Goal: Task Accomplishment & Management: Use online tool/utility

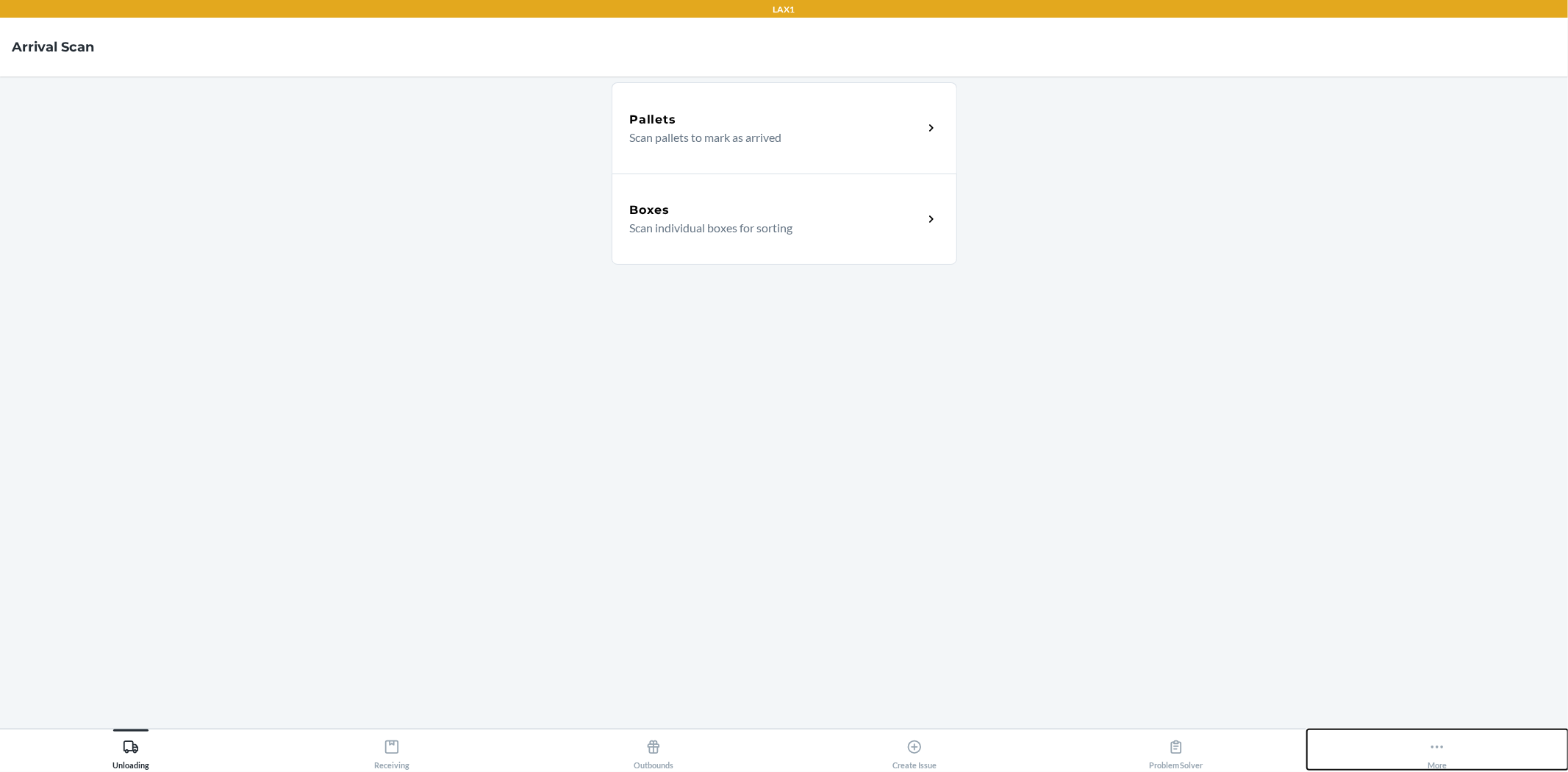
click at [1454, 758] on button "More" at bounding box center [1438, 750] width 262 height 40
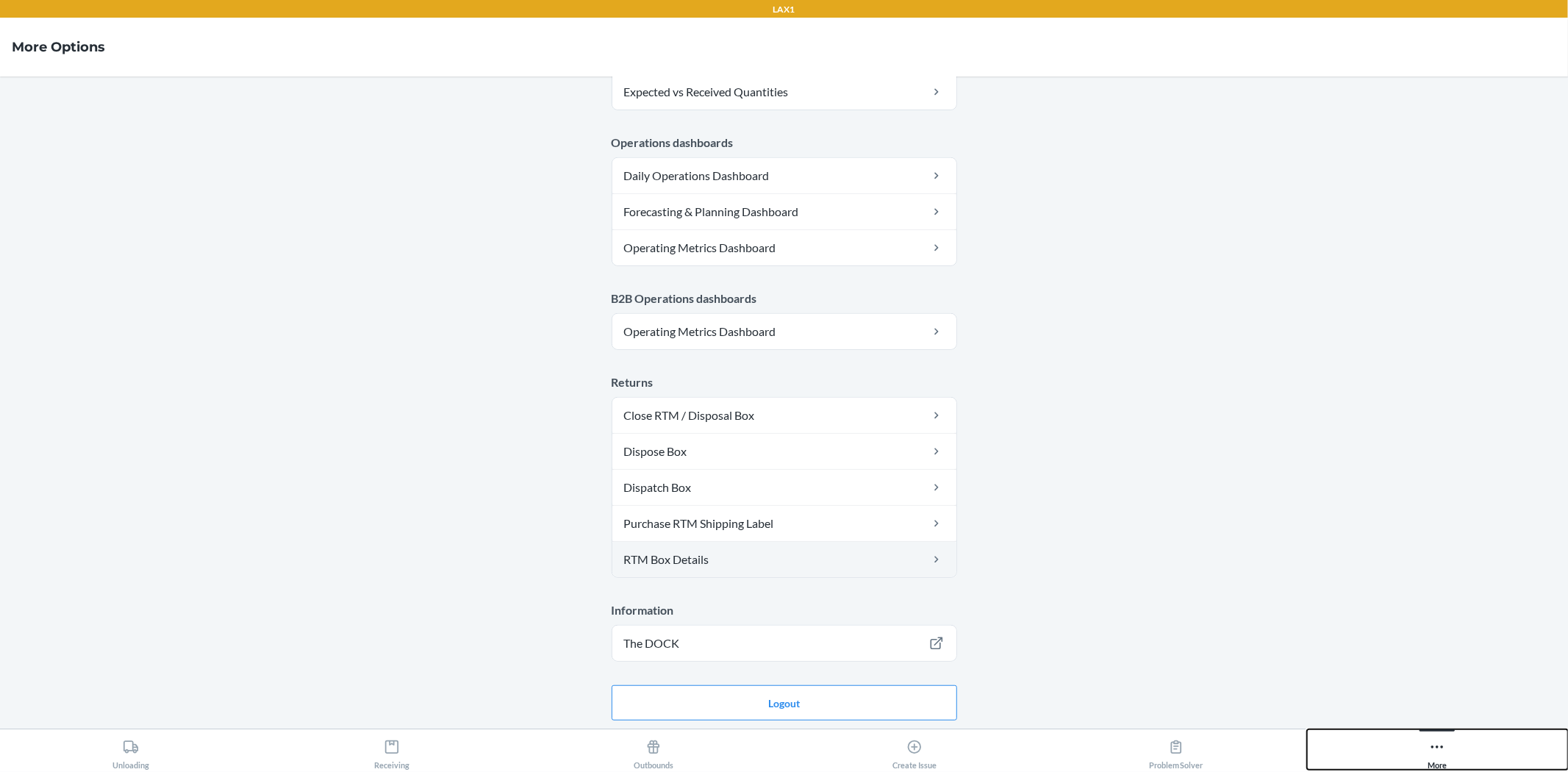
scroll to position [679, 0]
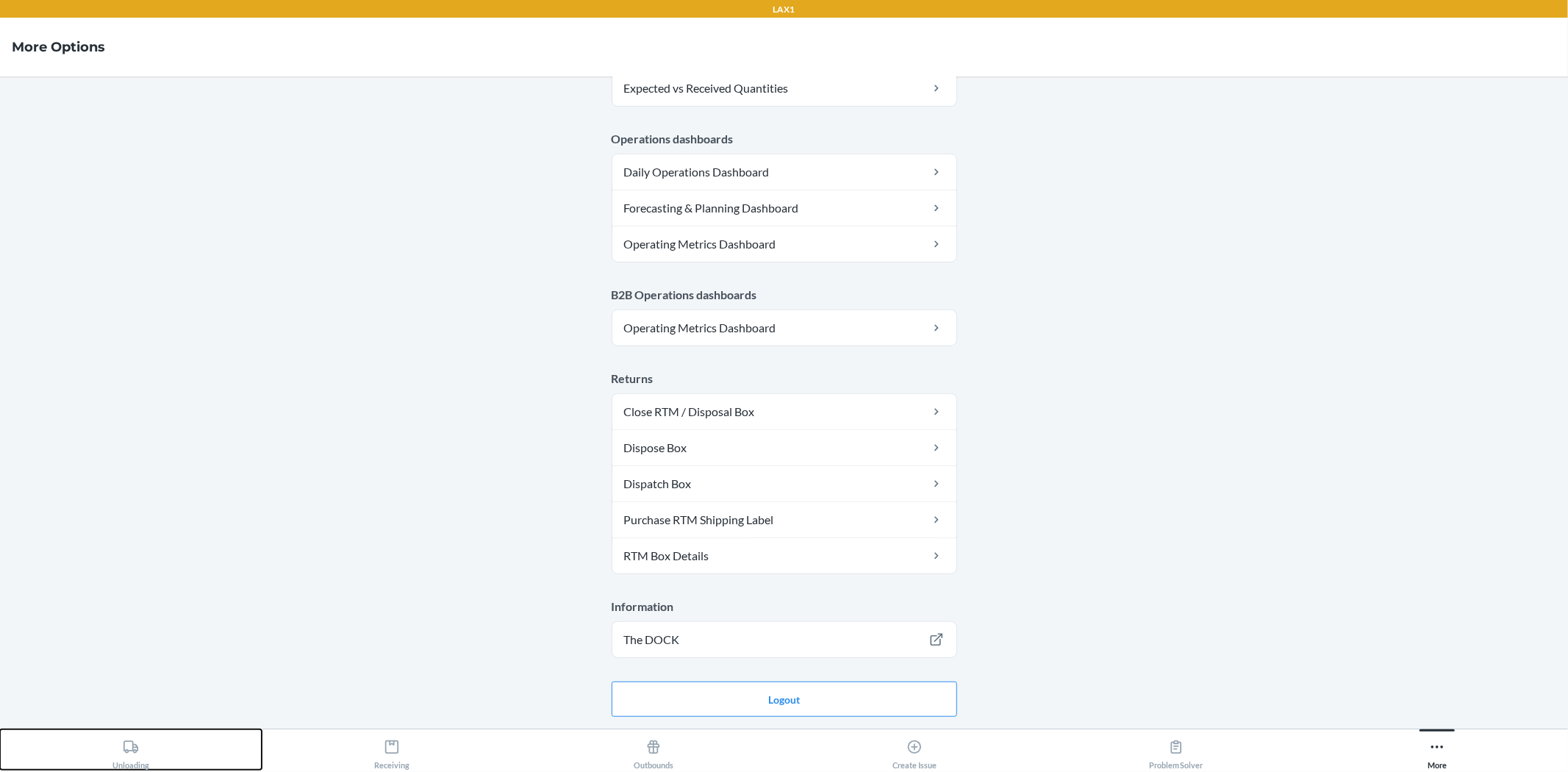
click at [127, 758] on div "Unloading" at bounding box center [131, 751] width 37 height 37
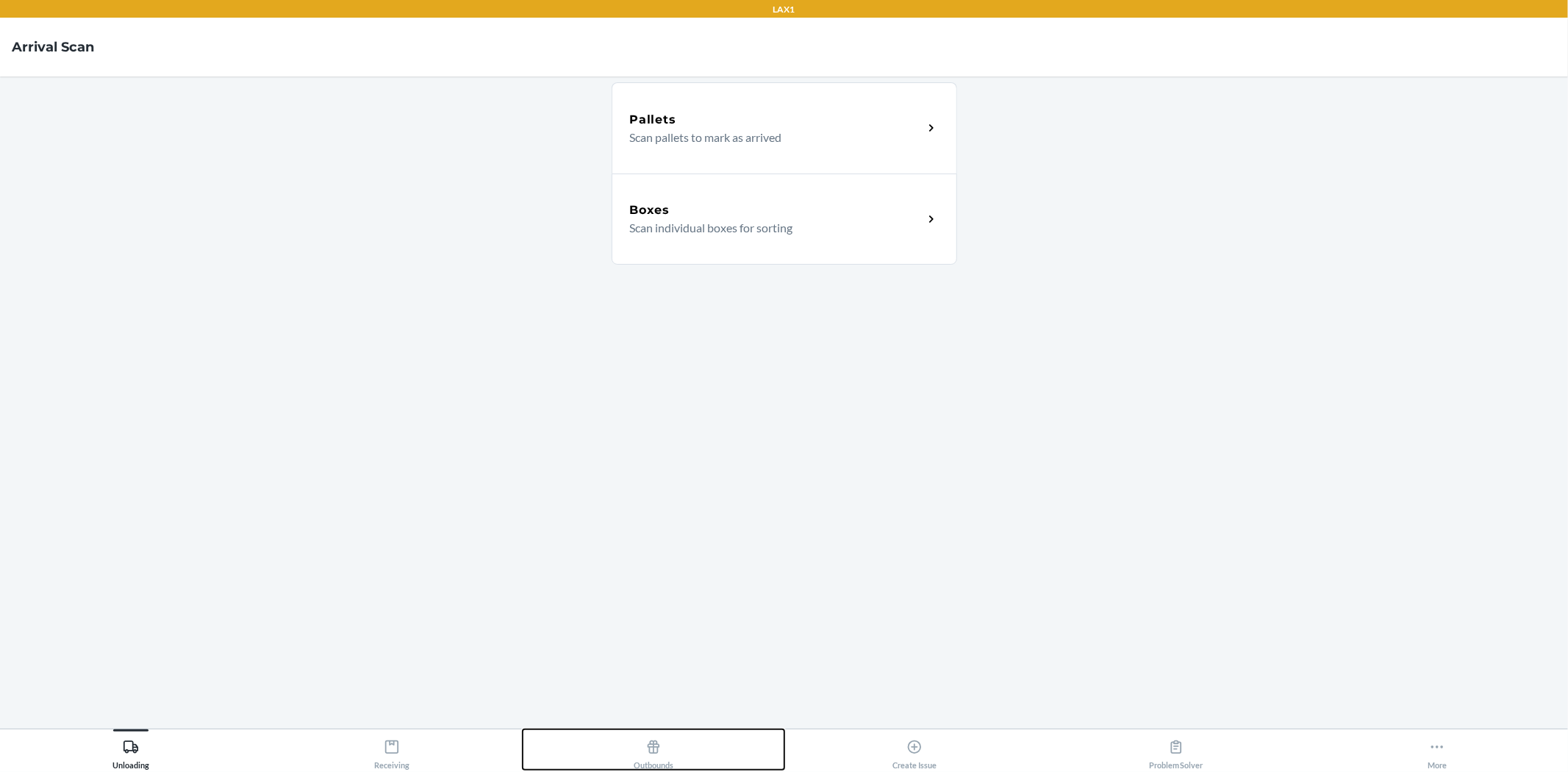
click at [677, 751] on button "Outbounds" at bounding box center [653, 750] width 262 height 40
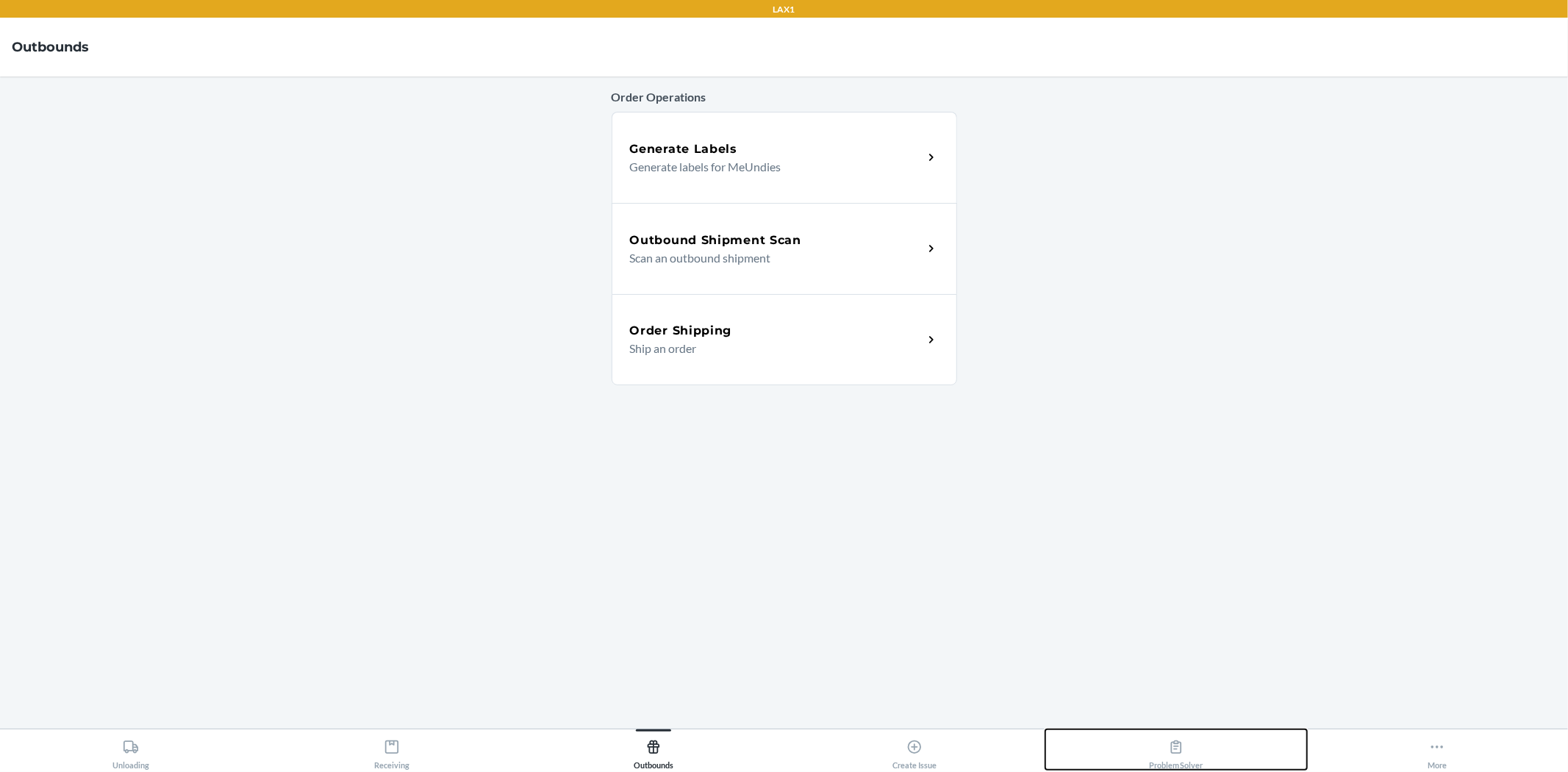
click at [1167, 762] on div "Problem Solver" at bounding box center [1177, 751] width 55 height 37
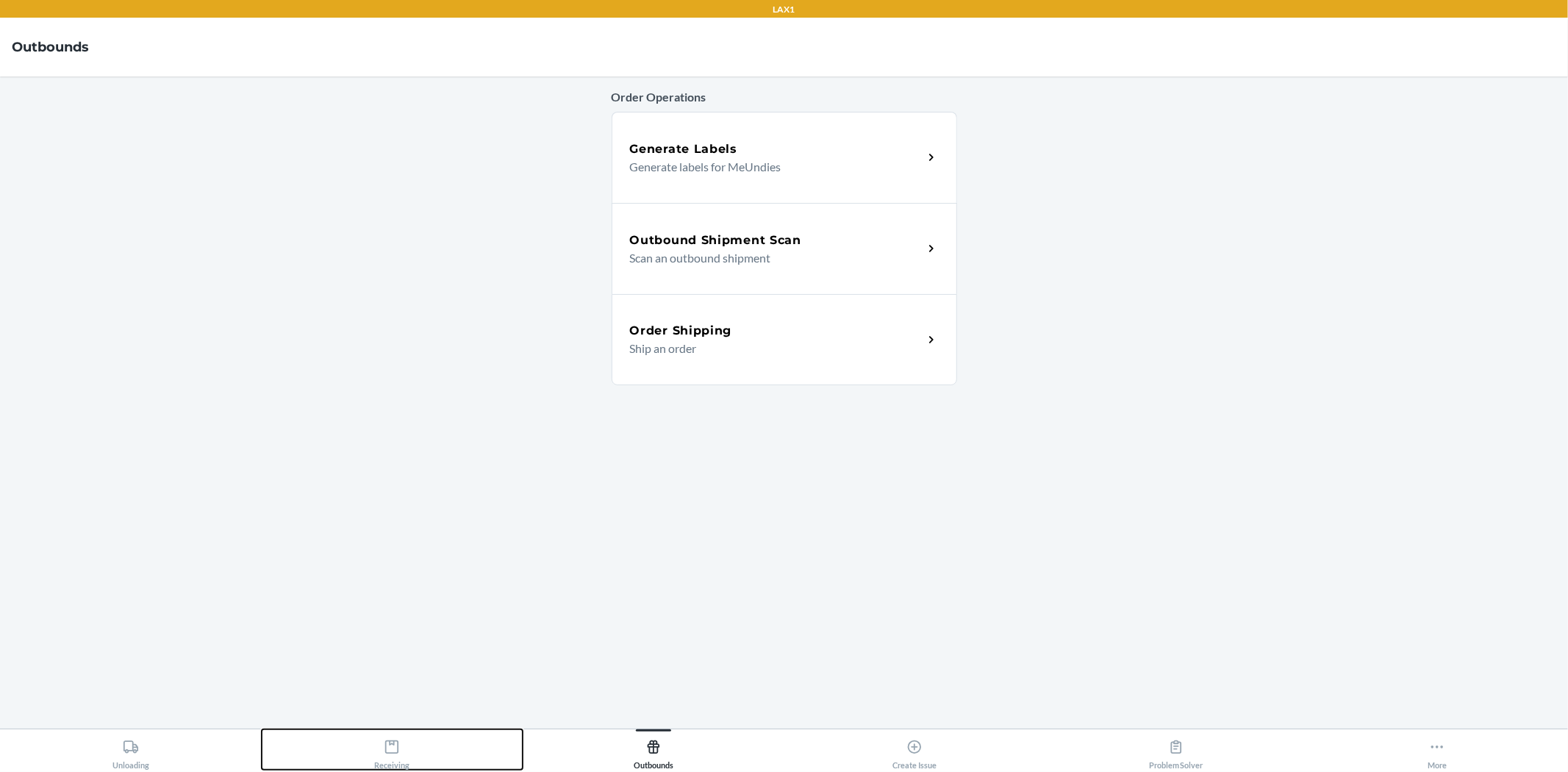
click at [395, 759] on div "Receiving" at bounding box center [392, 751] width 35 height 37
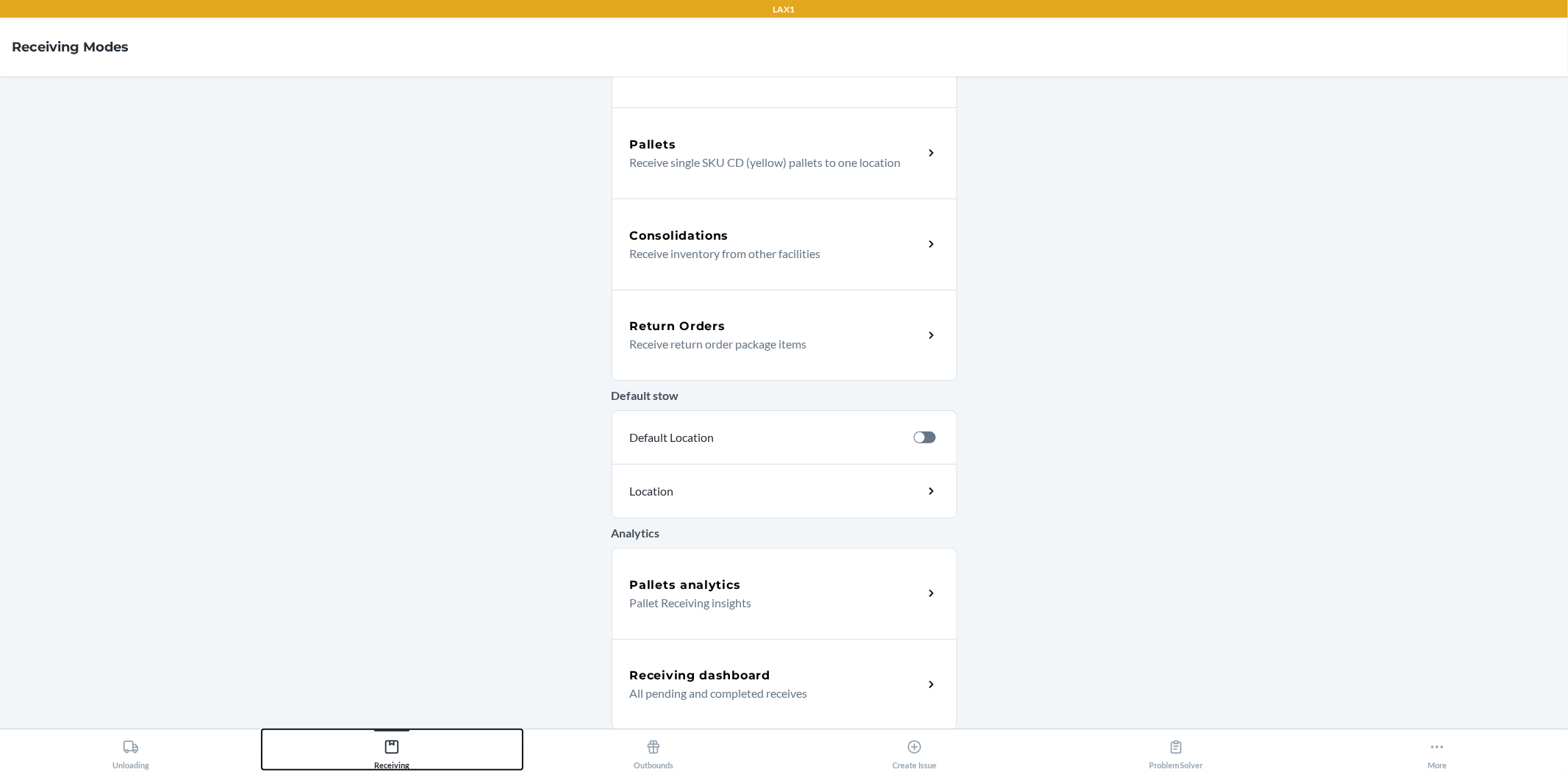
scroll to position [253, 0]
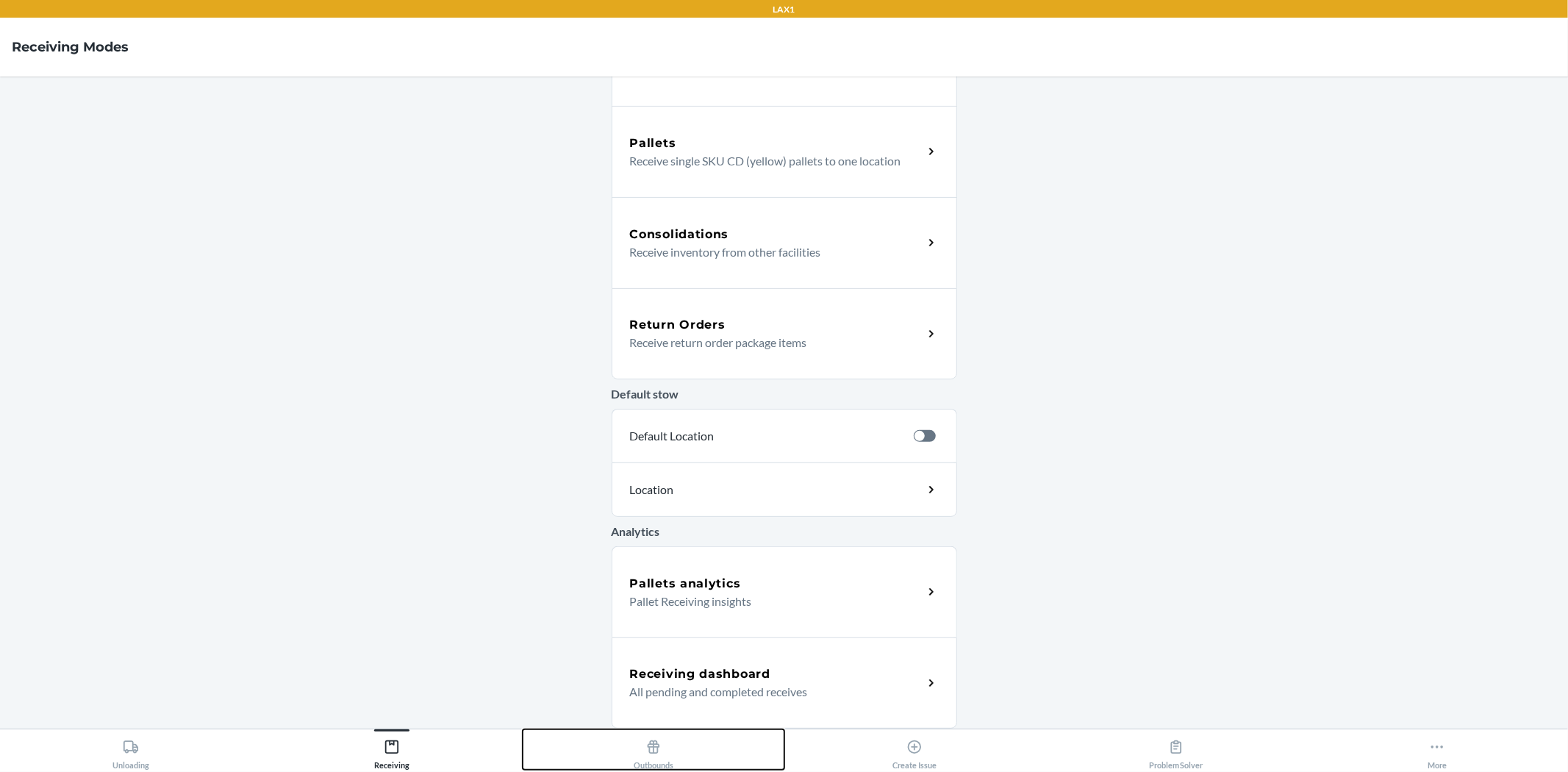
click at [662, 758] on div "Outbounds" at bounding box center [654, 751] width 40 height 37
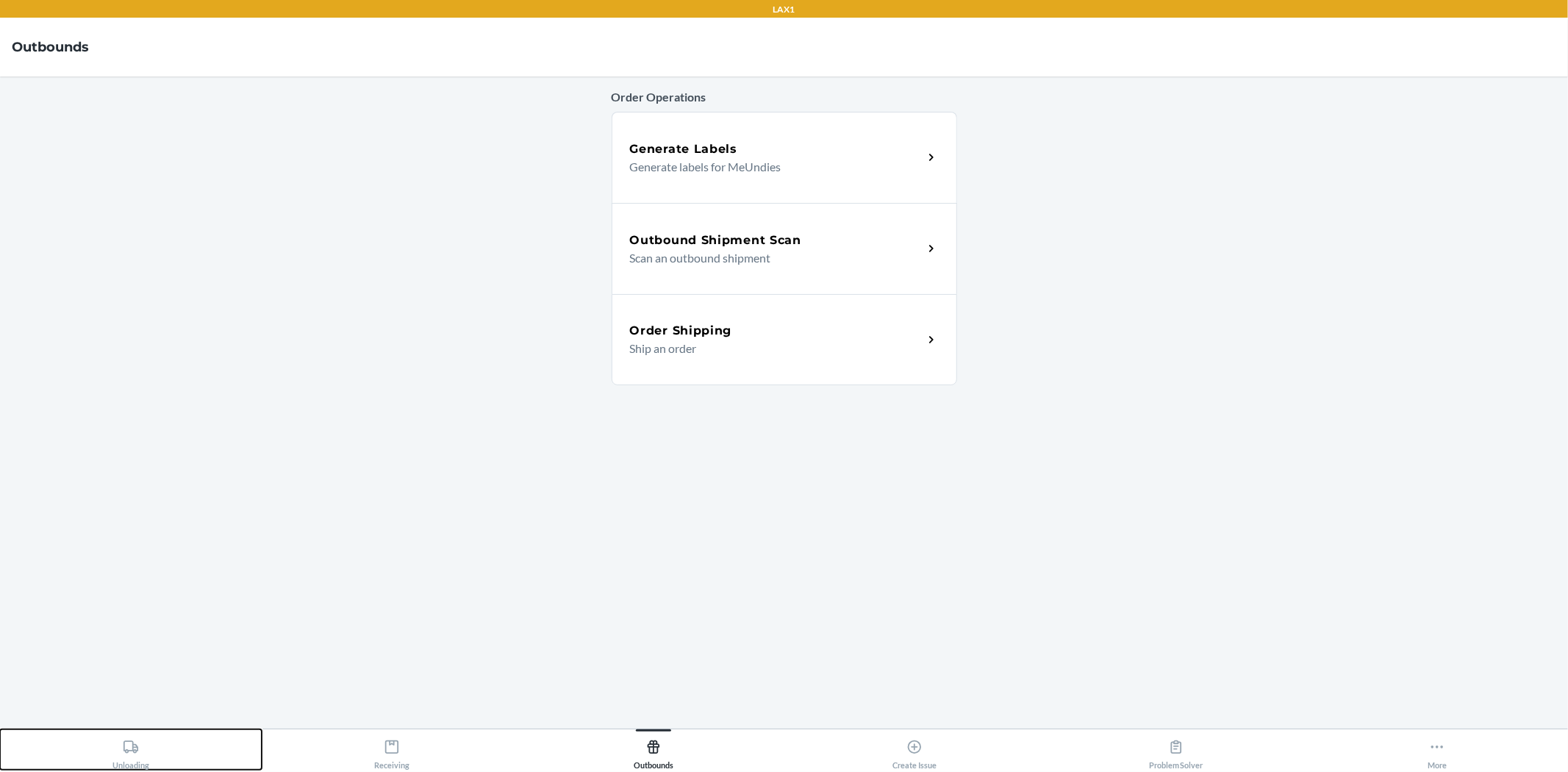
click at [151, 742] on button "Unloading" at bounding box center [131, 750] width 262 height 40
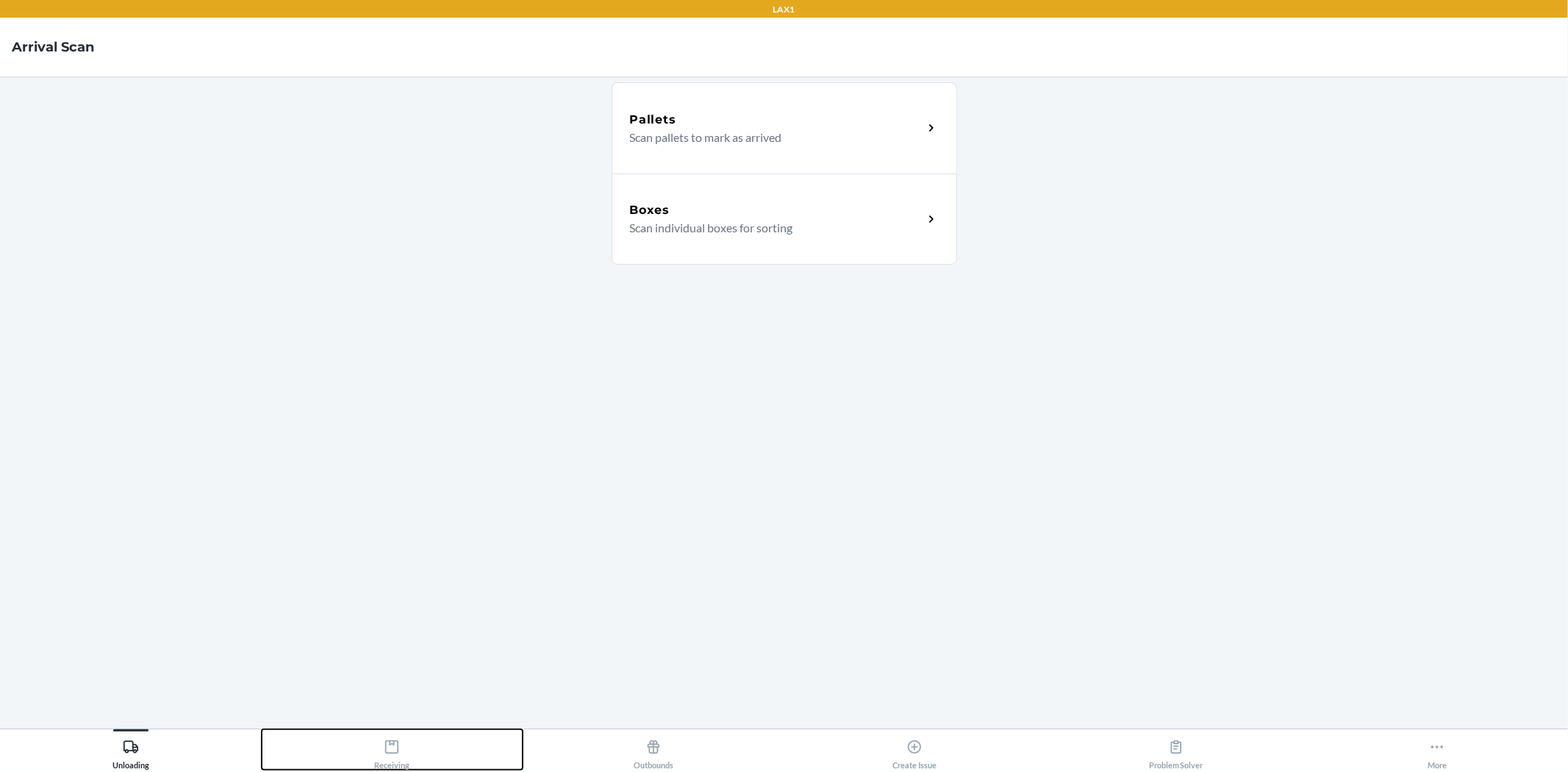
click at [391, 752] on icon at bounding box center [392, 747] width 16 height 16
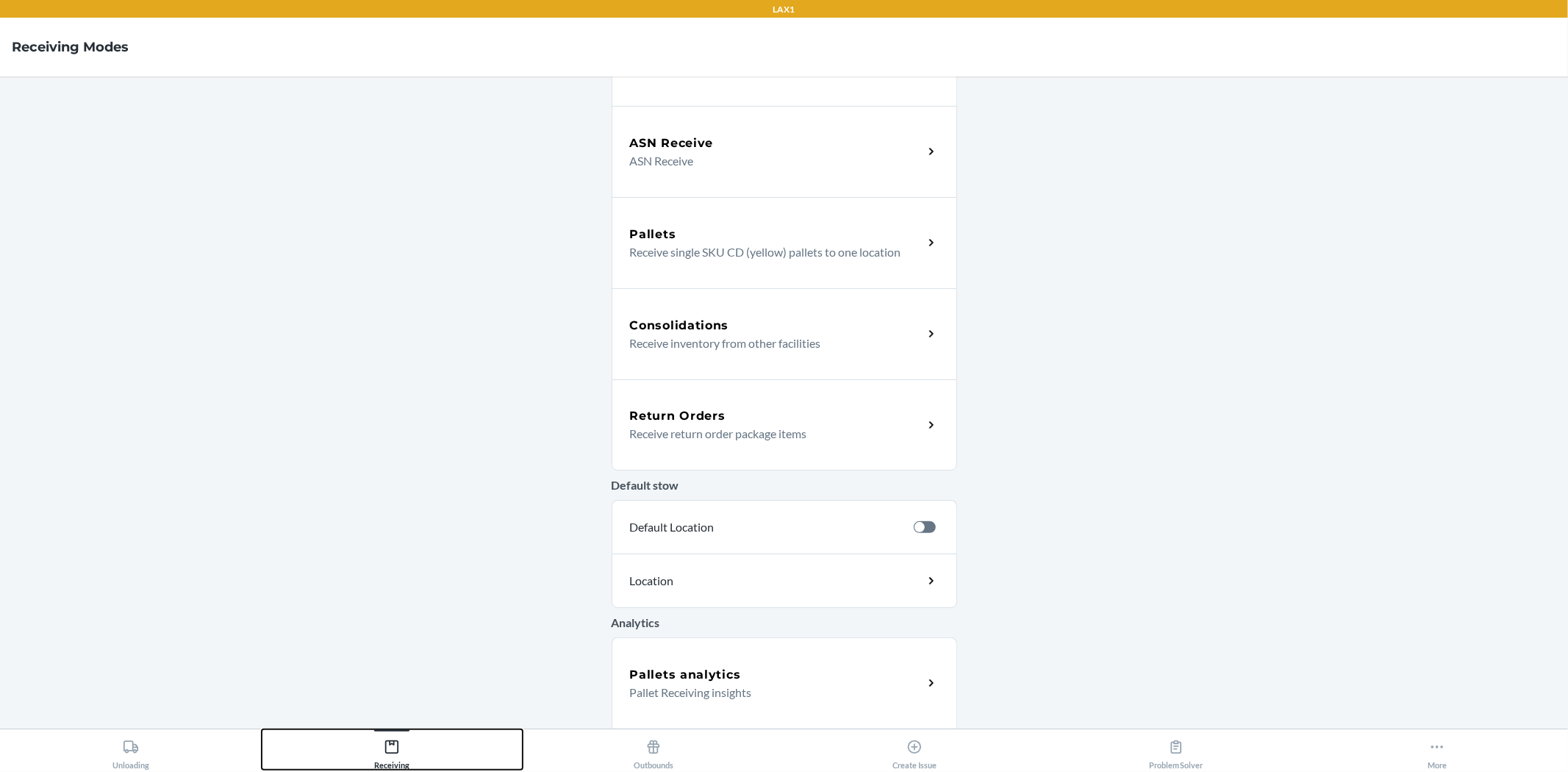
scroll to position [164, 0]
click at [851, 431] on p "Receive return order package items" at bounding box center [770, 432] width 281 height 18
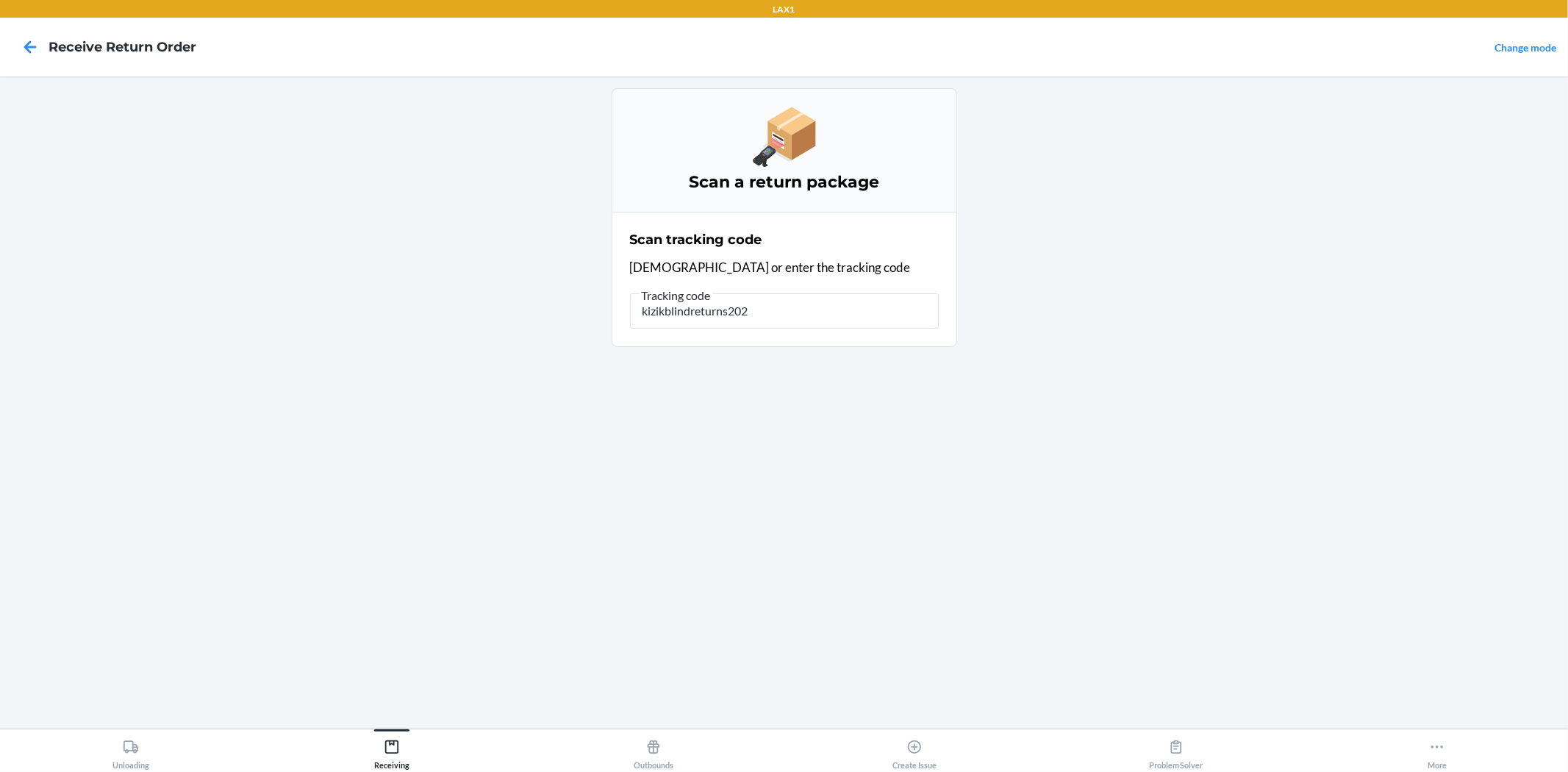
type input "kizikblindreturns2025"
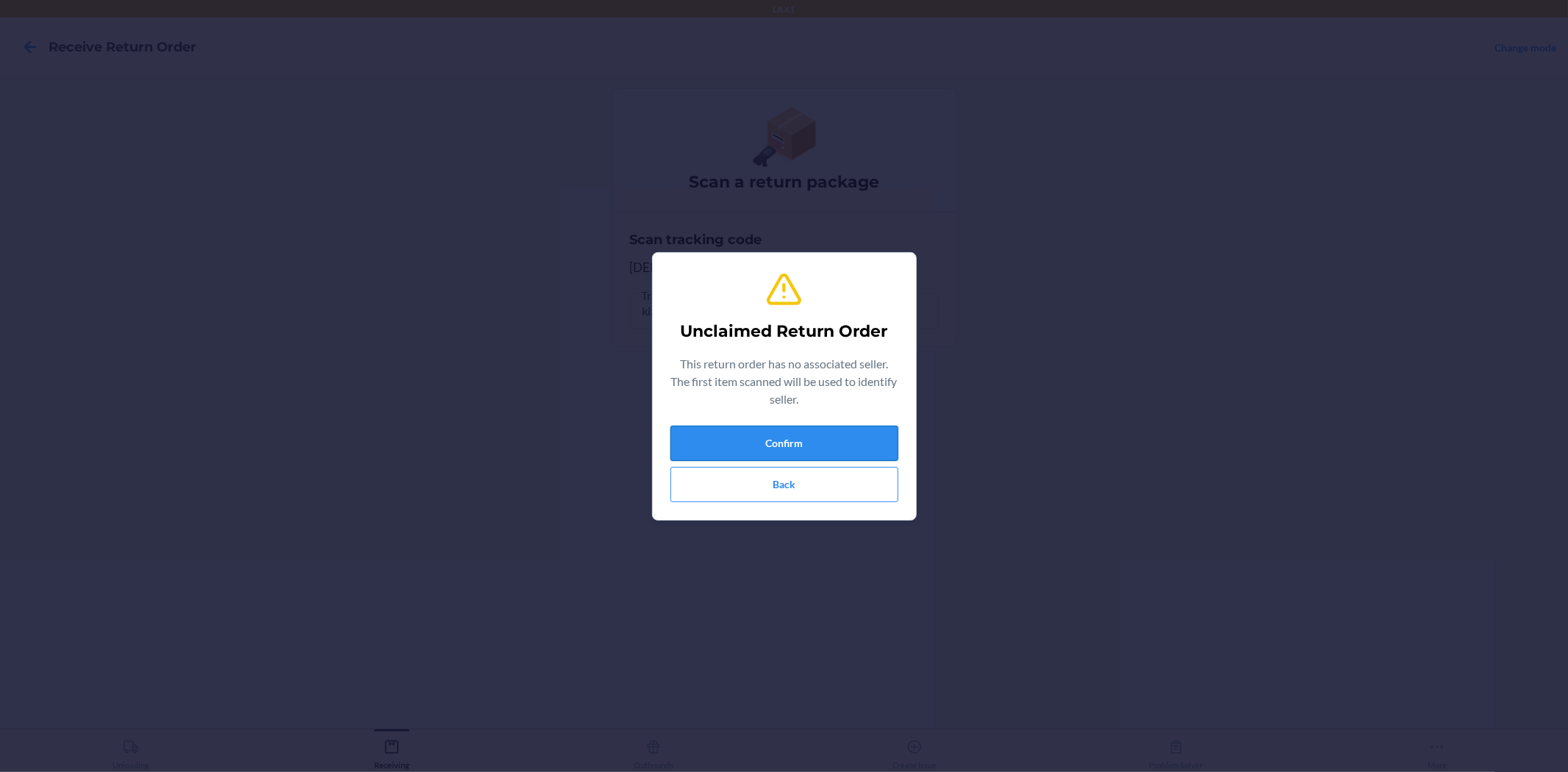
click at [849, 448] on button "Confirm" at bounding box center [784, 443] width 228 height 35
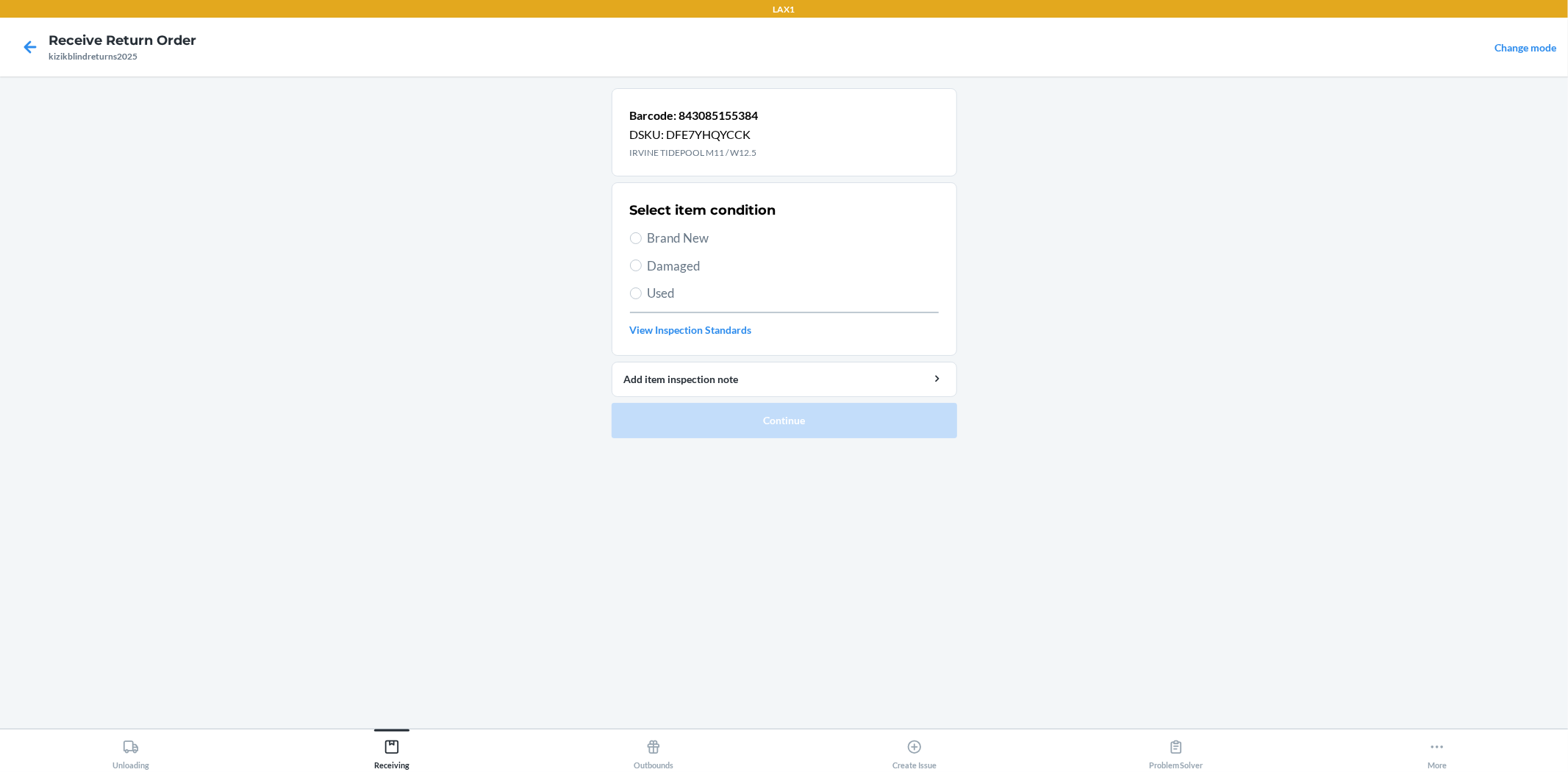
click at [685, 268] on span "Damaged" at bounding box center [793, 266] width 291 height 19
click at [642, 268] on input "Damaged" at bounding box center [636, 265] width 12 height 12
radio input "true"
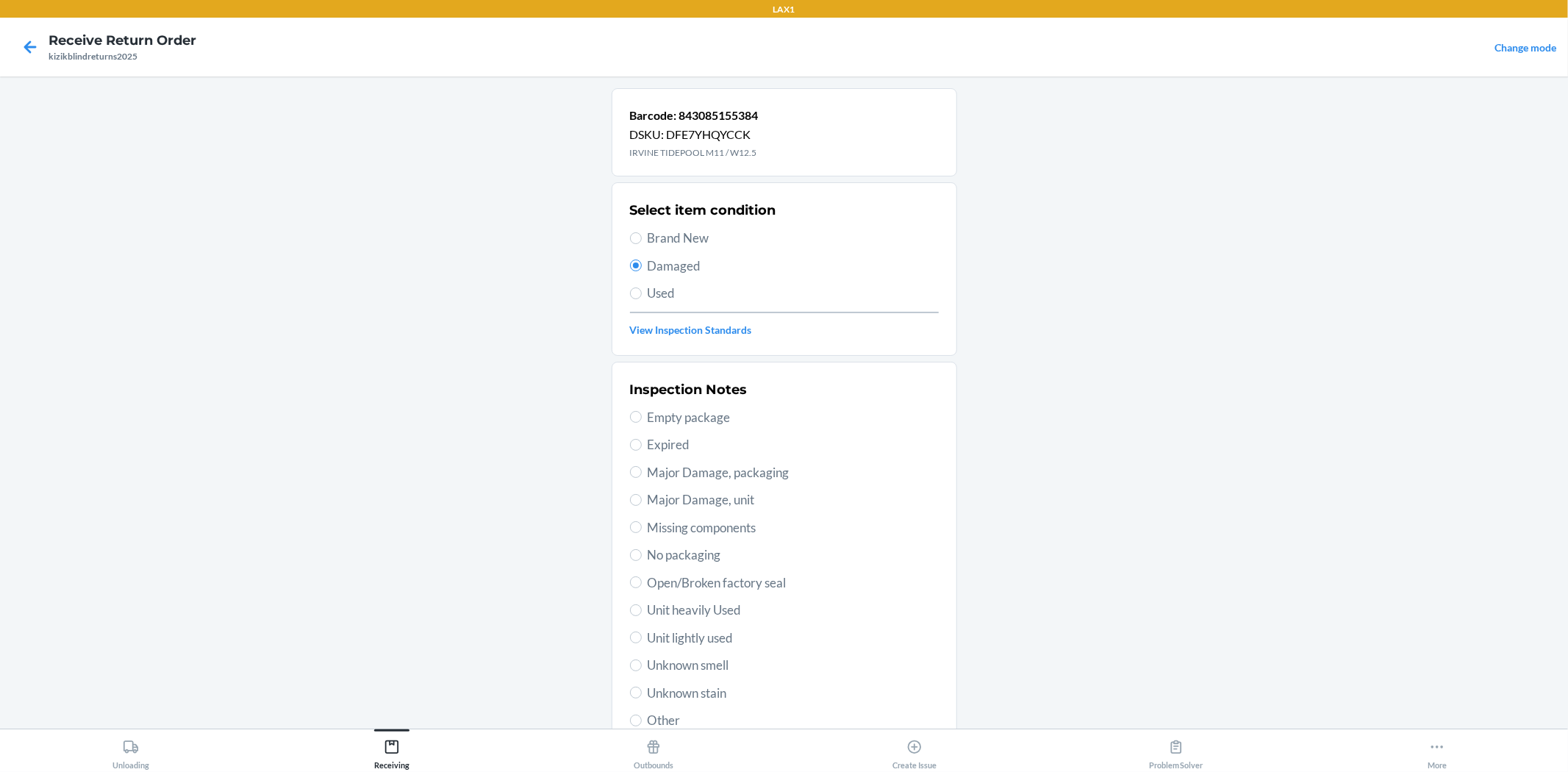
click at [746, 475] on span "Major Damage, packaging" at bounding box center [793, 473] width 291 height 19
click at [642, 475] on input "Major Damage, packaging" at bounding box center [636, 471] width 12 height 12
radio input "true"
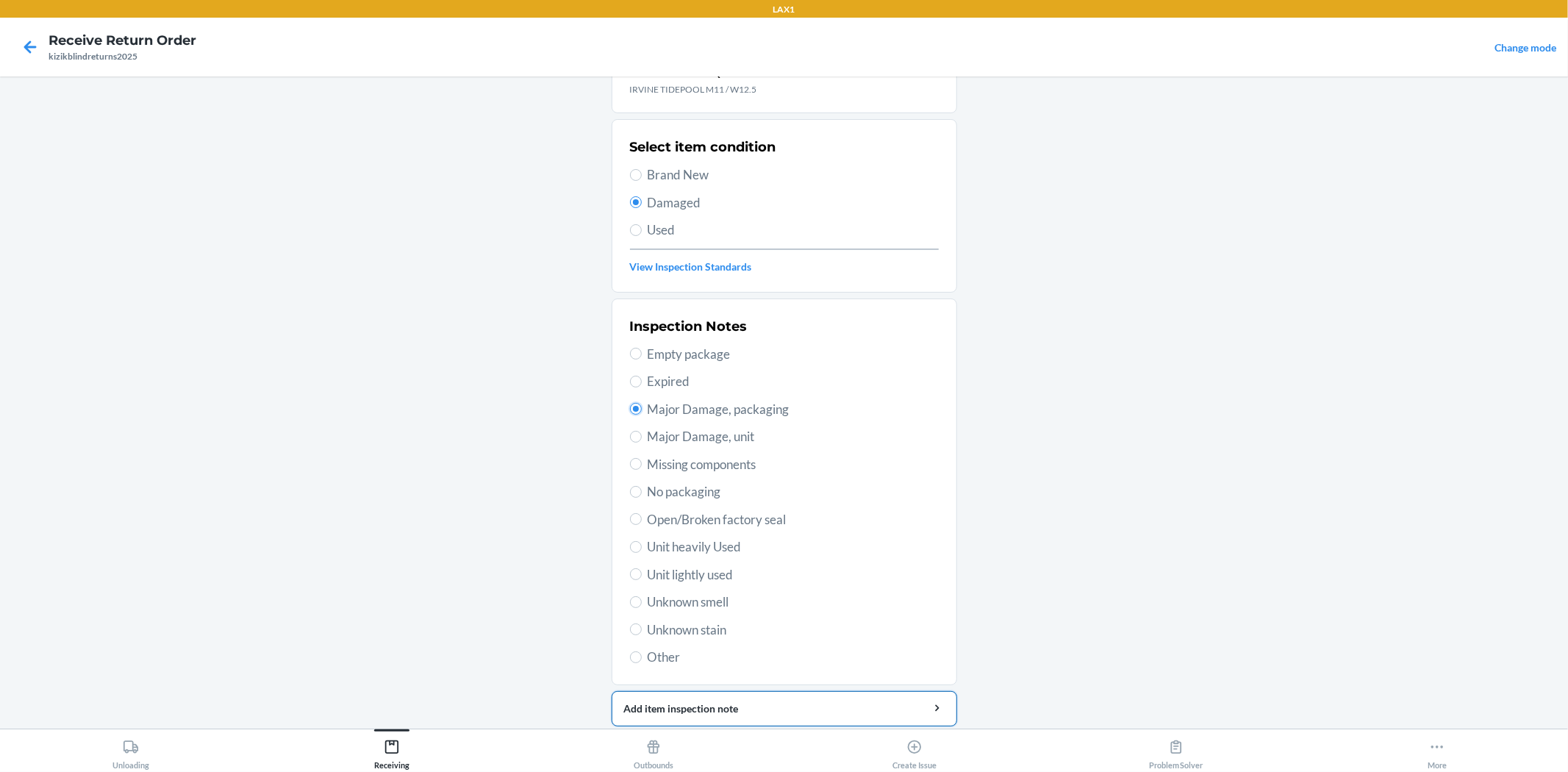
scroll to position [113, 0]
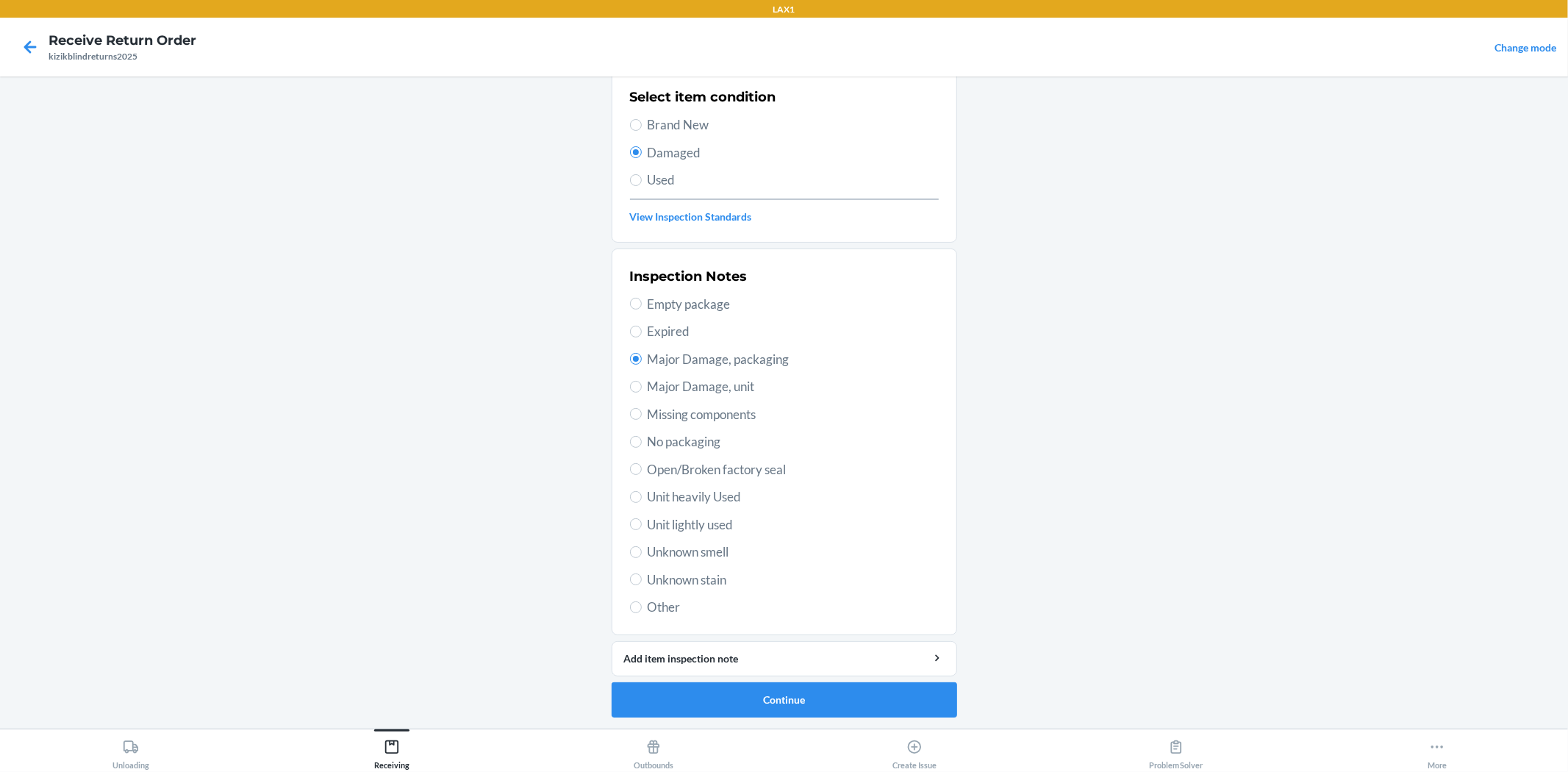
click at [712, 390] on span "Major Damage, unit" at bounding box center [793, 387] width 291 height 19
click at [642, 390] on input "Major Damage, unit" at bounding box center [636, 386] width 12 height 12
radio input "true"
radio input "false"
click at [871, 695] on button "Continue" at bounding box center [784, 700] width 346 height 35
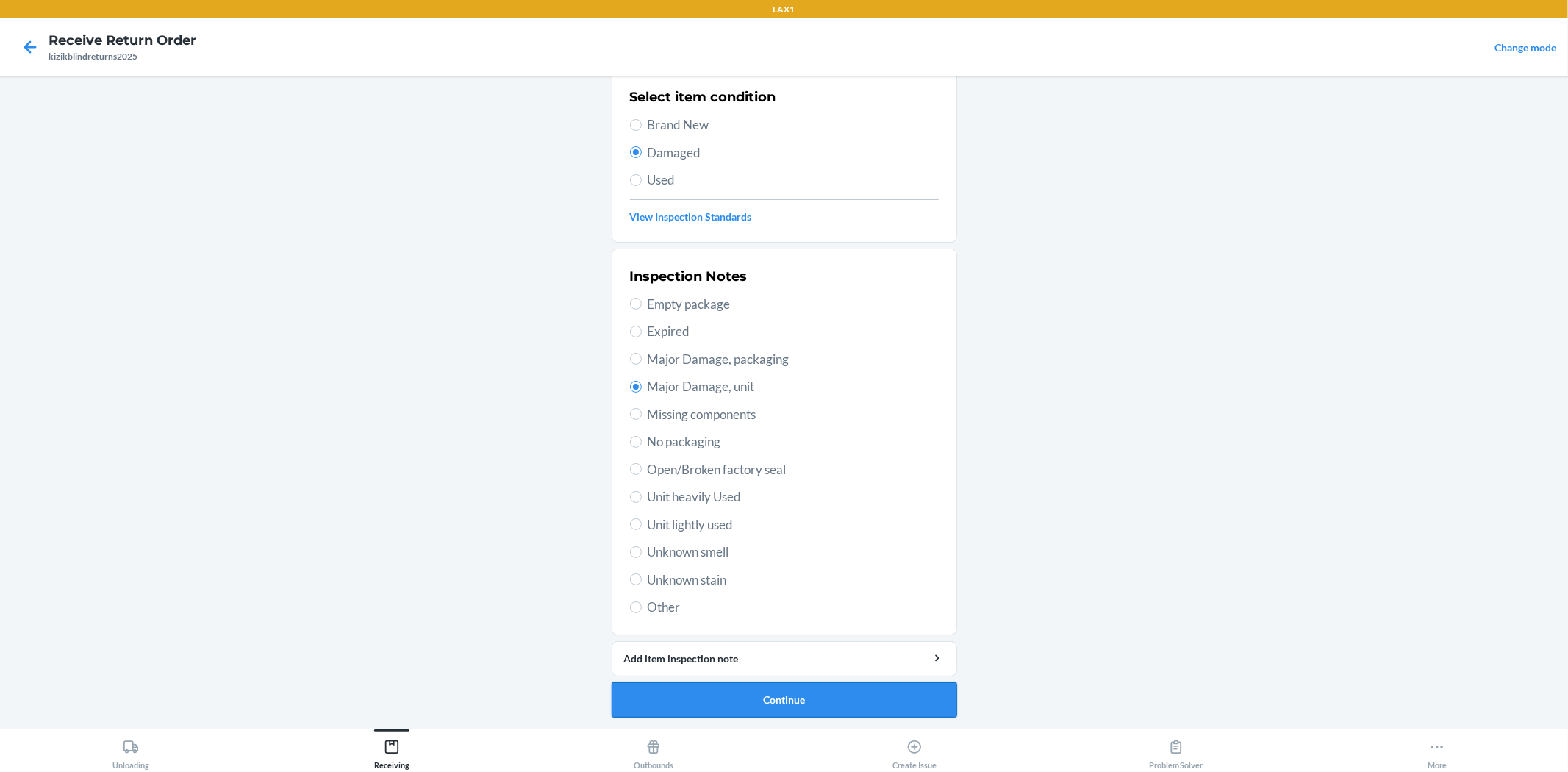
scroll to position [0, 0]
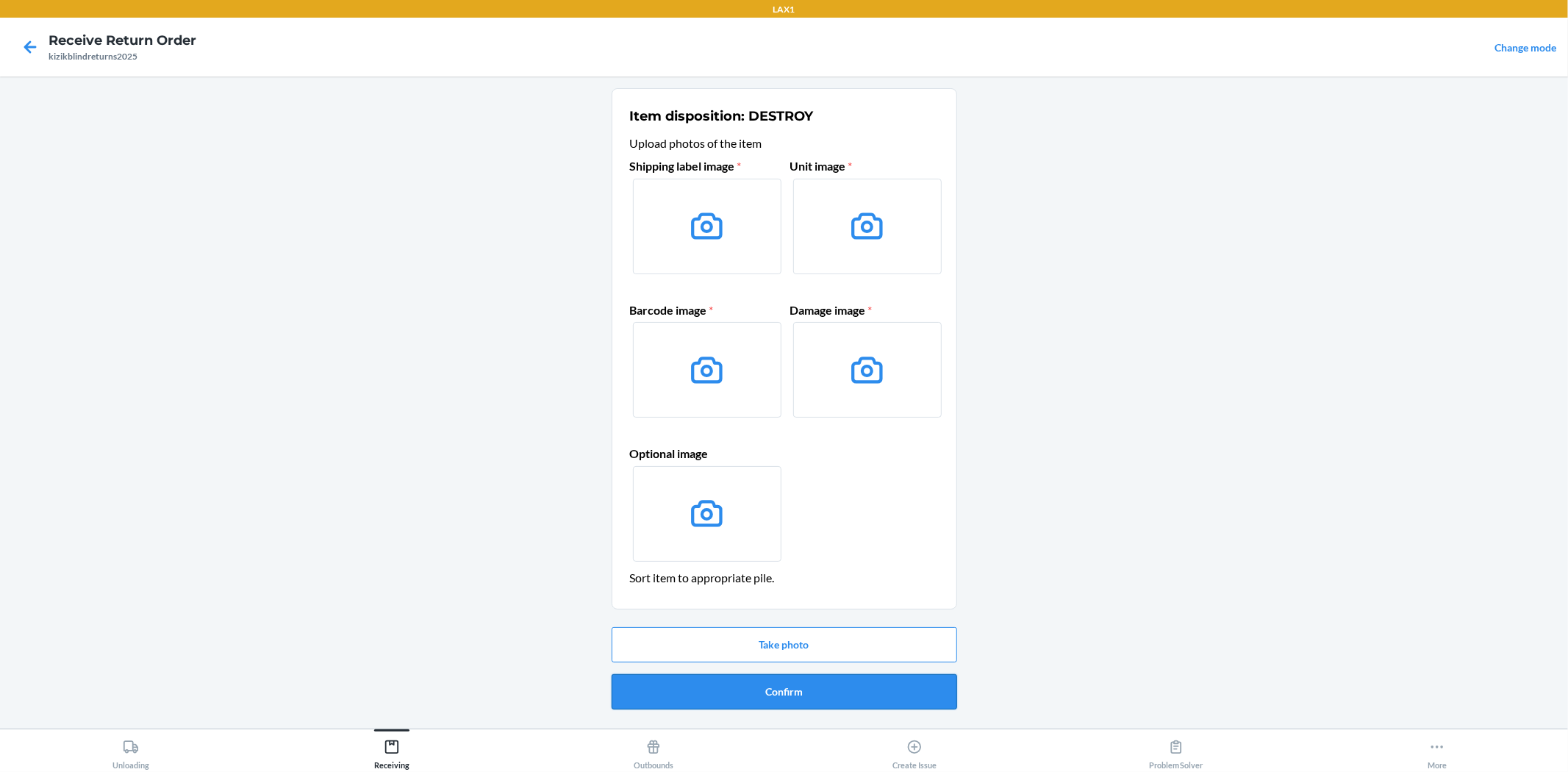
click at [946, 701] on button "Confirm" at bounding box center [784, 692] width 346 height 35
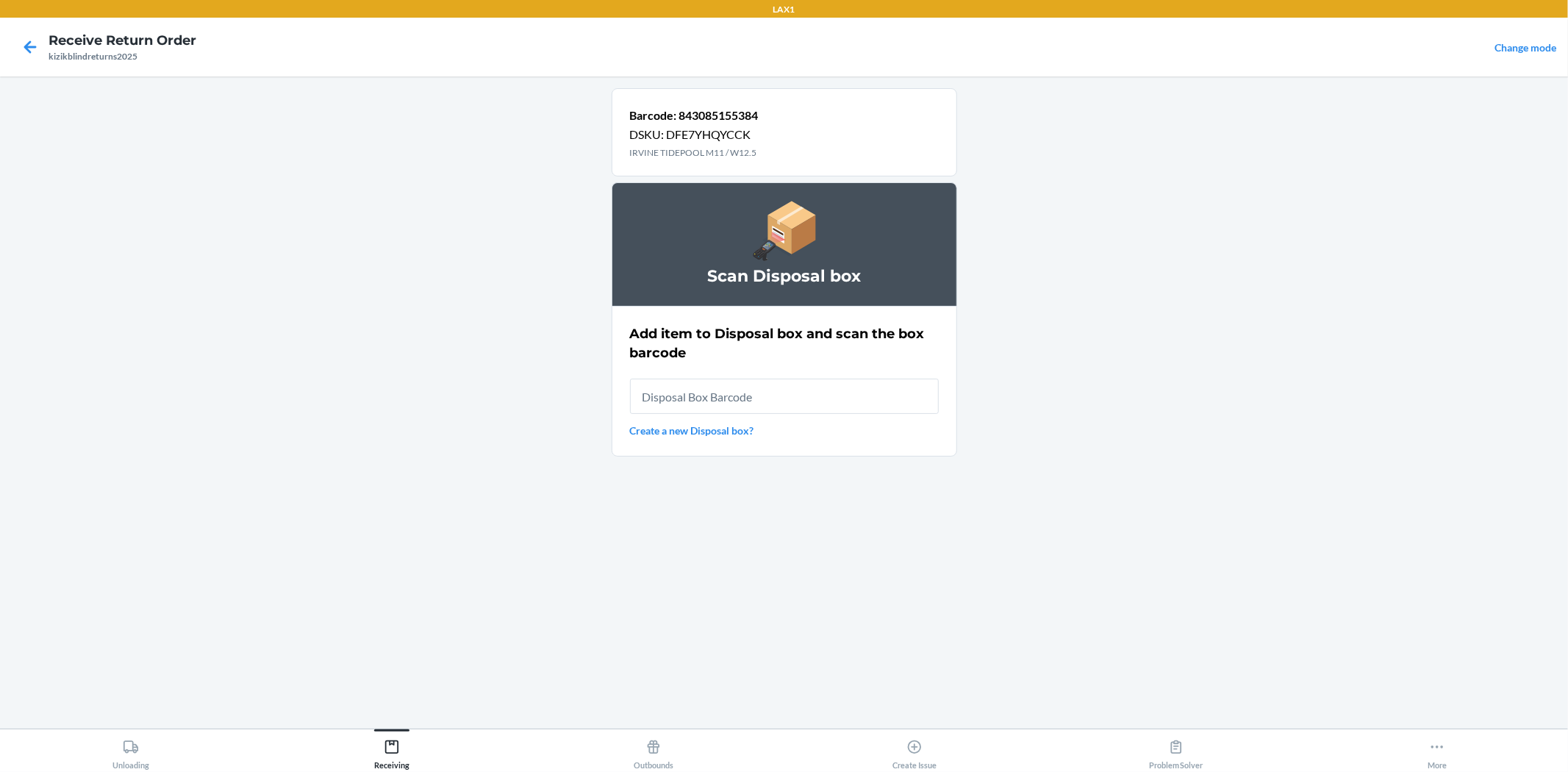
click at [685, 430] on link "Create a new Disposal box?" at bounding box center [784, 430] width 309 height 15
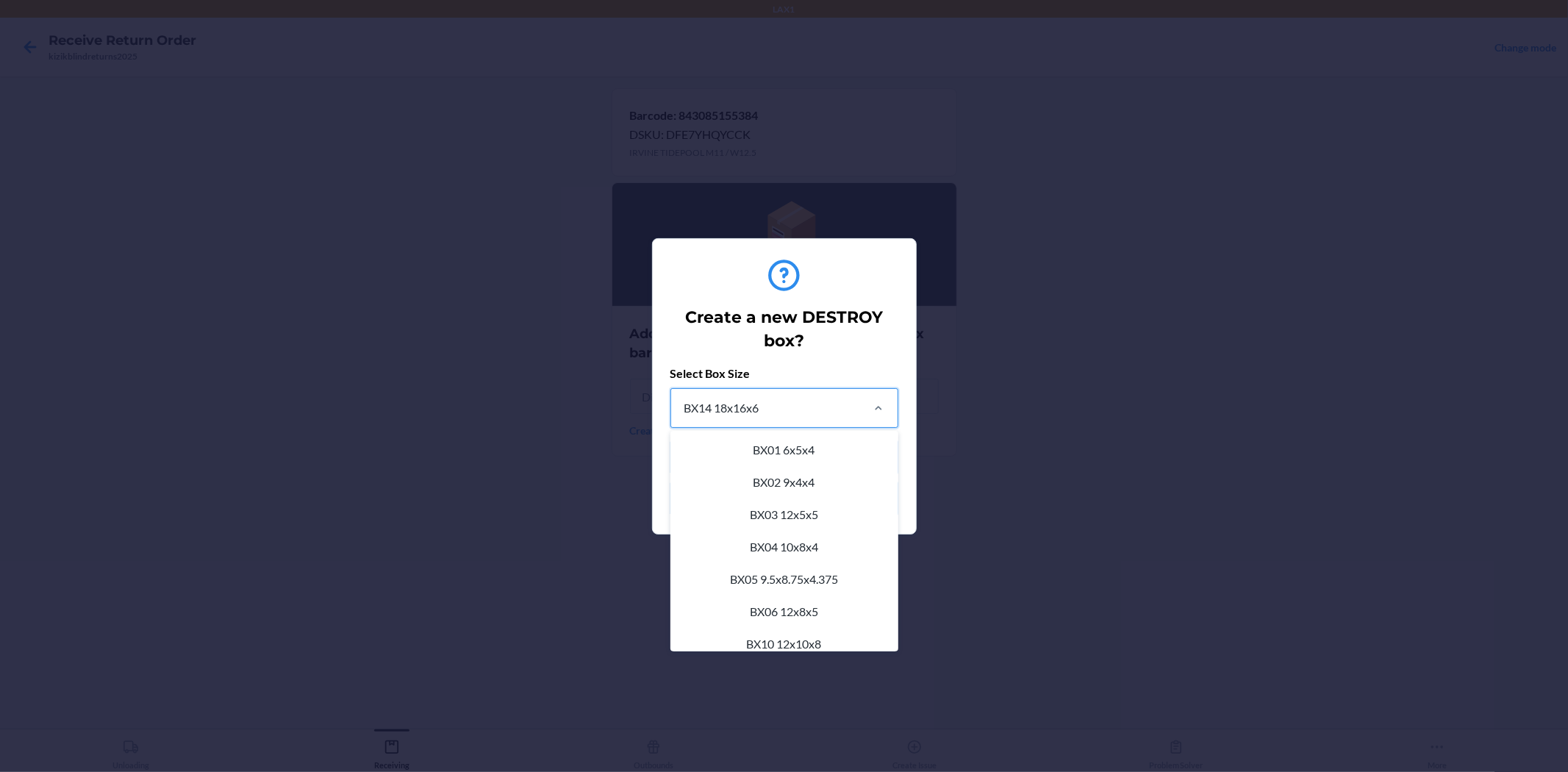
click at [822, 410] on div "BX14 18x16x6" at bounding box center [765, 408] width 188 height 38
click at [685, 410] on input "option BX14 18x16x6 focused, 11 of 22. 22 results available. Use Up and Down to…" at bounding box center [684, 408] width 2 height 18
click at [832, 355] on div "Create a new DESTROY box? Select Box Size option BX01 6x5x4 focused, 1 of 22. 2…" at bounding box center [784, 386] width 228 height 271
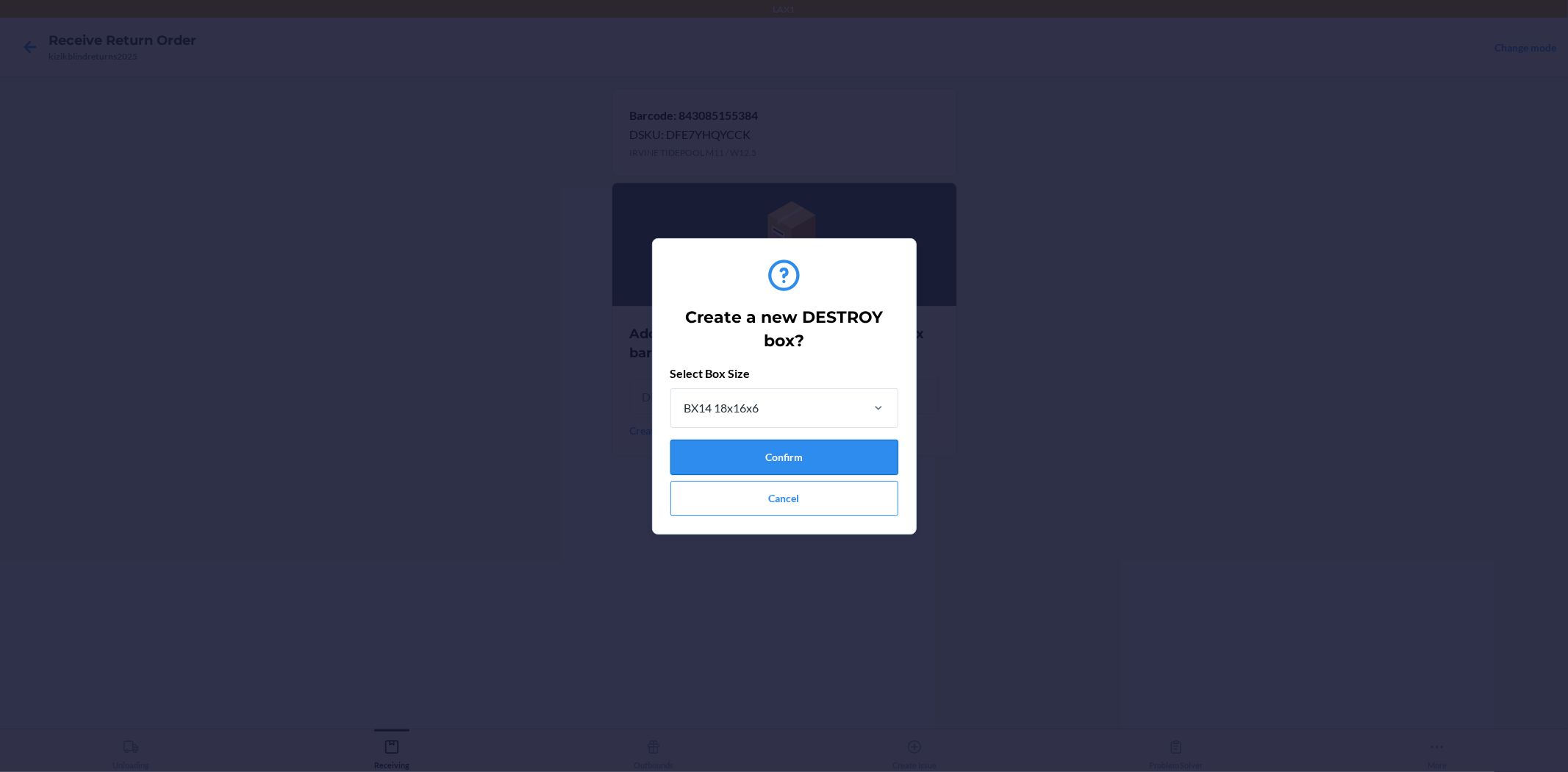
click at [847, 459] on button "Confirm" at bounding box center [784, 457] width 228 height 35
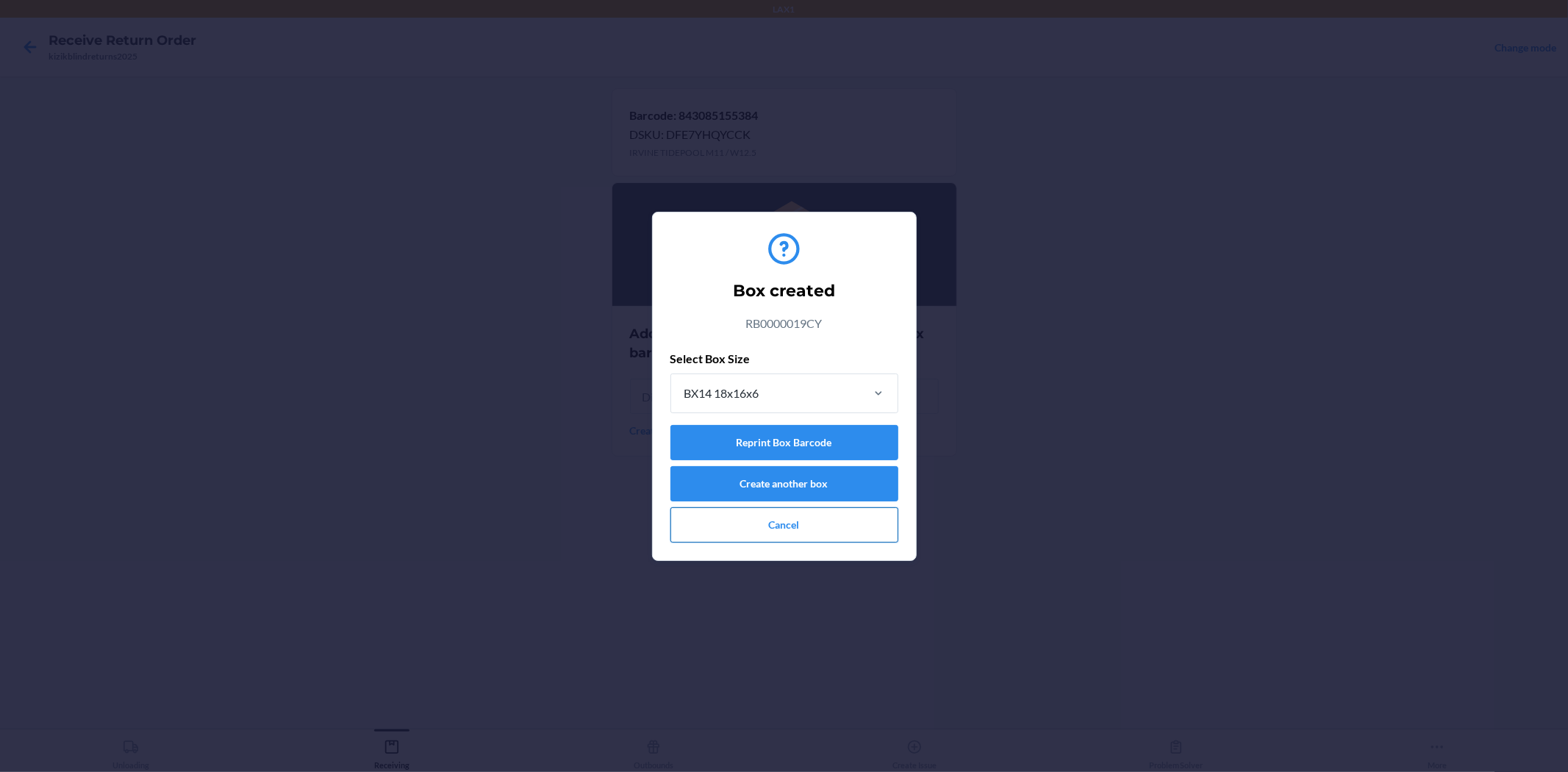
click at [818, 527] on button "Cancel" at bounding box center [784, 525] width 228 height 35
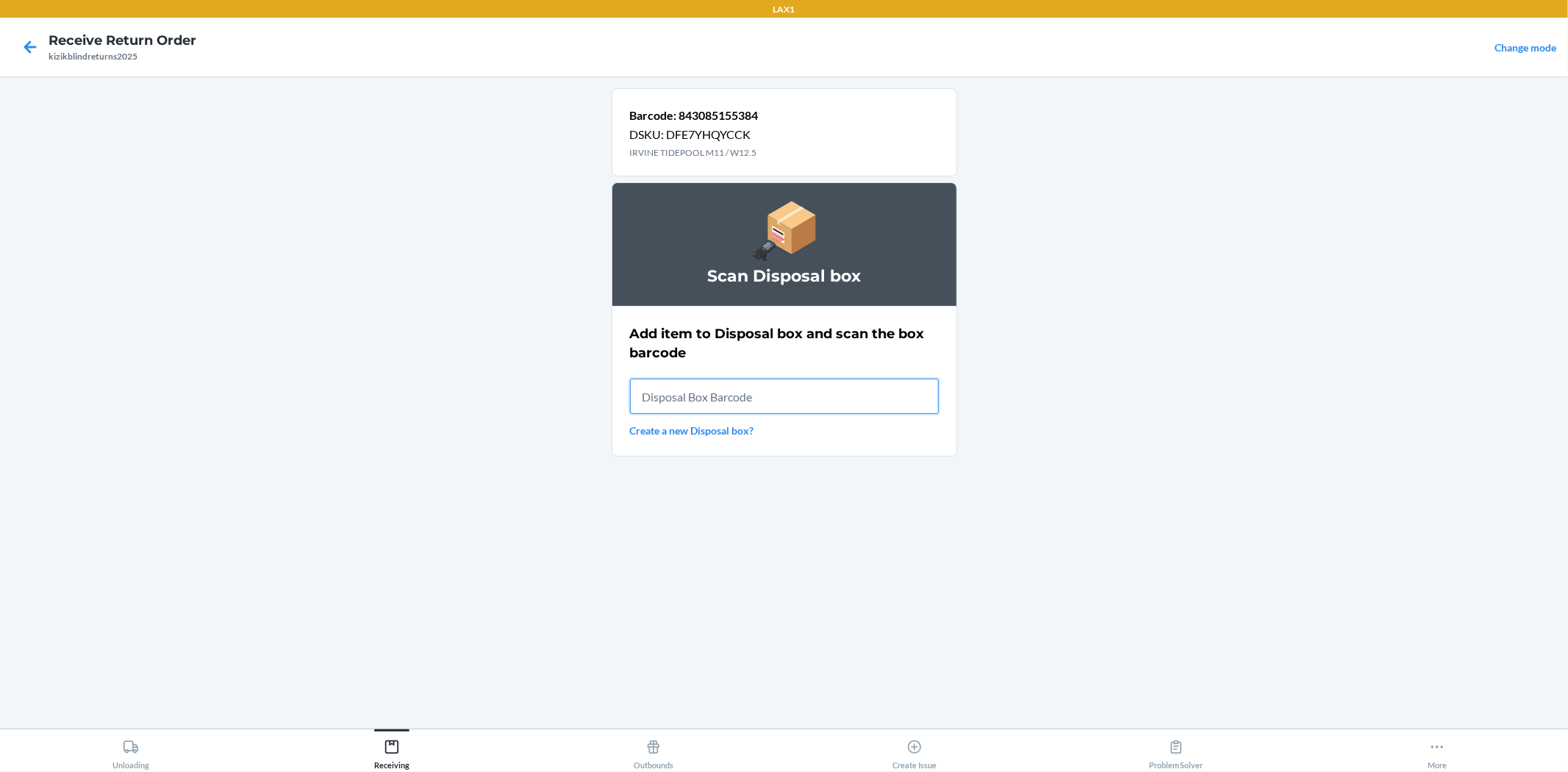
click at [859, 402] on input "text" at bounding box center [784, 396] width 309 height 35
type input "RB0000019CY"
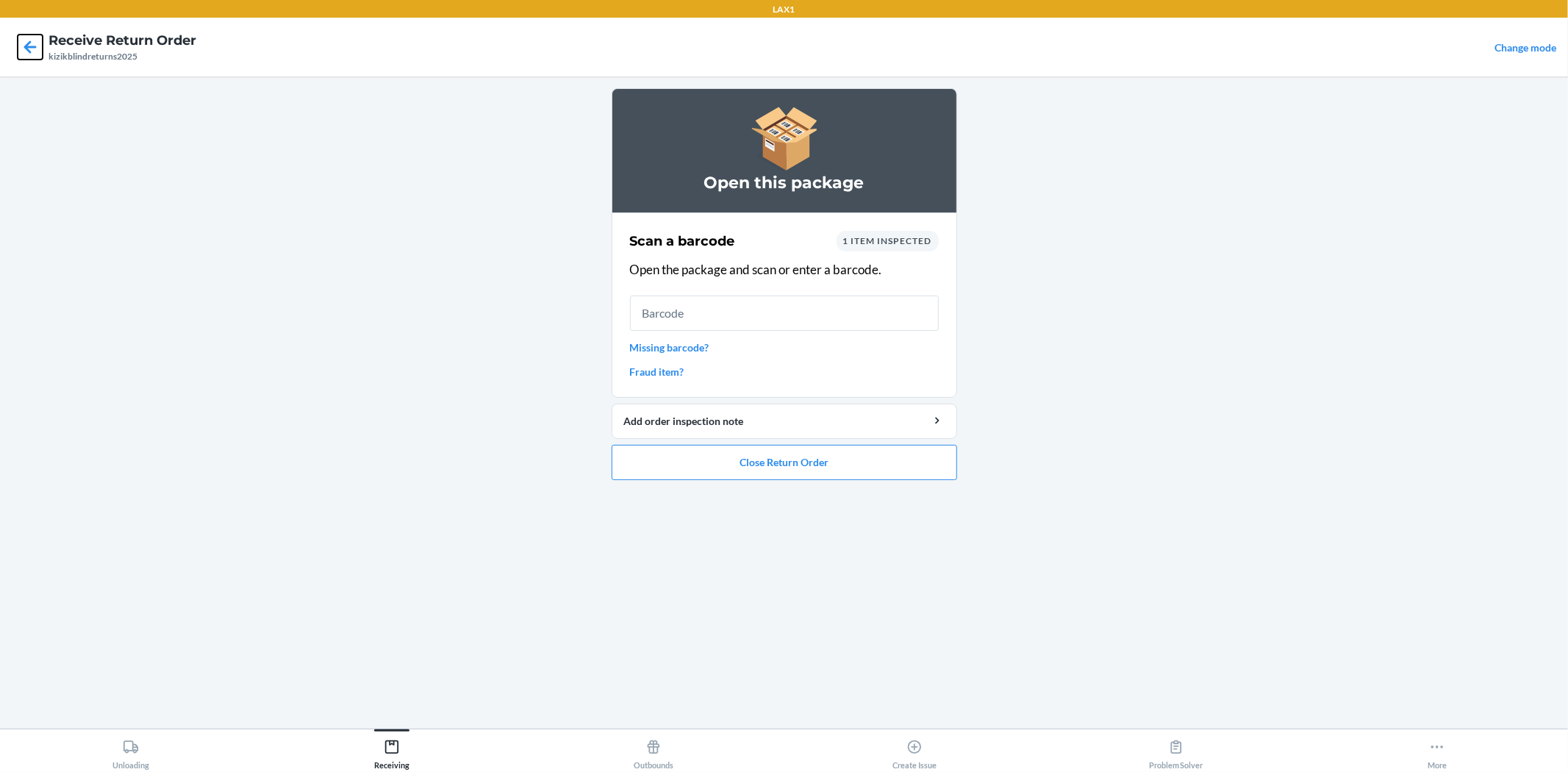
click at [26, 49] on icon at bounding box center [30, 46] width 13 height 13
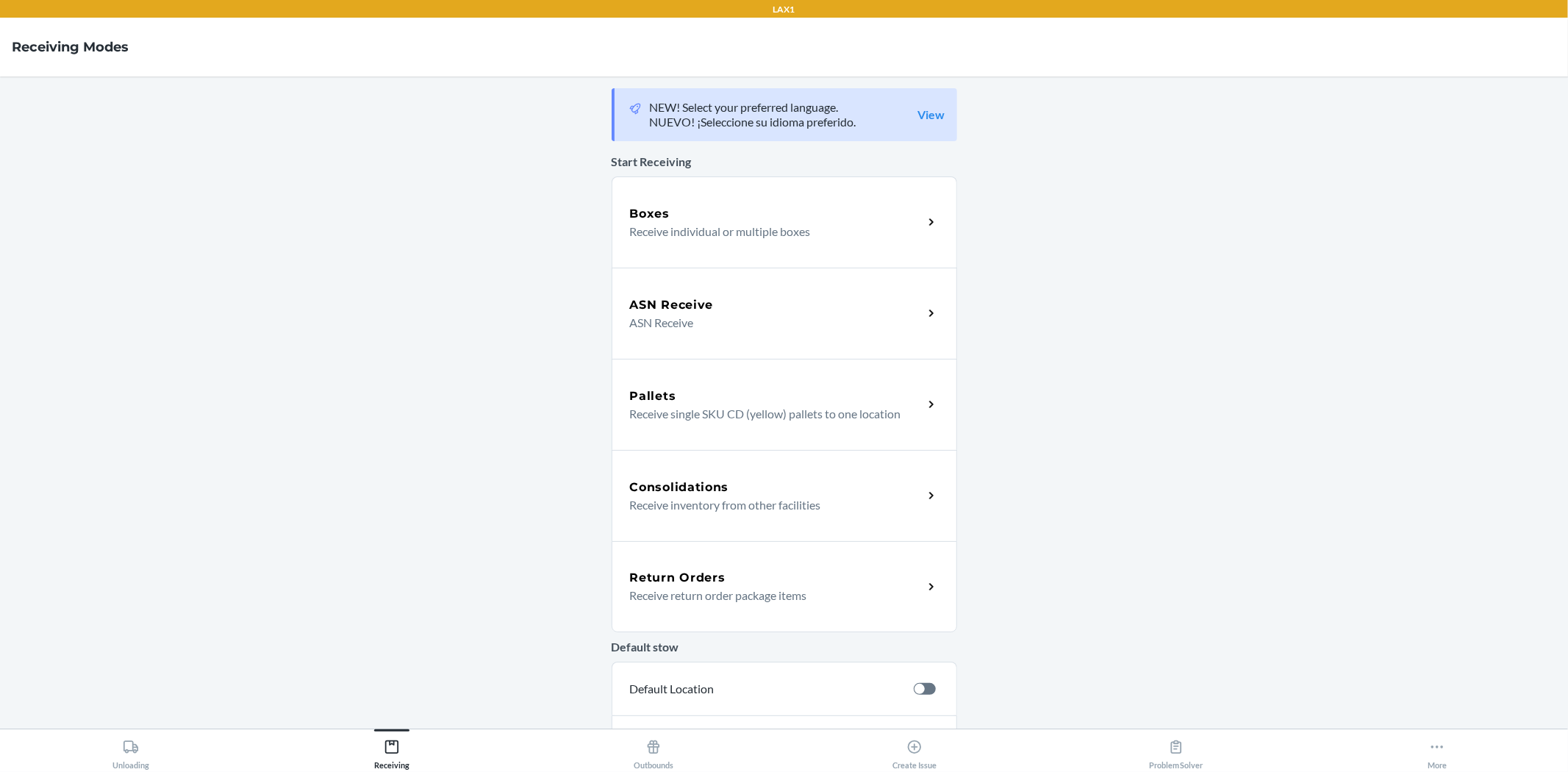
click at [830, 584] on div "Return Orders" at bounding box center [777, 578] width 293 height 18
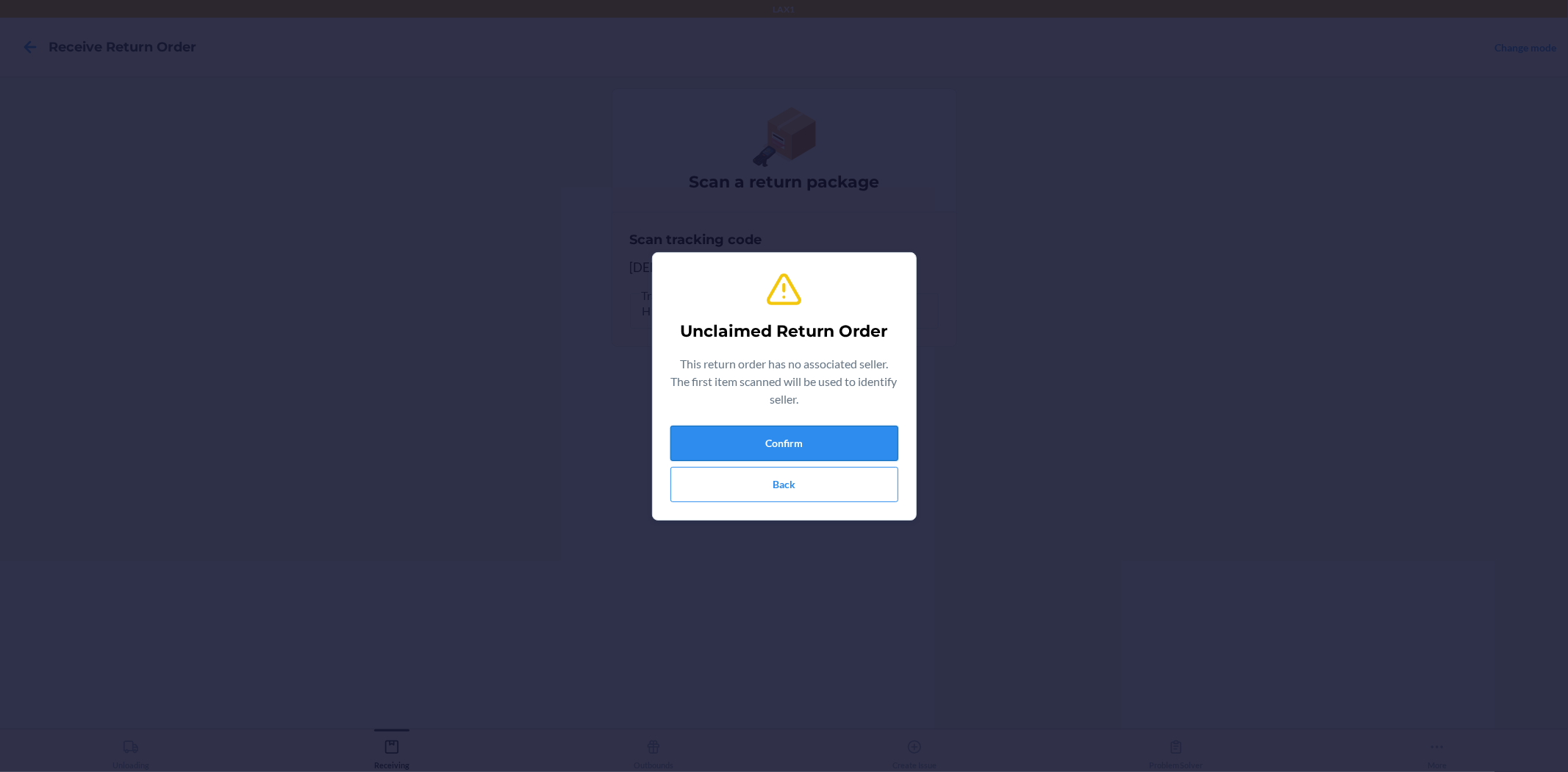
click at [843, 439] on button "Confirm" at bounding box center [784, 443] width 228 height 35
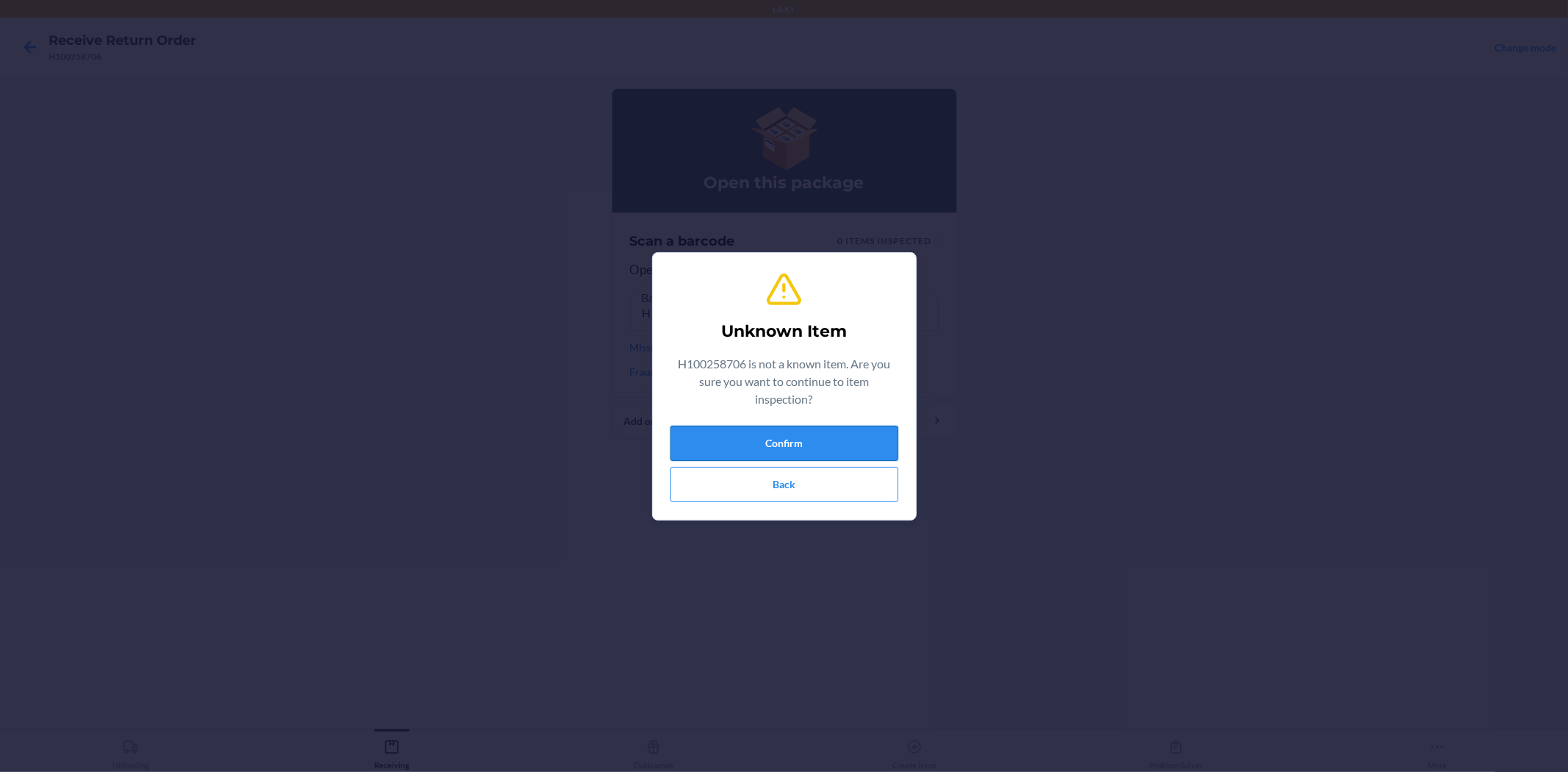
click at [806, 443] on button "Confirm" at bounding box center [784, 443] width 228 height 35
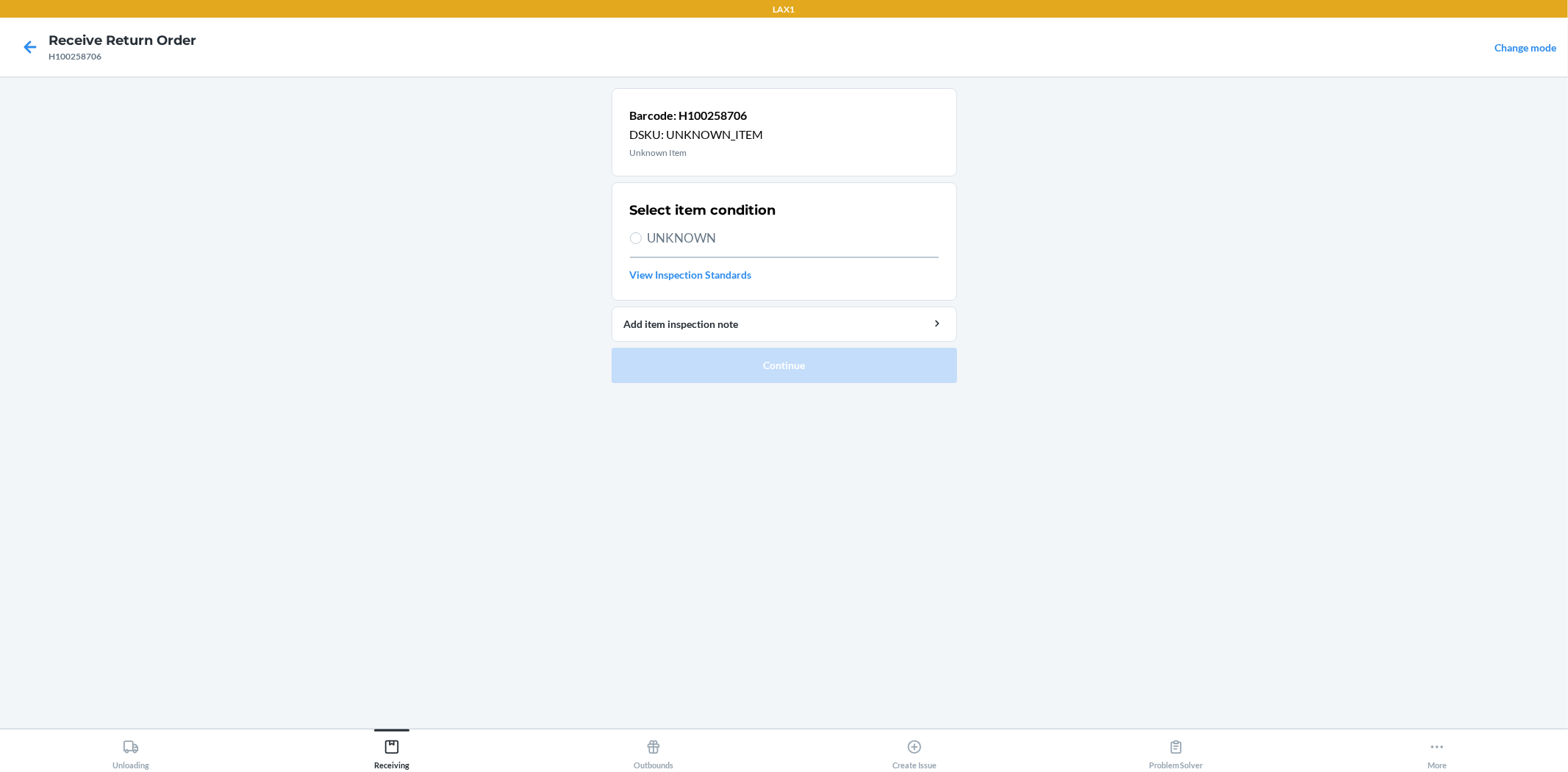
click at [679, 235] on span "UNKNOWN" at bounding box center [793, 238] width 291 height 19
click at [642, 235] on input "UNKNOWN" at bounding box center [636, 238] width 12 height 12
radio input "true"
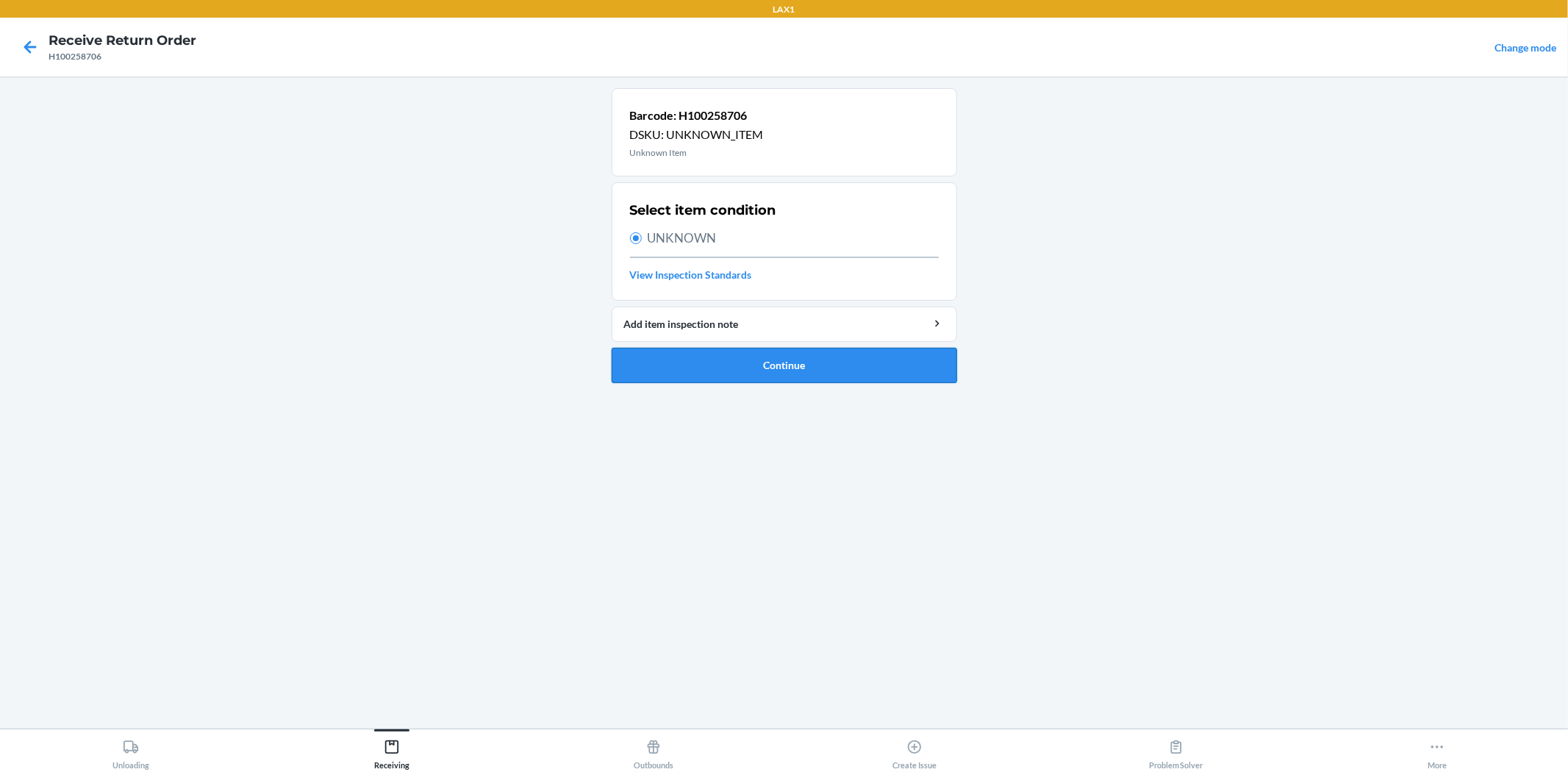
click at [790, 369] on button "Continue" at bounding box center [784, 366] width 346 height 35
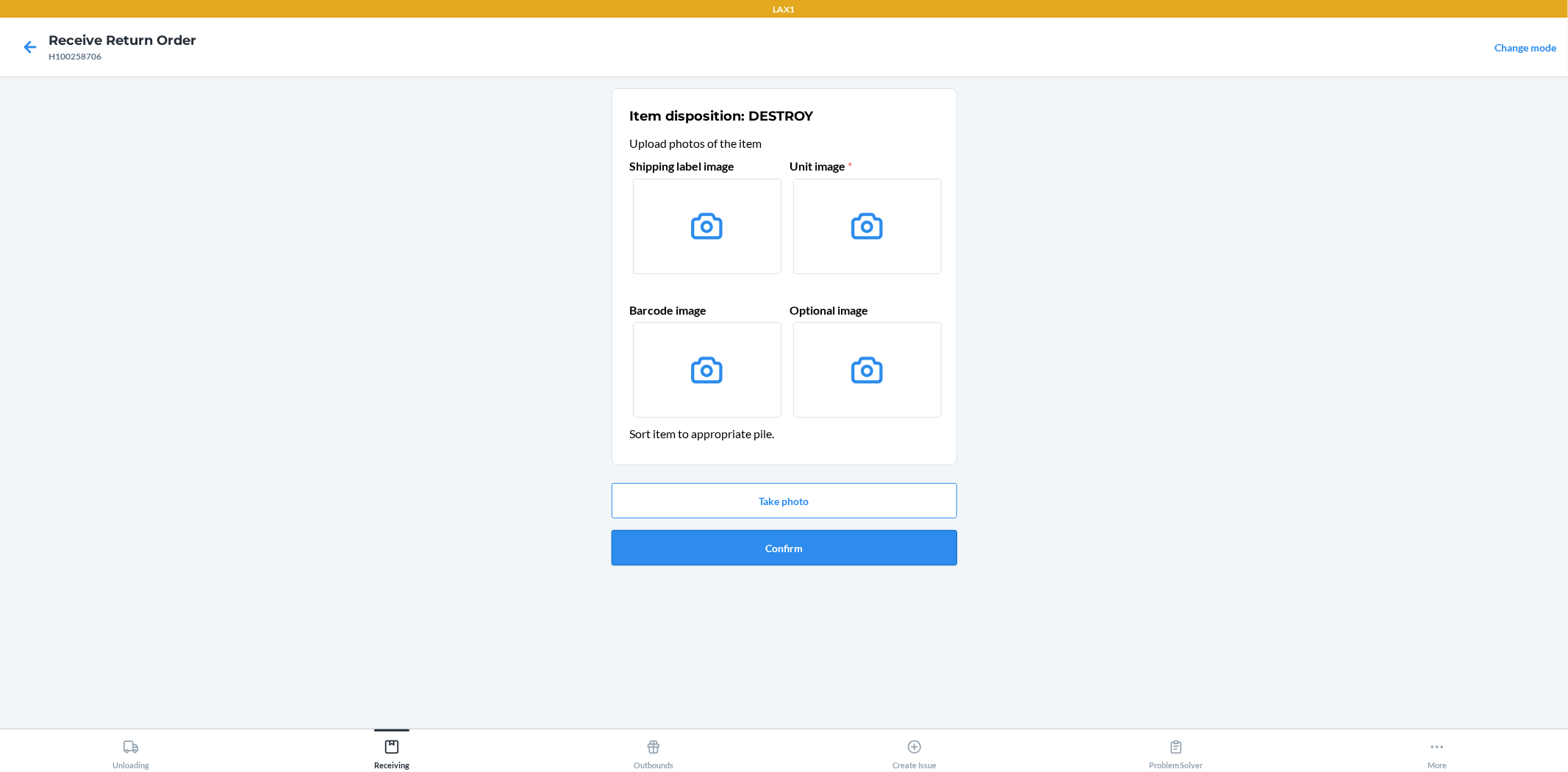
click at [841, 546] on button "Confirm" at bounding box center [784, 548] width 346 height 35
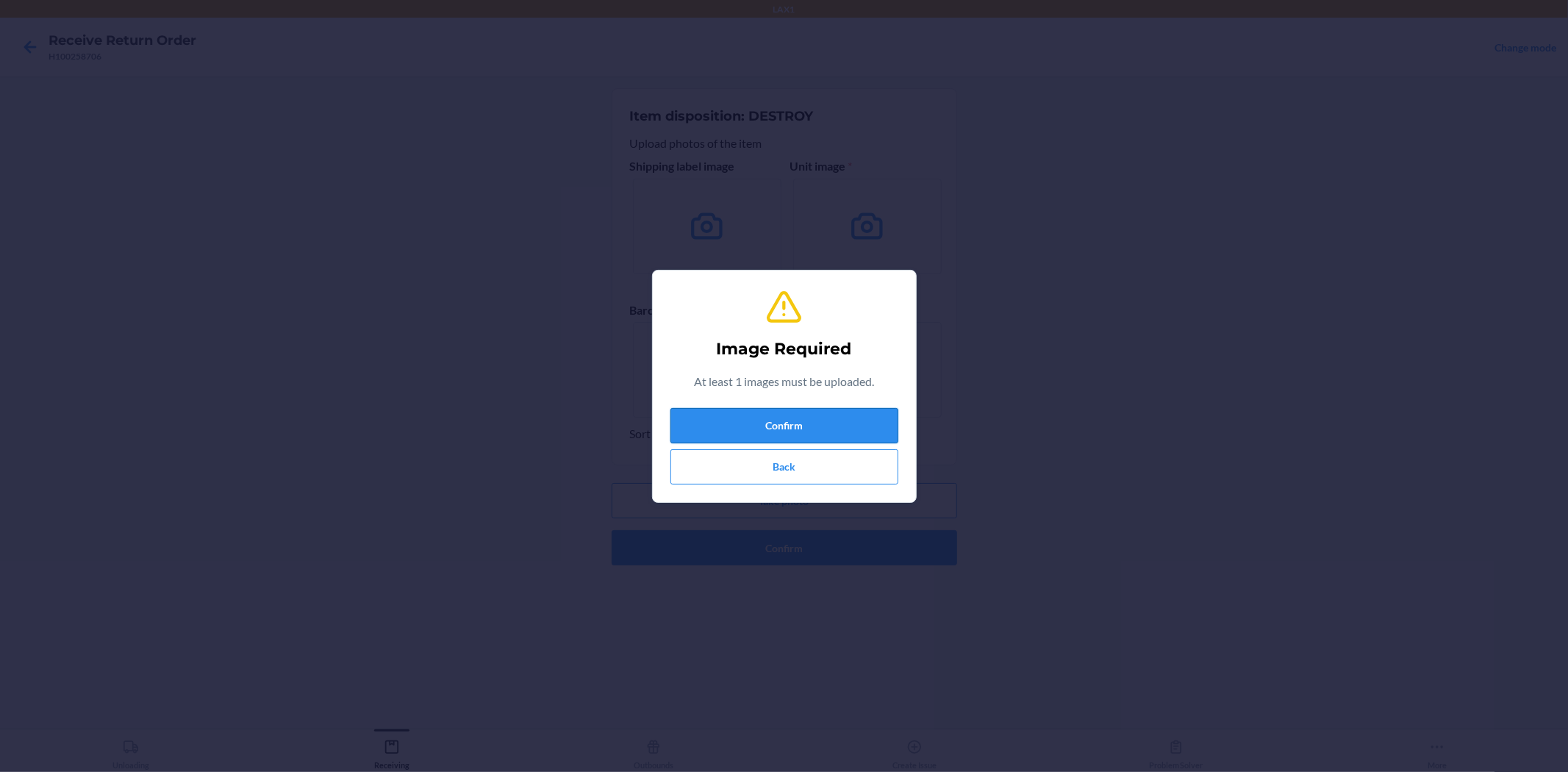
click at [830, 413] on button "Confirm" at bounding box center [784, 426] width 228 height 35
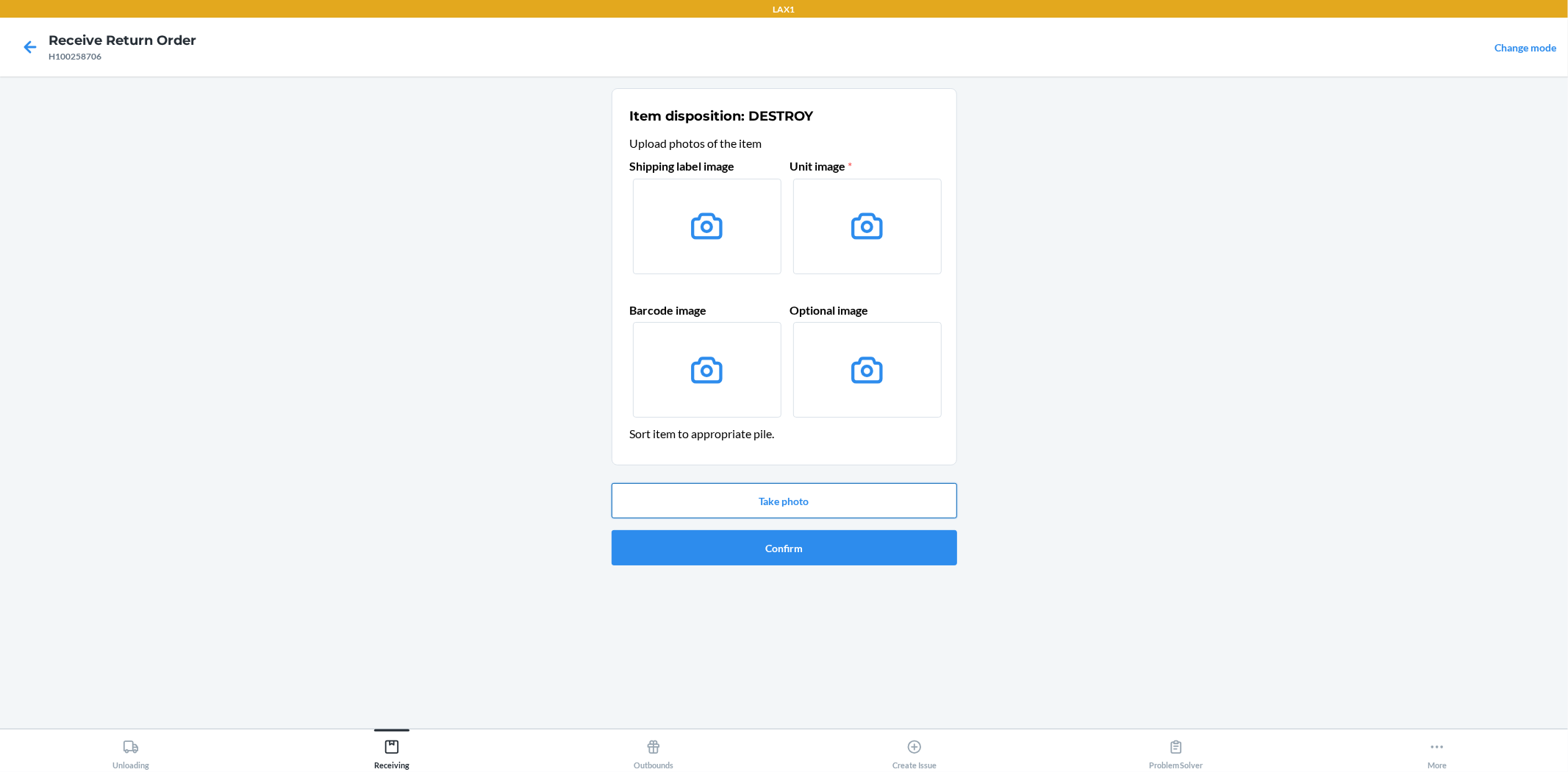
click at [840, 493] on button "Take photo" at bounding box center [784, 501] width 346 height 35
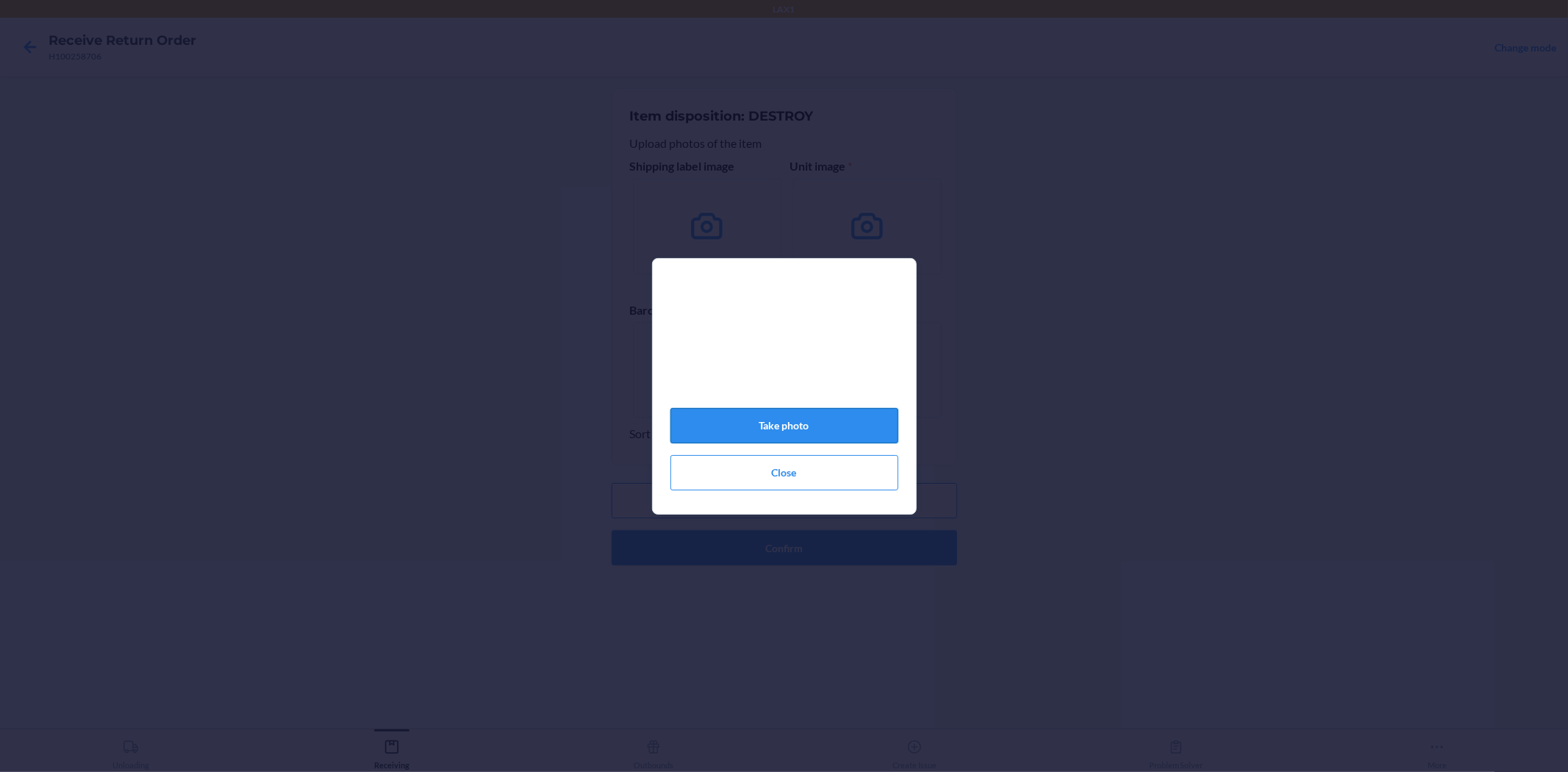
click at [836, 426] on button "Take photo" at bounding box center [784, 426] width 228 height 35
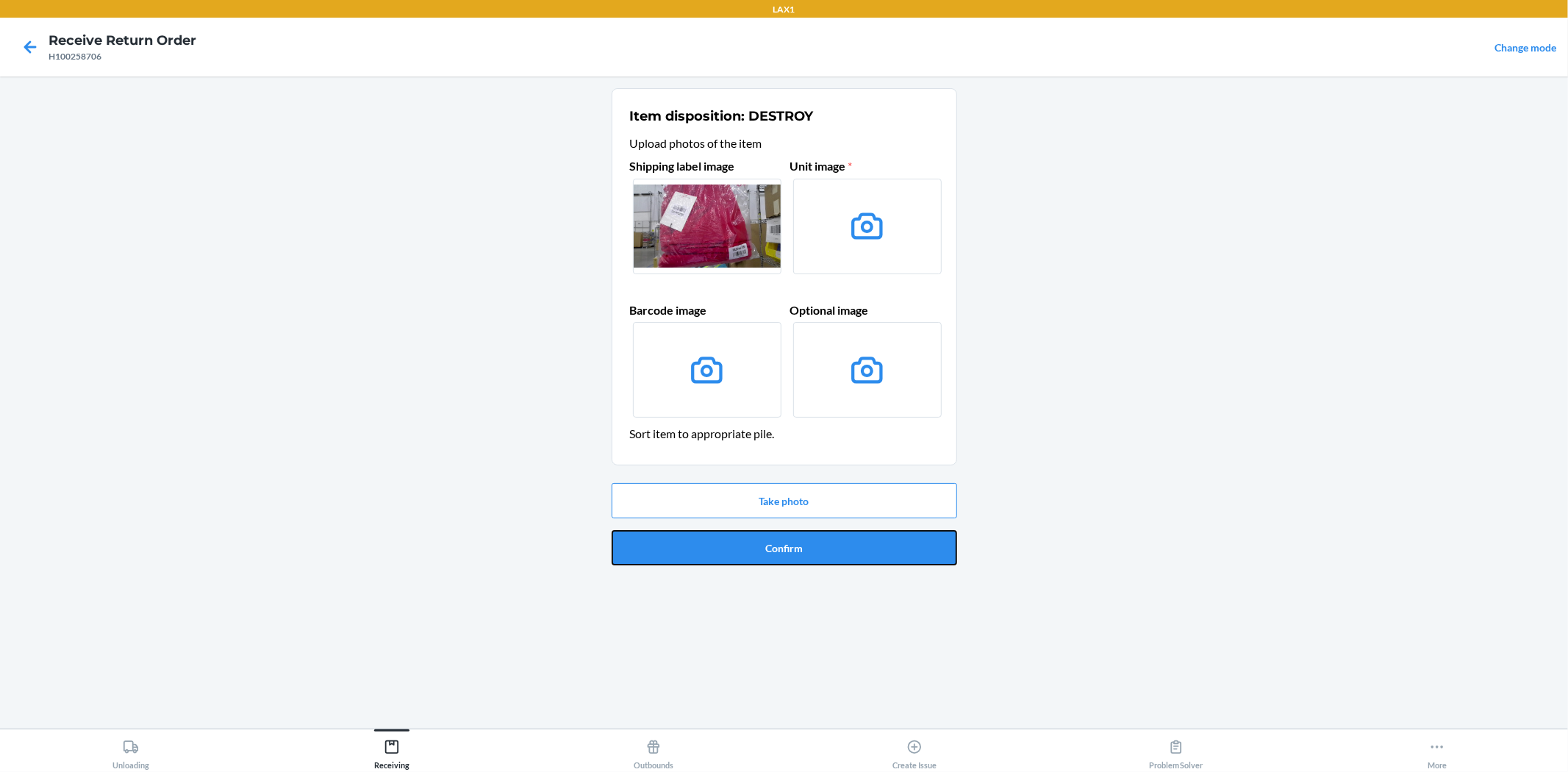
click at [847, 552] on button "Confirm" at bounding box center [784, 548] width 346 height 35
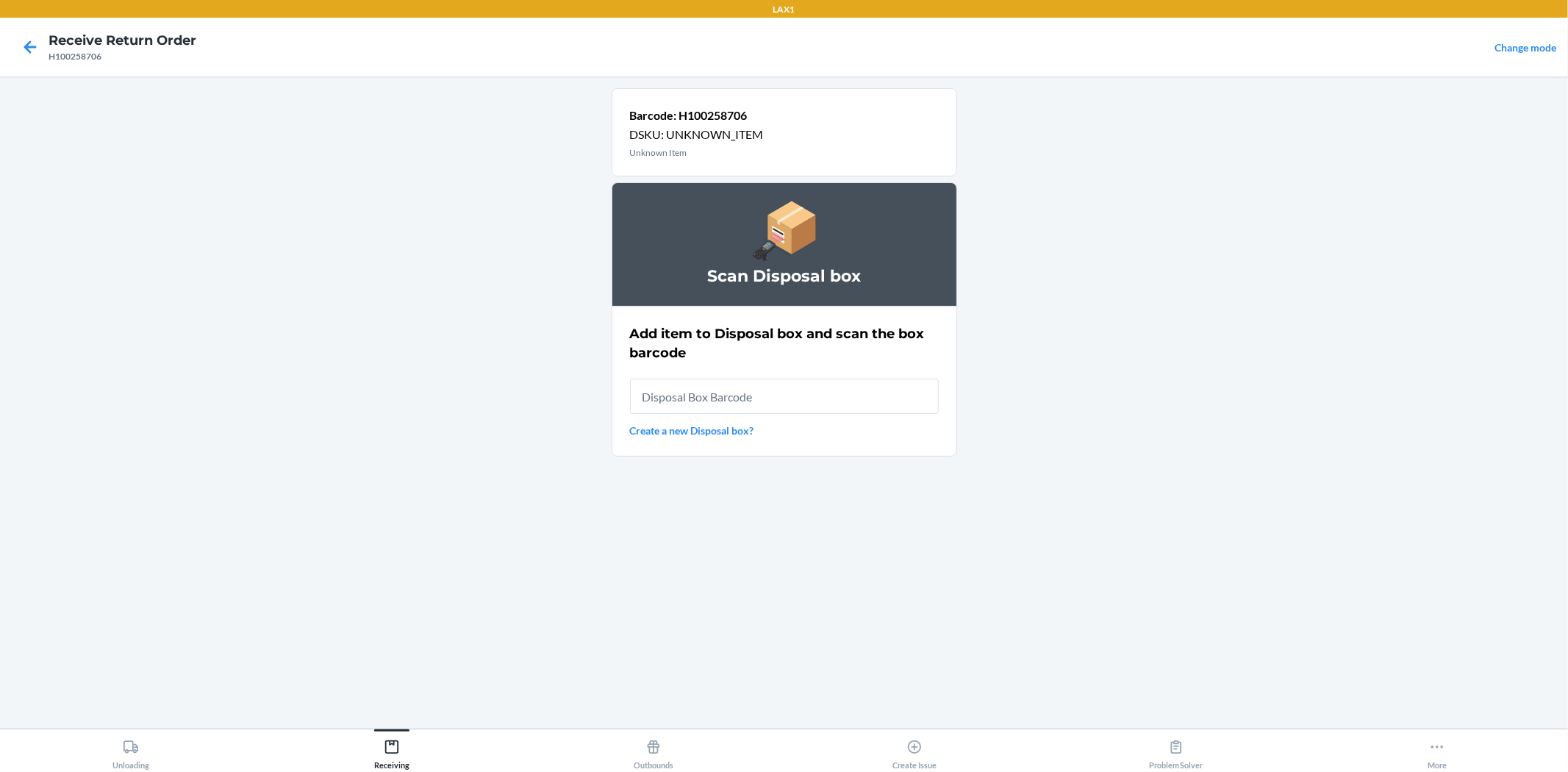
click at [703, 430] on link "Create a new Disposal box?" at bounding box center [784, 430] width 309 height 15
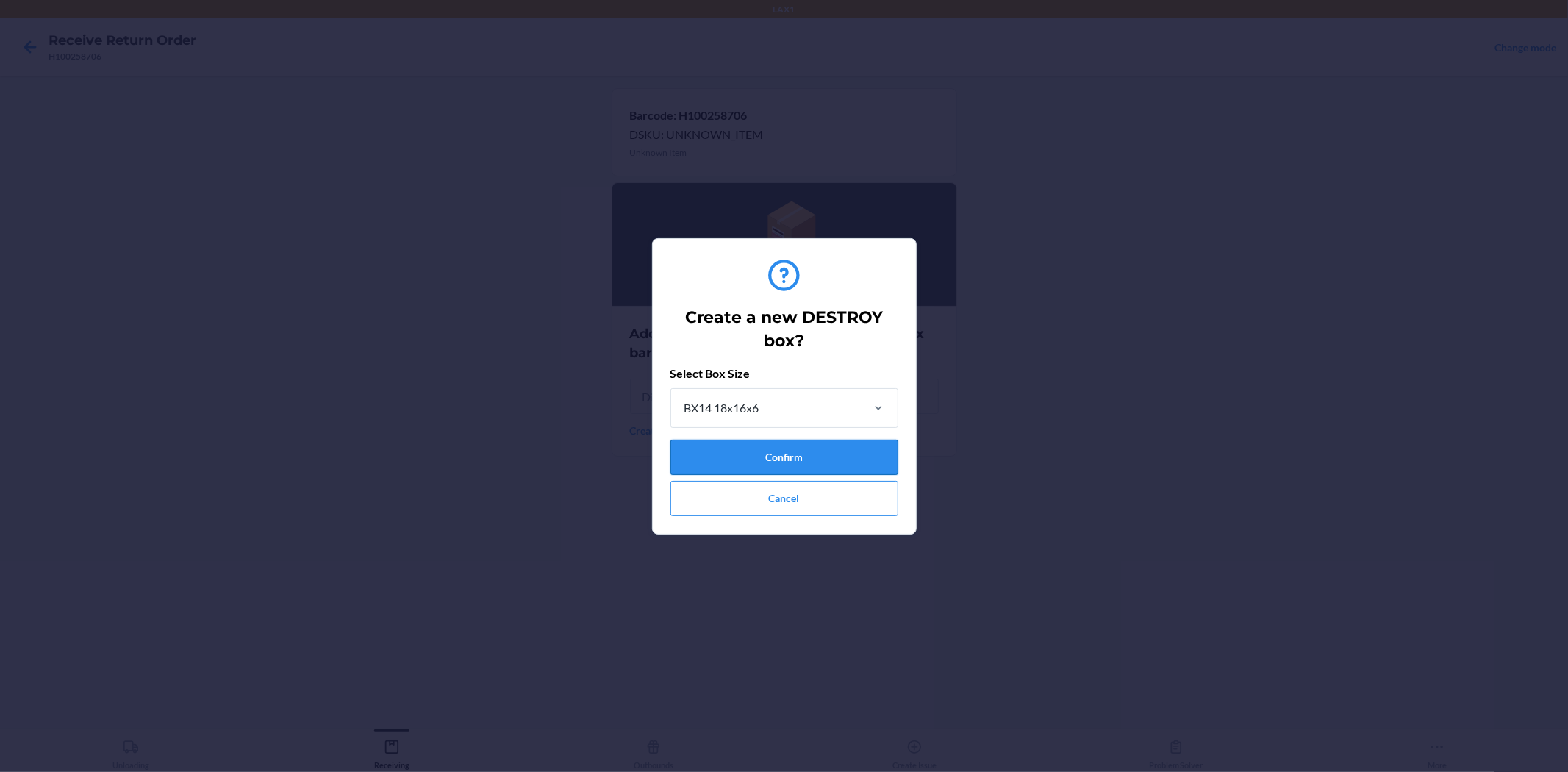
click at [800, 467] on button "Confirm" at bounding box center [784, 457] width 228 height 35
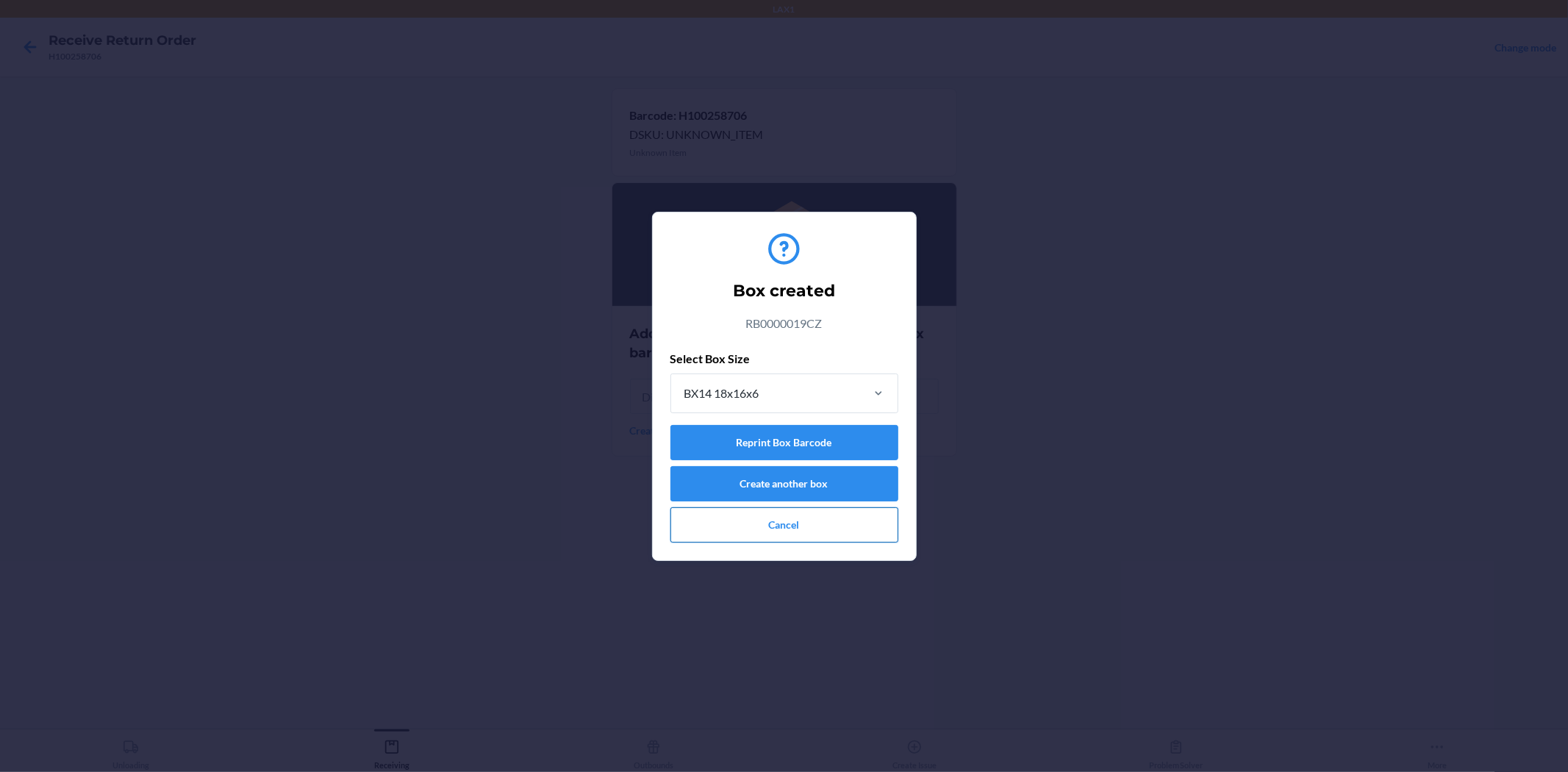
click at [869, 532] on button "Cancel" at bounding box center [784, 525] width 228 height 35
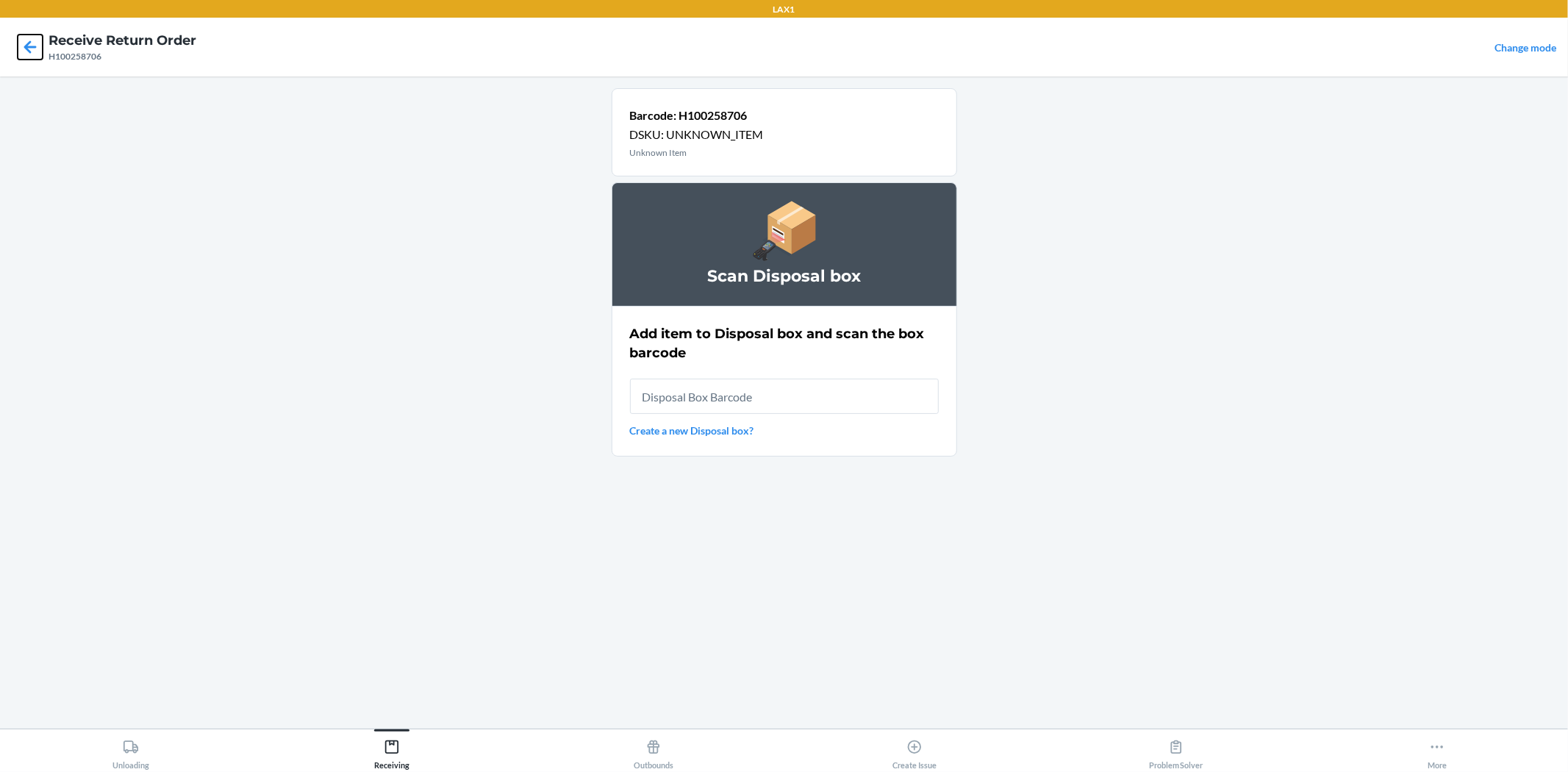
click at [34, 57] on icon at bounding box center [30, 46] width 25 height 25
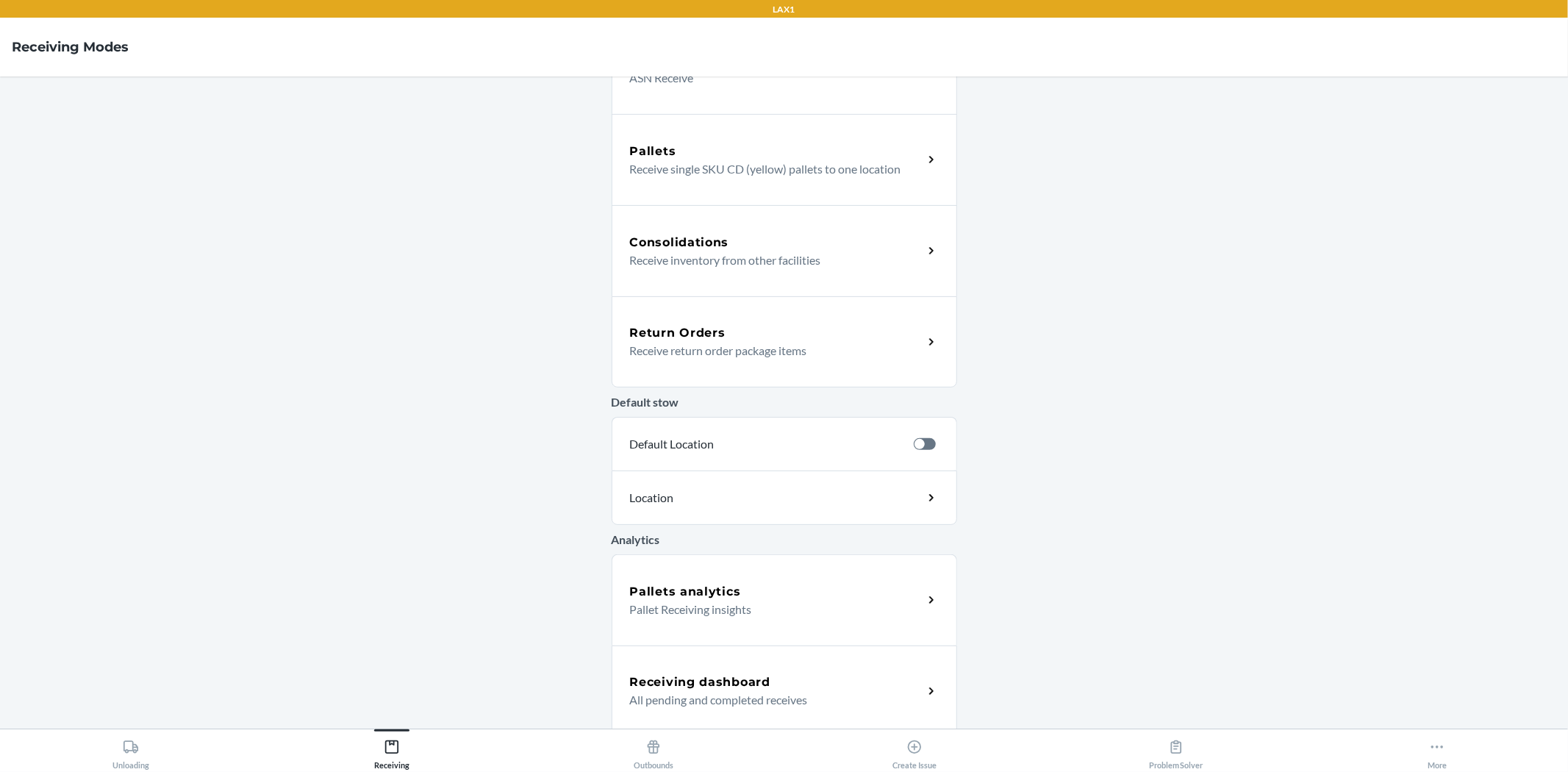
scroll to position [253, 0]
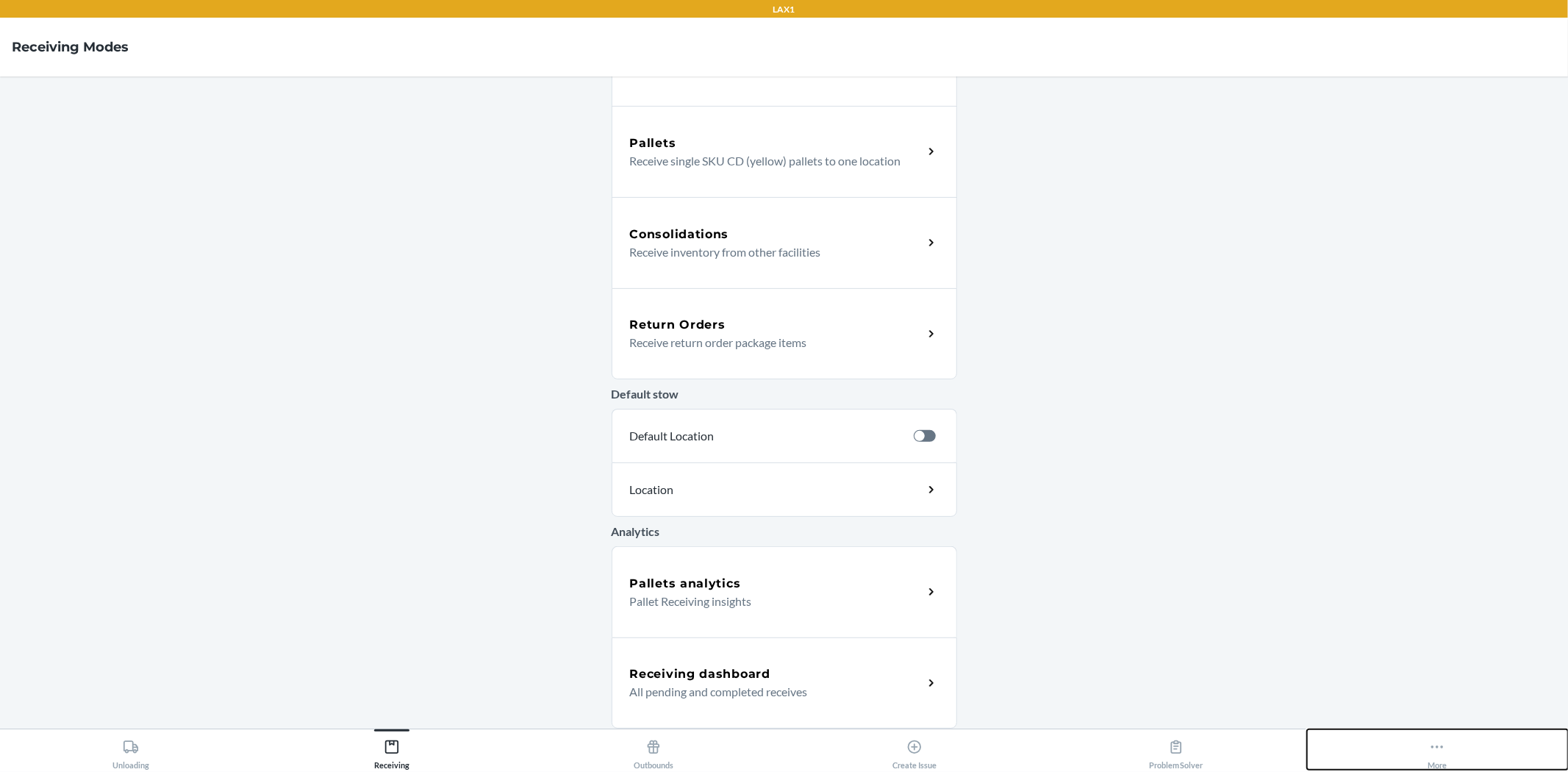
click at [1435, 759] on div "More" at bounding box center [1437, 751] width 19 height 37
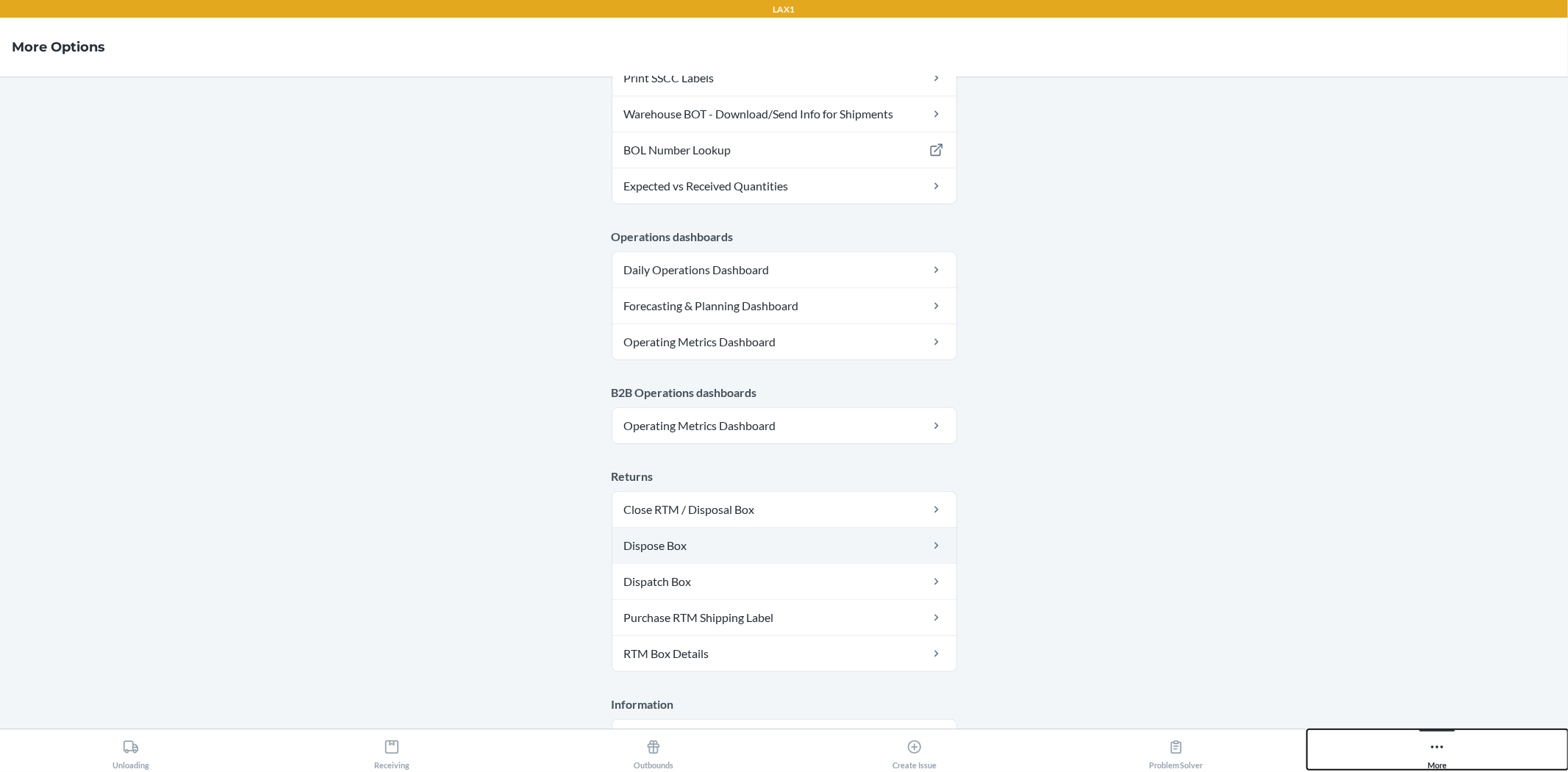
scroll to position [661, 0]
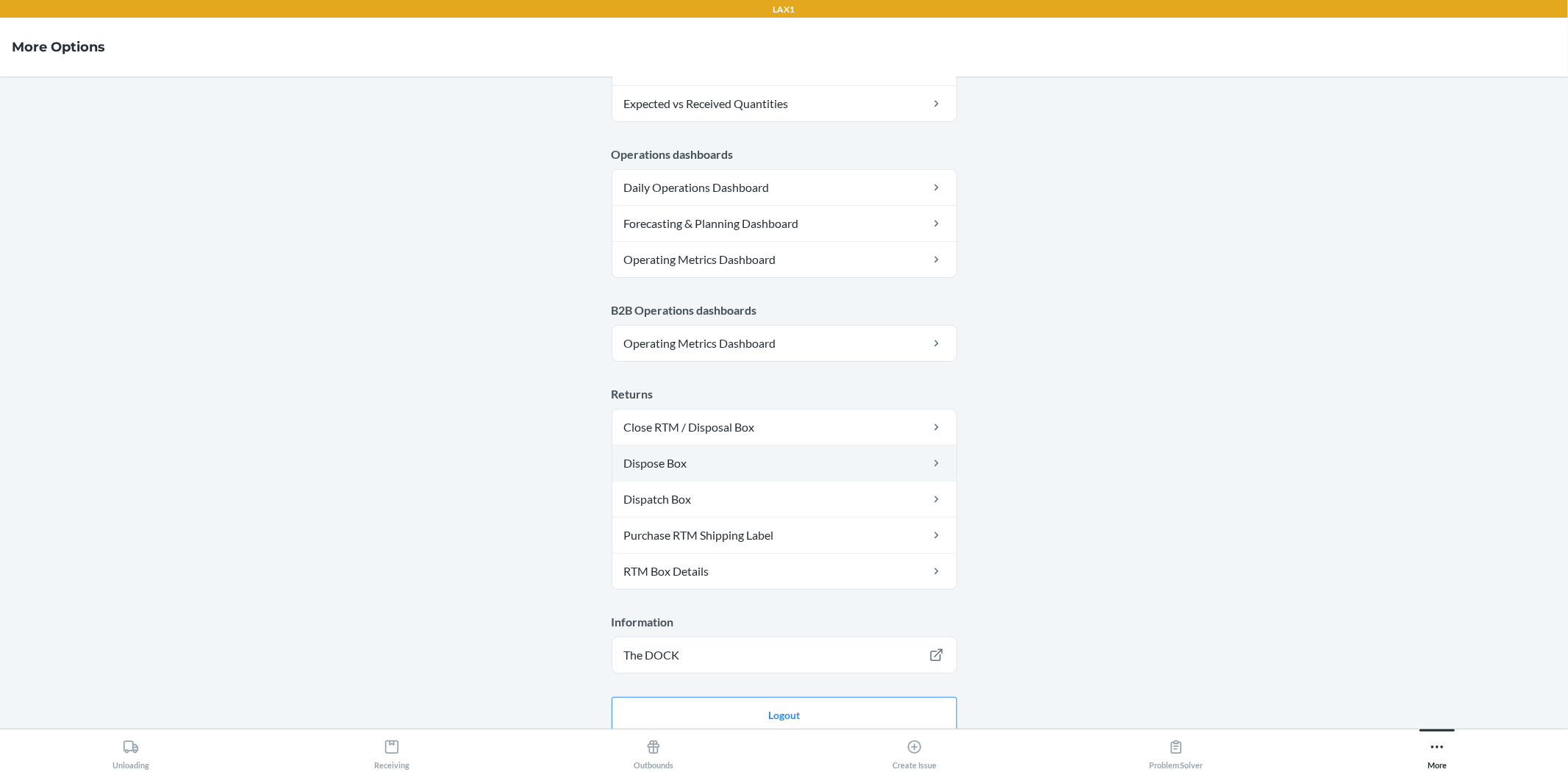
click at [867, 471] on link "Dispose Box" at bounding box center [784, 463] width 344 height 35
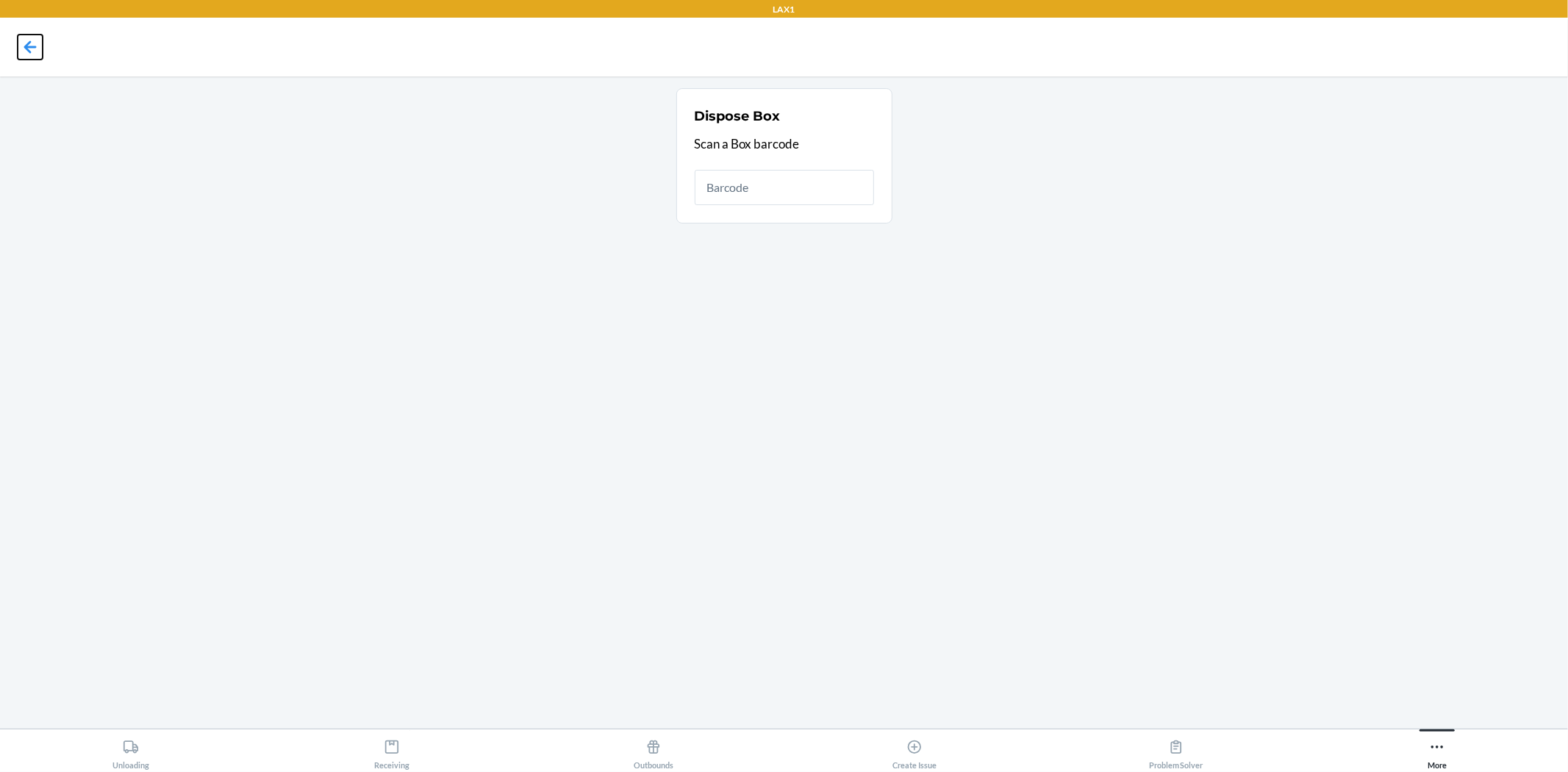
click at [34, 45] on icon at bounding box center [30, 46] width 25 height 25
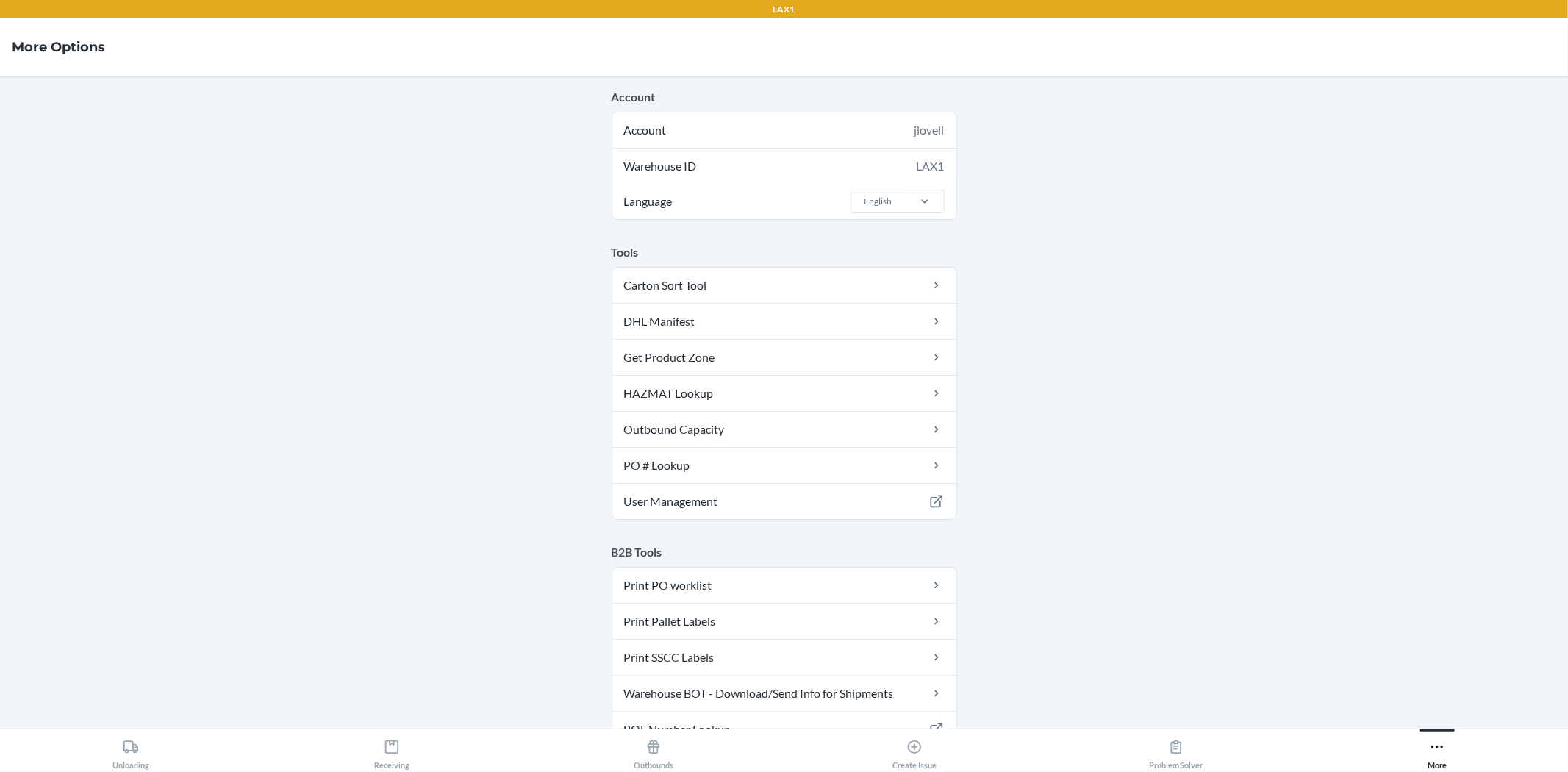
click at [1329, 504] on main "Account Account jlovell Warehouse ID LAX1 Language English Tools Carton Sort To…" at bounding box center [784, 402] width 1568 height 653
click at [386, 761] on div "Receiving" at bounding box center [392, 751] width 35 height 37
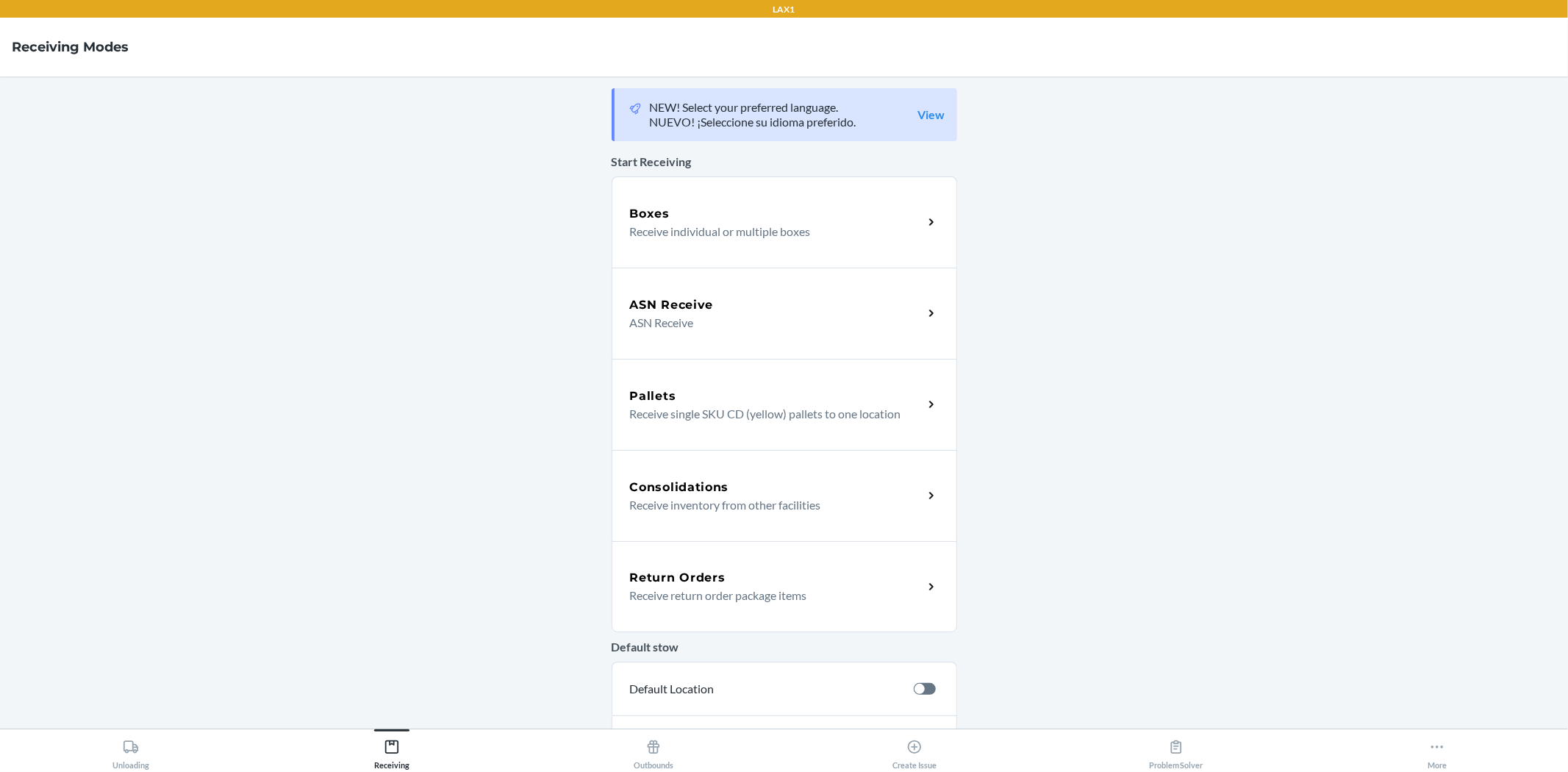
click at [866, 608] on div "Return Orders Receive return order package items" at bounding box center [784, 587] width 346 height 91
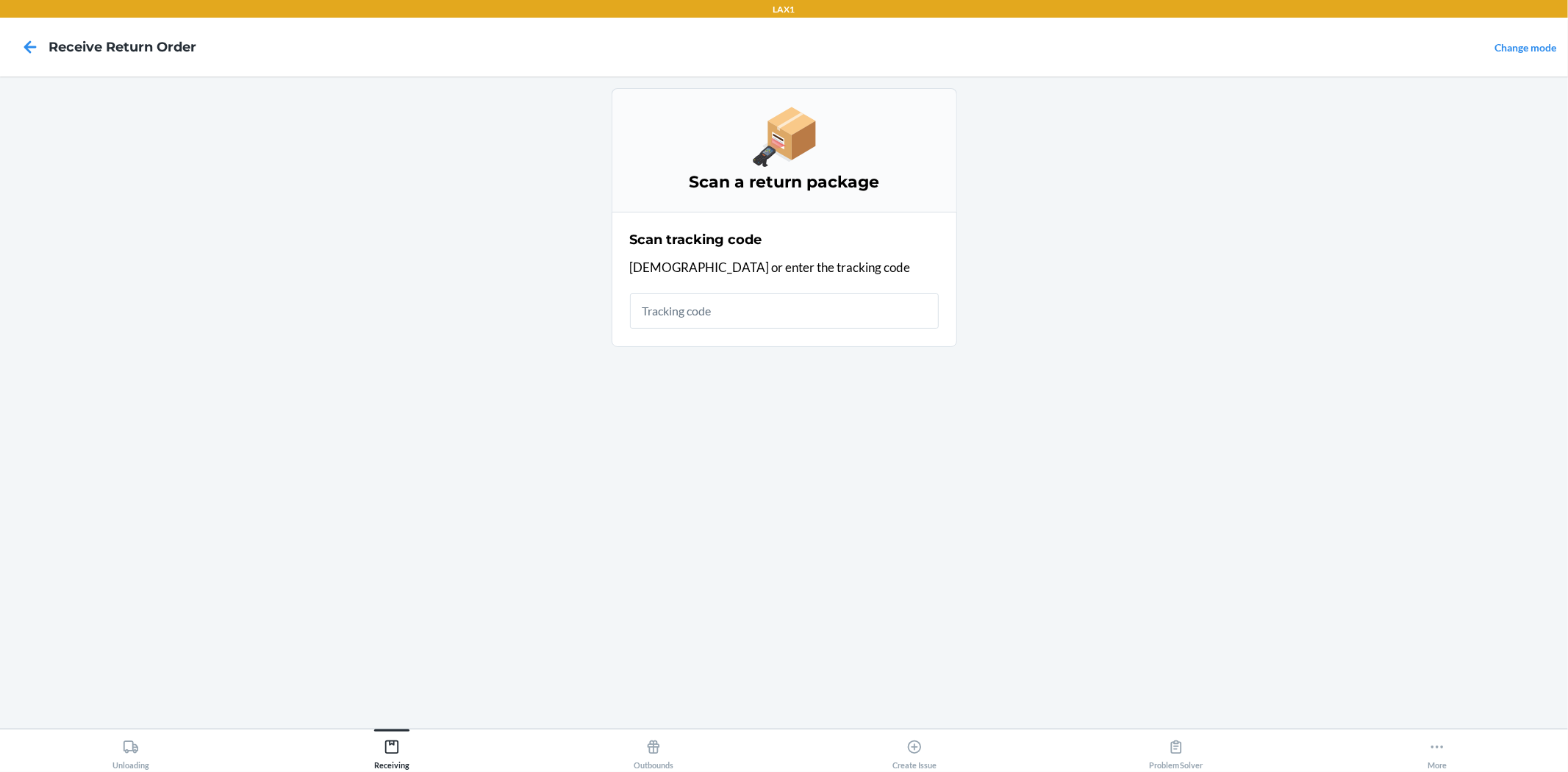
click at [864, 313] on input "text" at bounding box center [784, 311] width 309 height 35
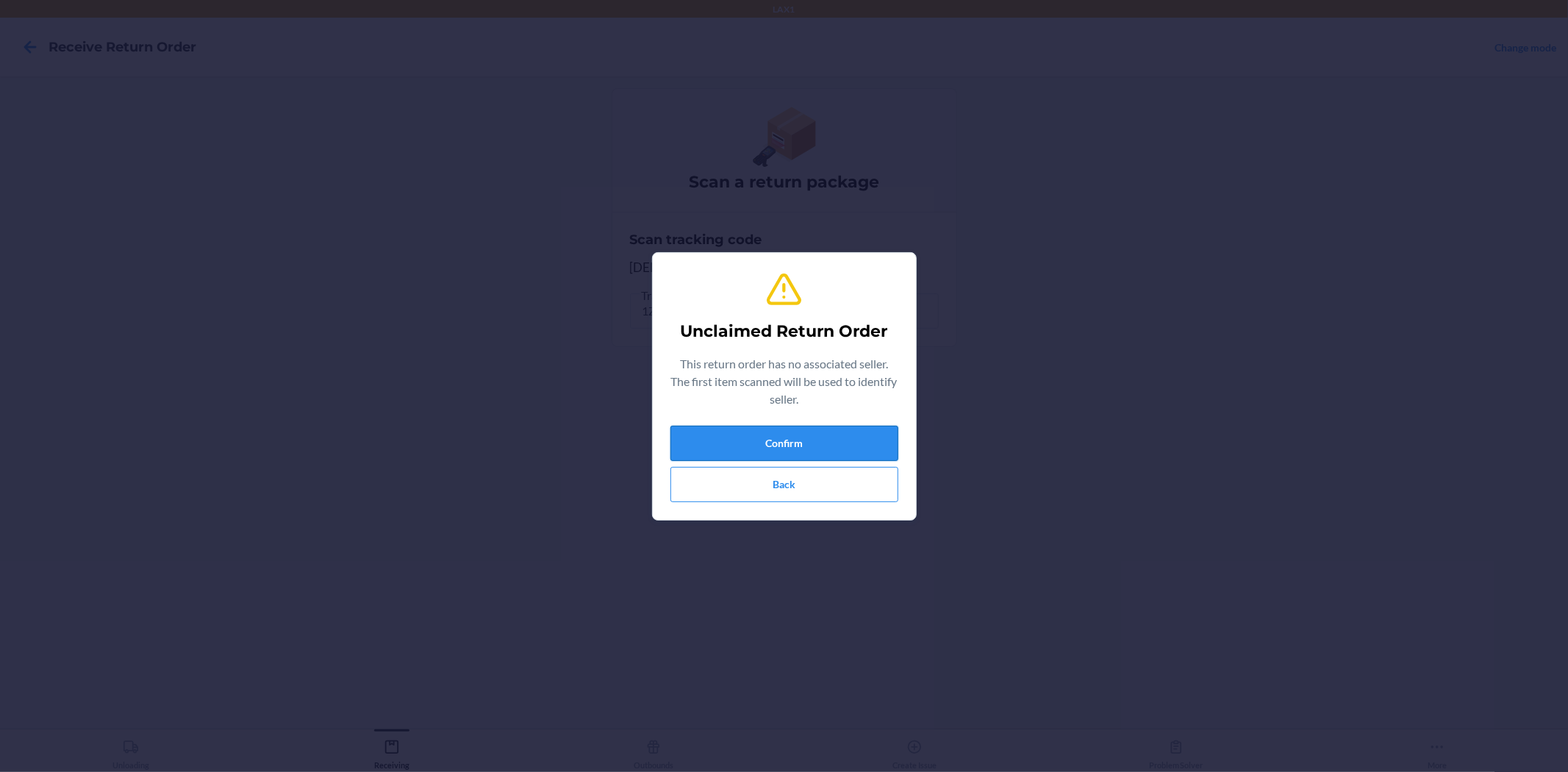
click at [891, 452] on button "Confirm" at bounding box center [784, 443] width 228 height 35
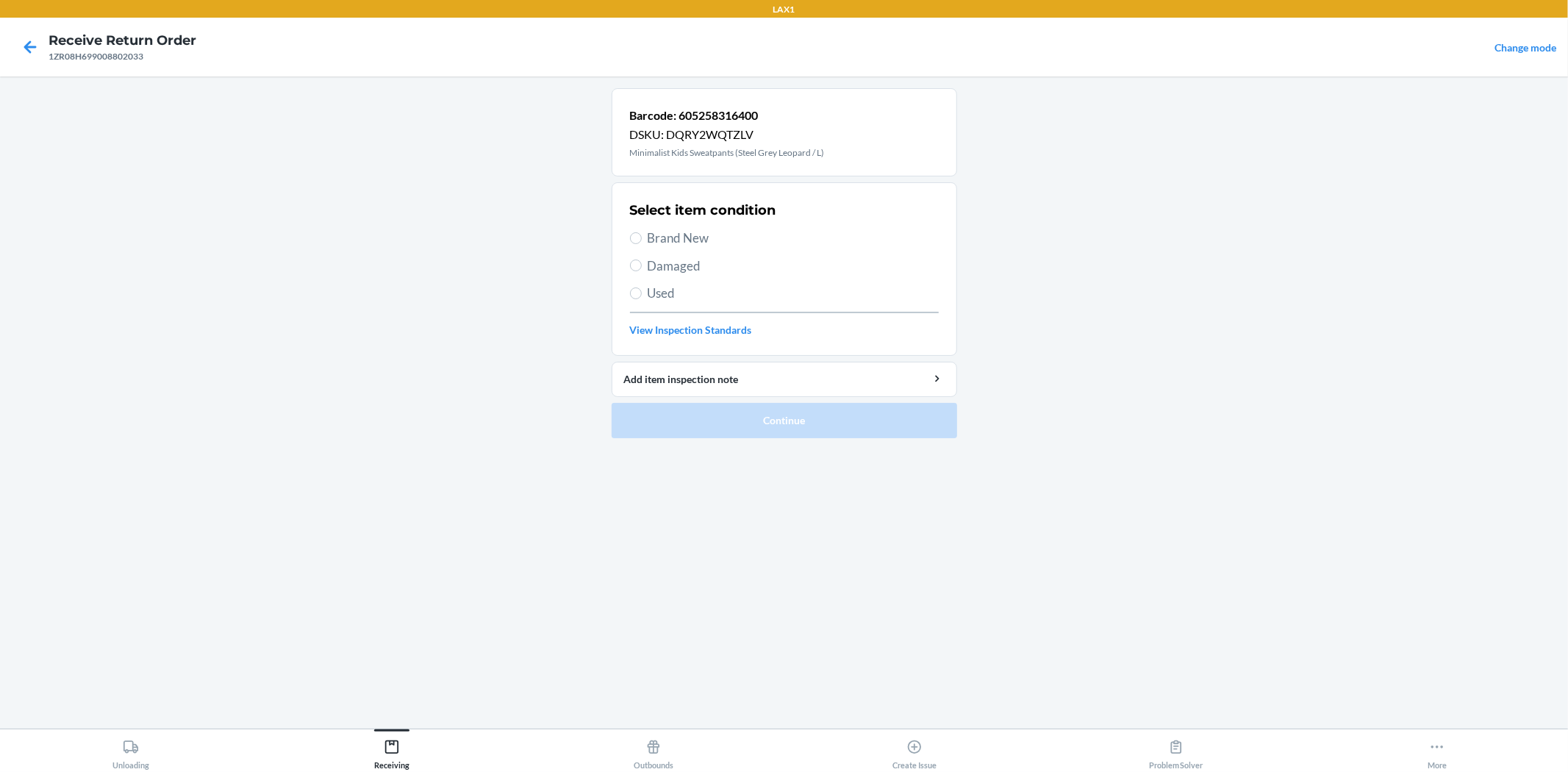
click at [673, 269] on span "Damaged" at bounding box center [793, 266] width 291 height 19
click at [642, 269] on input "Damaged" at bounding box center [636, 265] width 12 height 12
radio input "true"
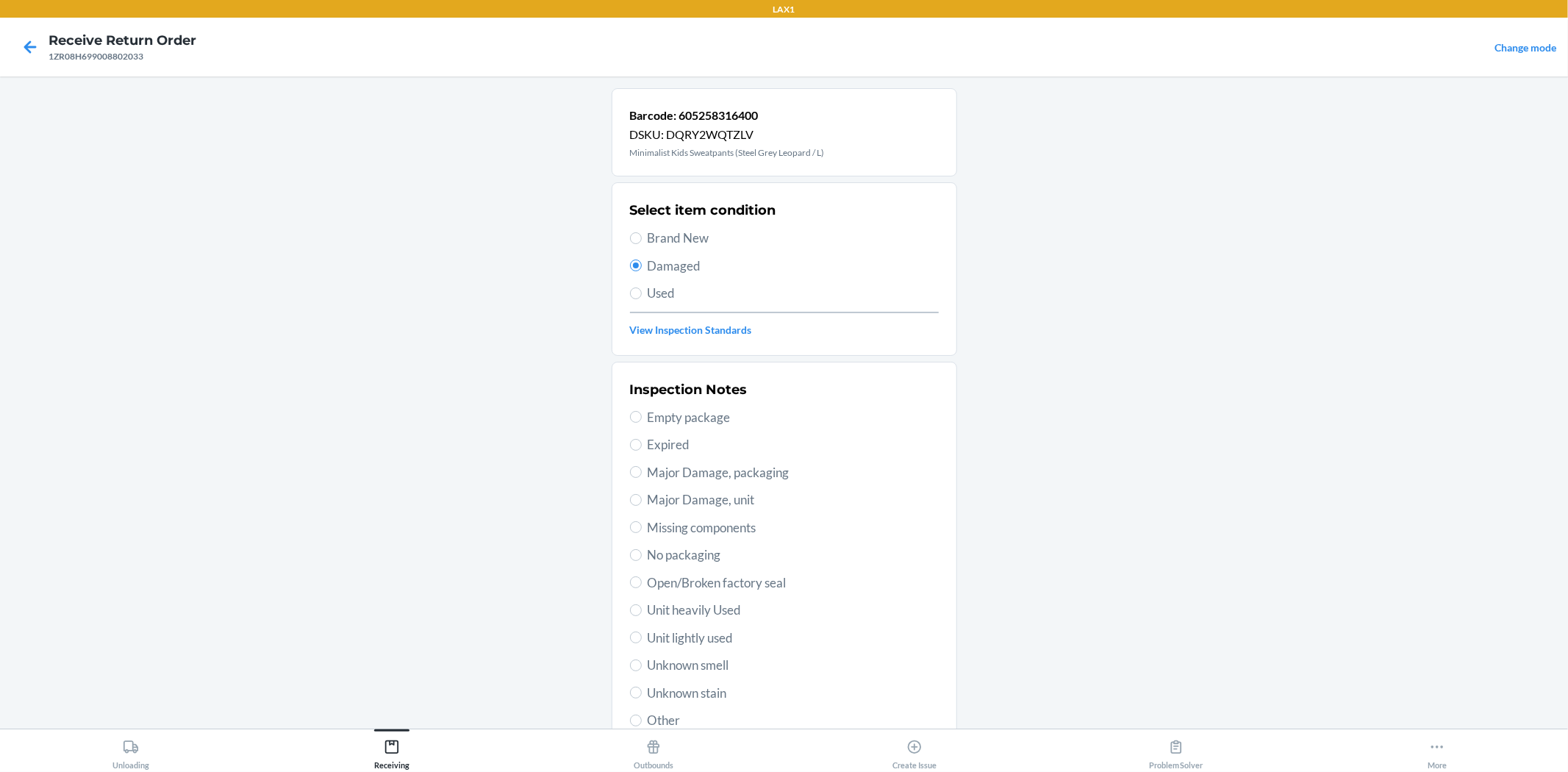
click at [712, 500] on span "Major Damage, unit" at bounding box center [793, 500] width 291 height 19
click at [642, 500] on input "Major Damage, unit" at bounding box center [636, 499] width 12 height 12
radio input "true"
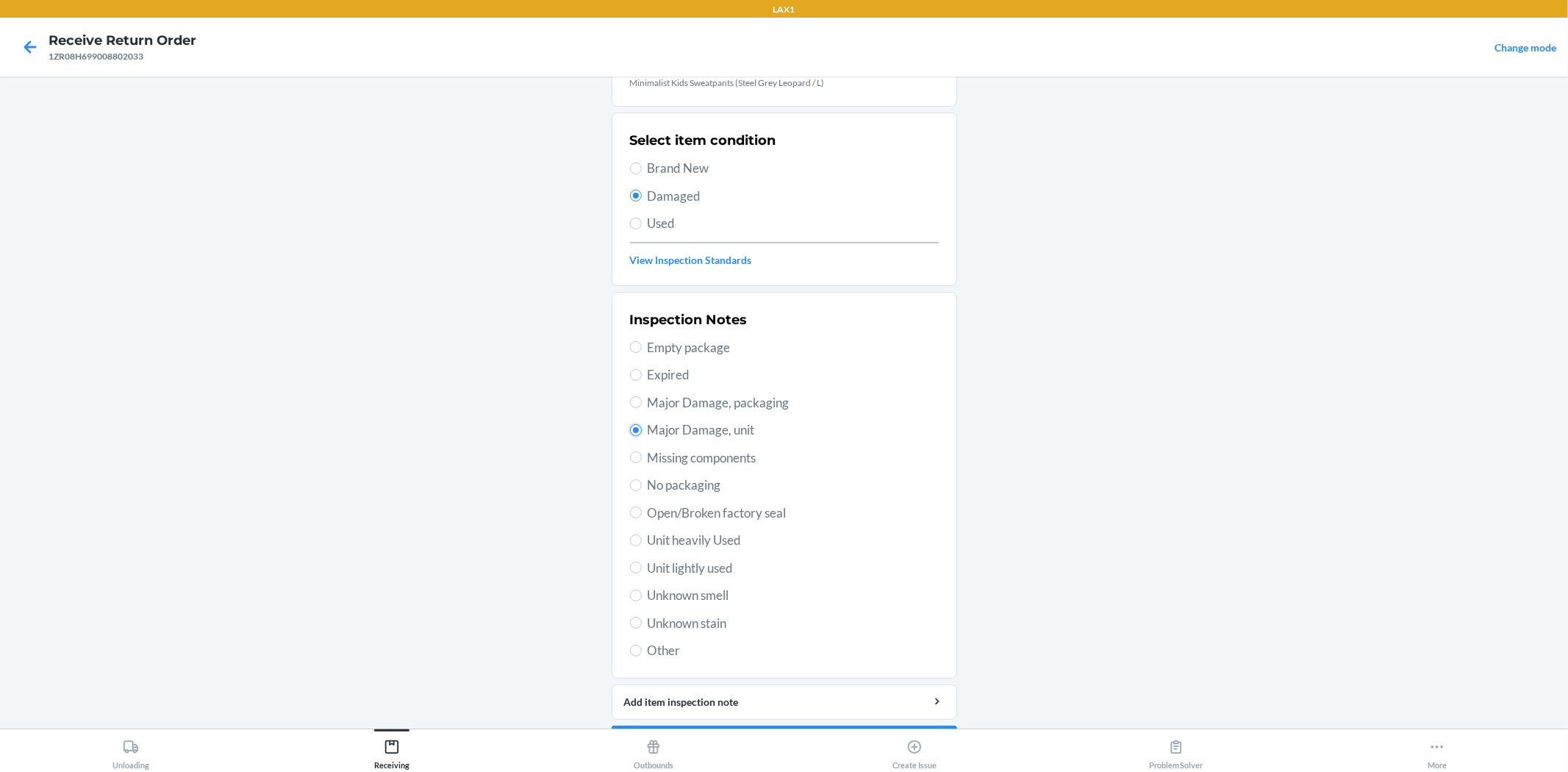
scroll to position [113, 0]
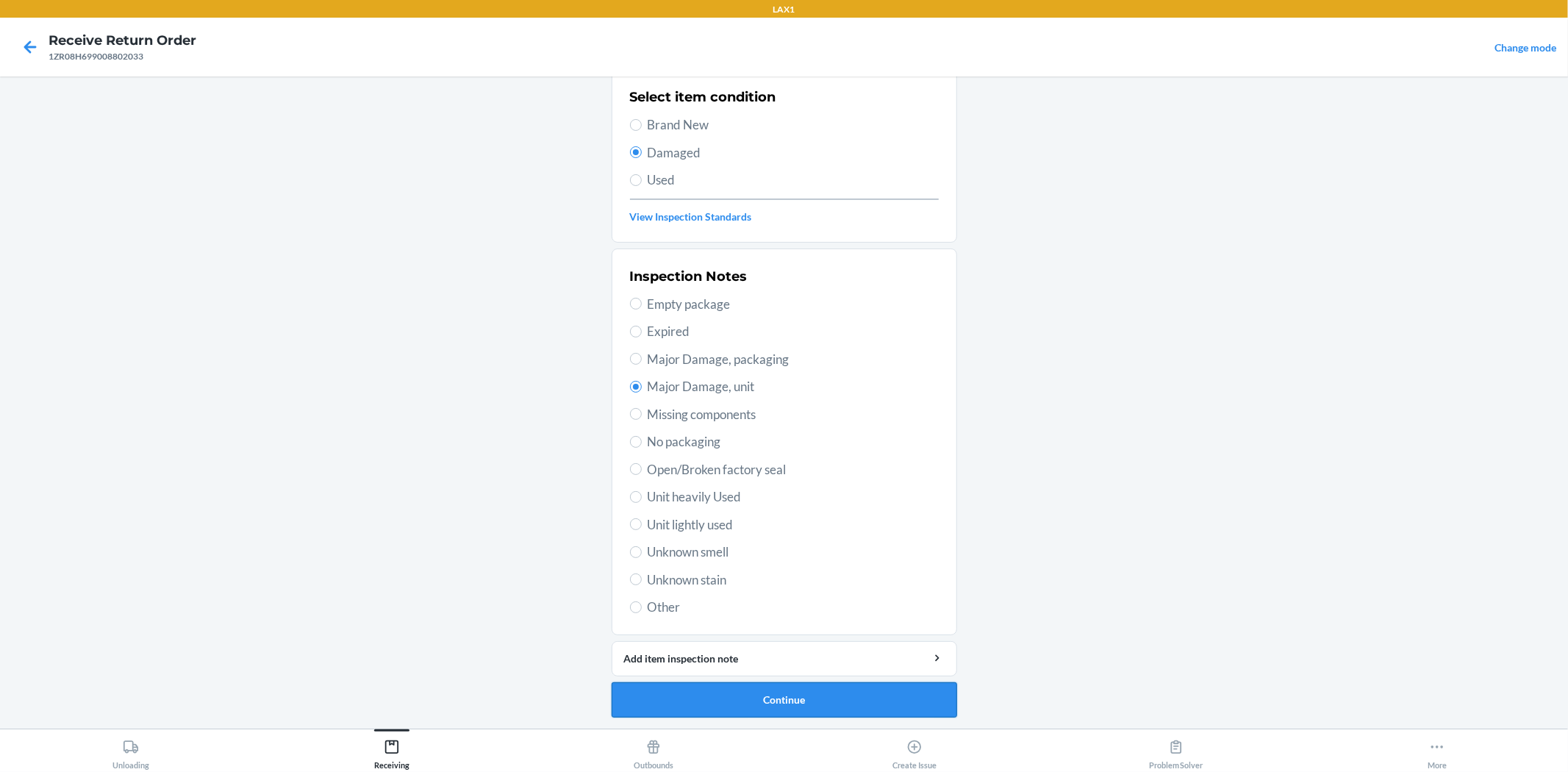
click at [834, 702] on button "Continue" at bounding box center [784, 700] width 346 height 35
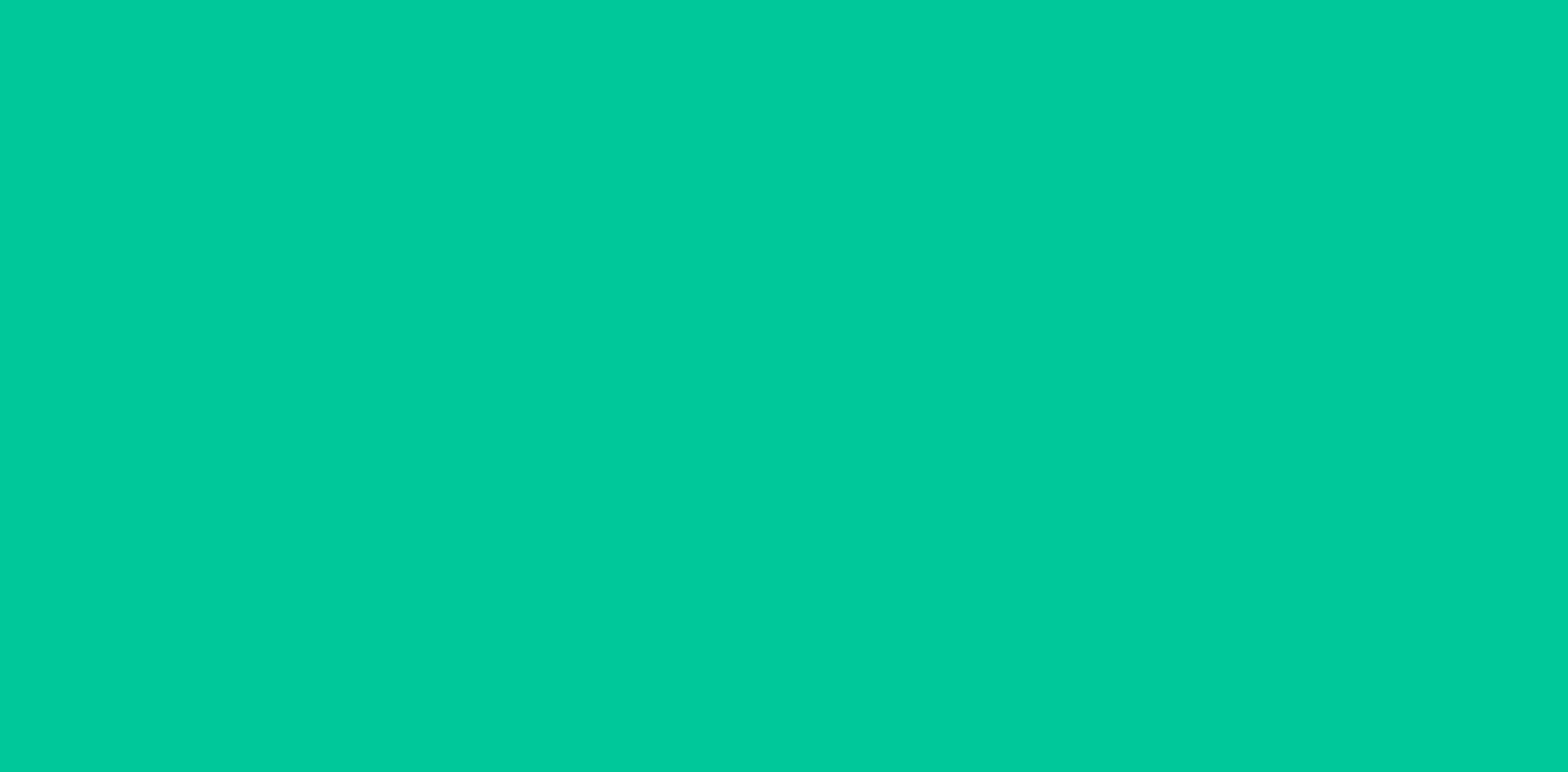
scroll to position [0, 0]
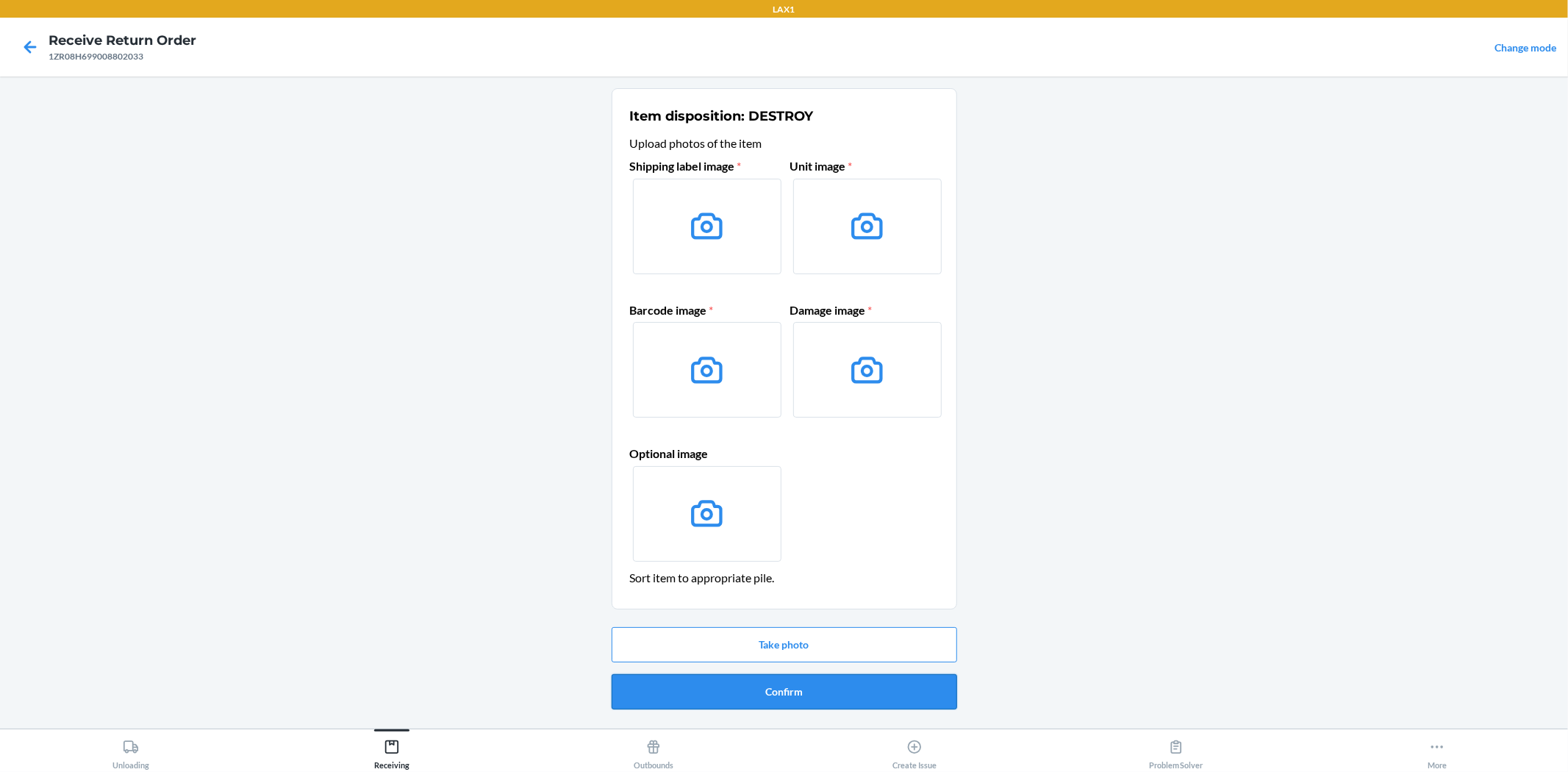
click at [829, 696] on button "Confirm" at bounding box center [784, 692] width 346 height 35
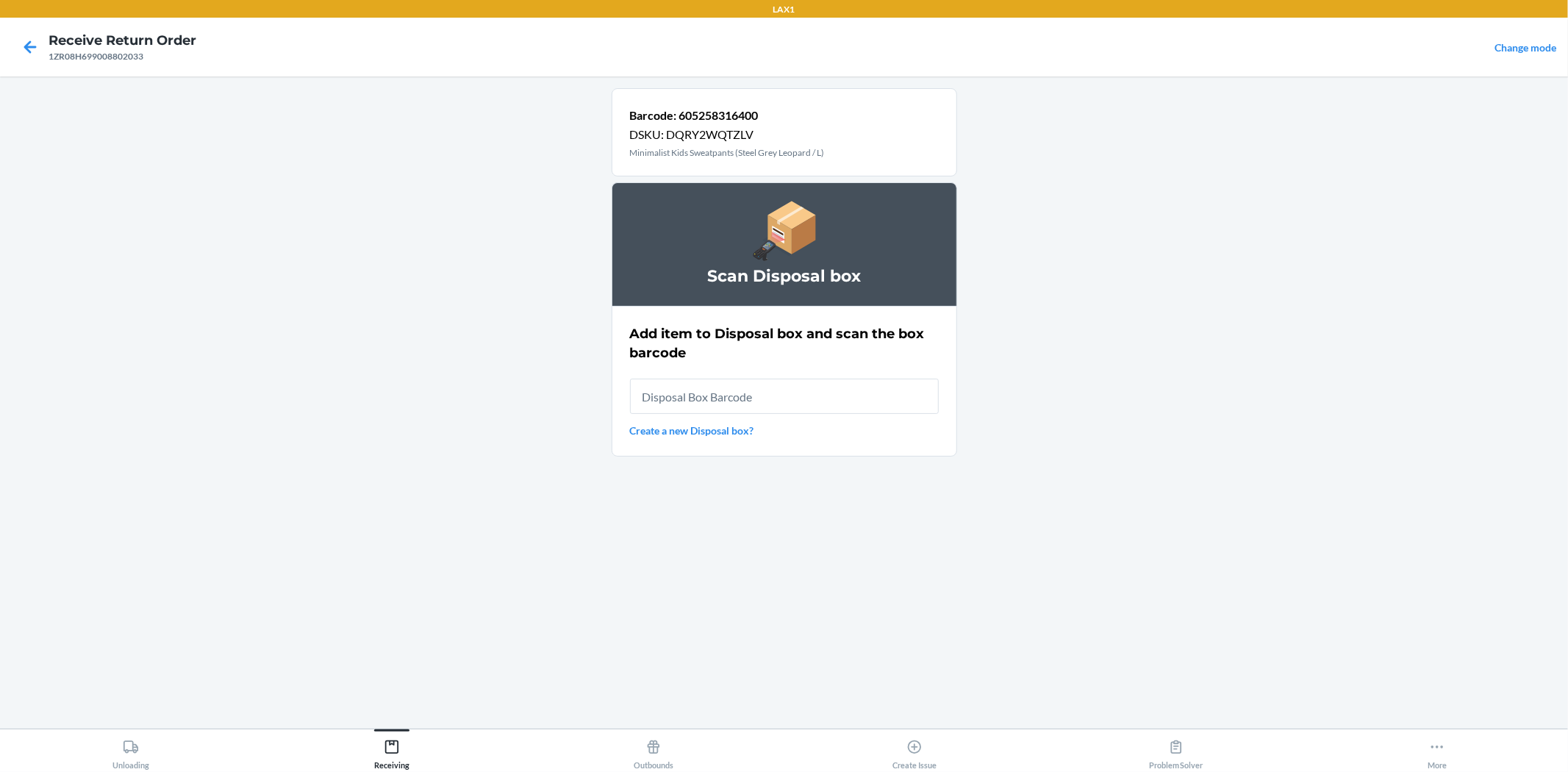
click at [742, 429] on link "Create a new Disposal box?" at bounding box center [784, 430] width 309 height 15
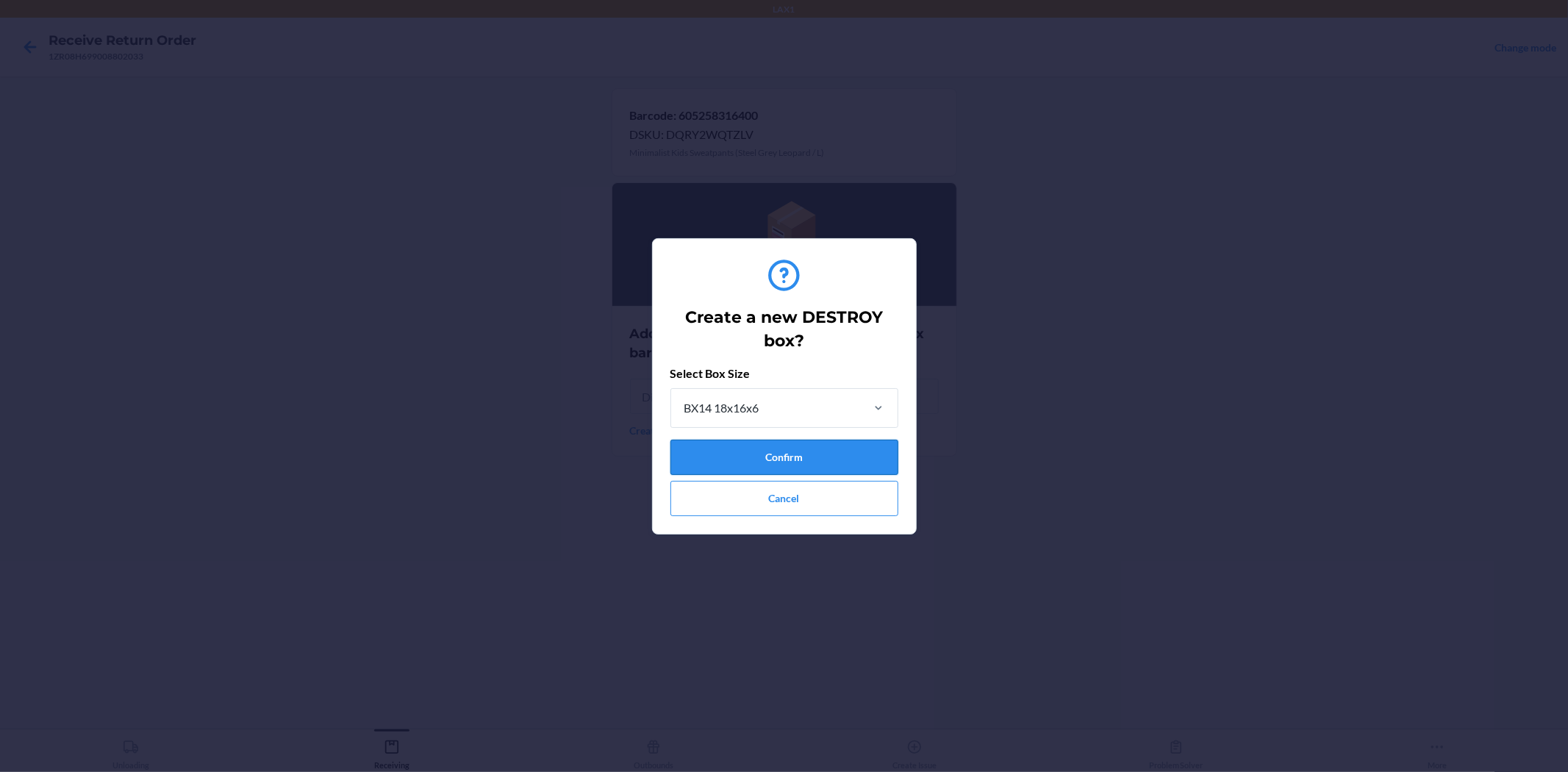
click at [874, 463] on button "Confirm" at bounding box center [784, 457] width 228 height 35
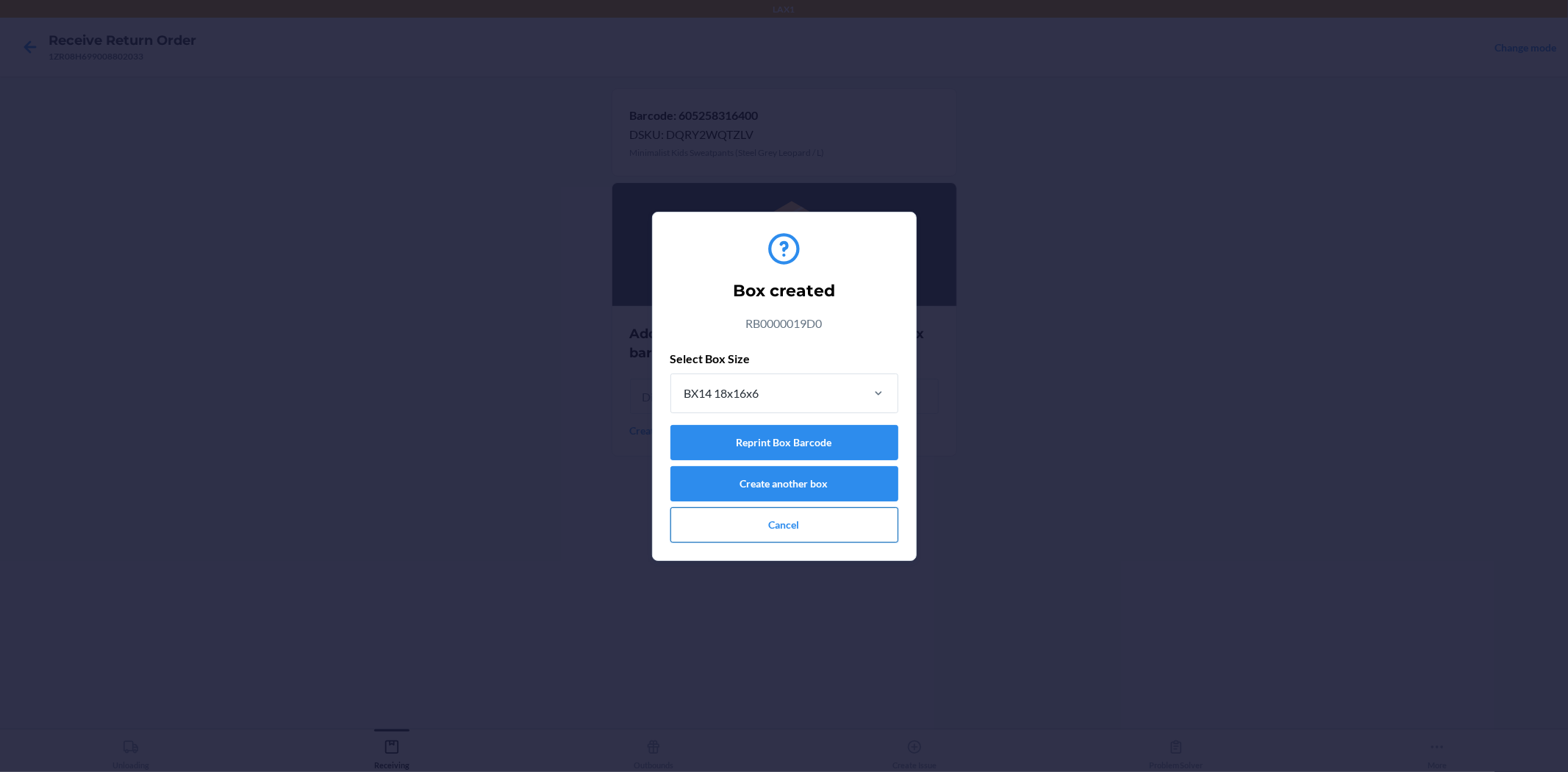
click at [824, 520] on button "Cancel" at bounding box center [784, 525] width 228 height 35
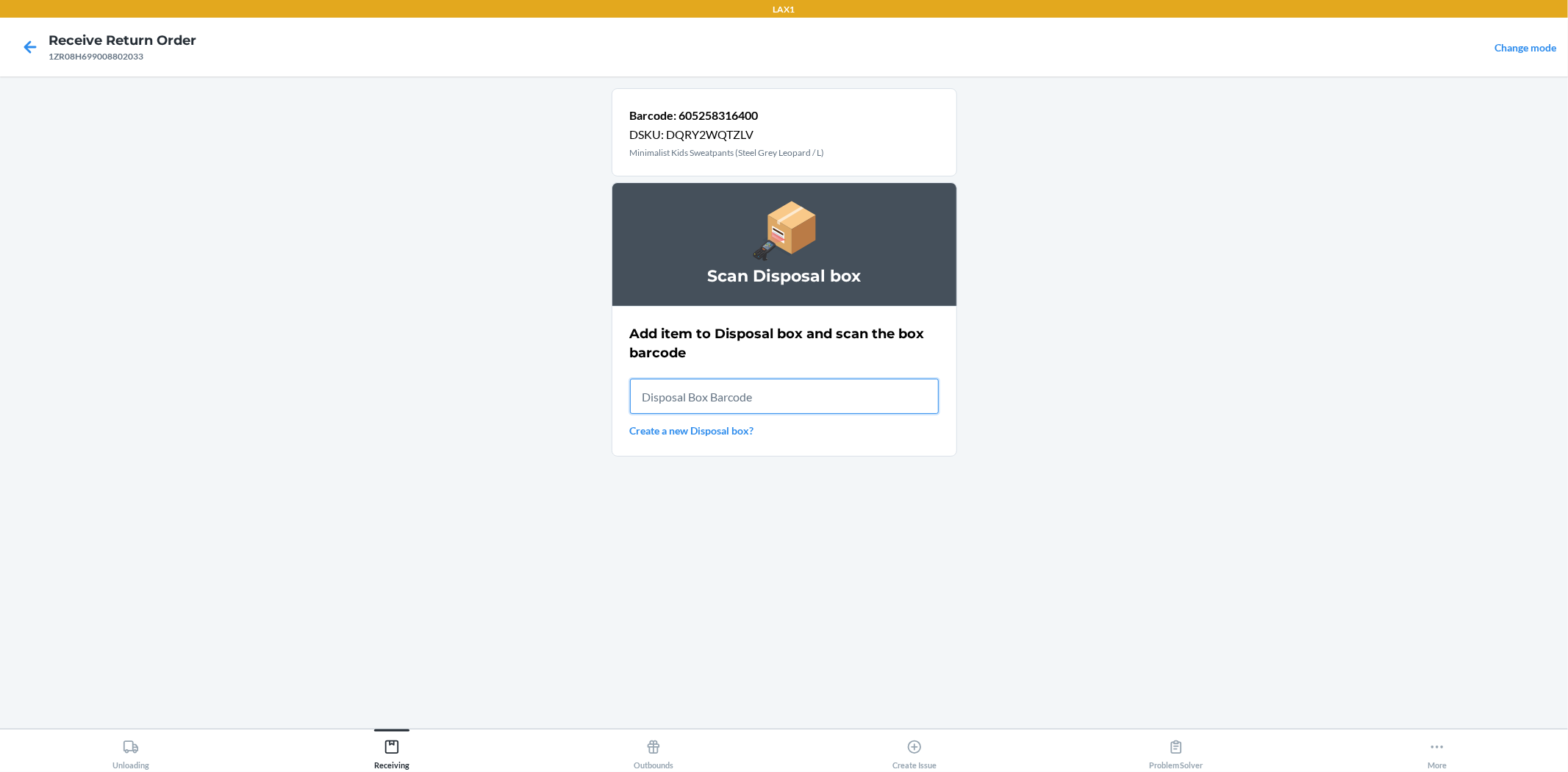
click at [834, 404] on input "text" at bounding box center [784, 396] width 309 height 35
type input "RB0000019D0"
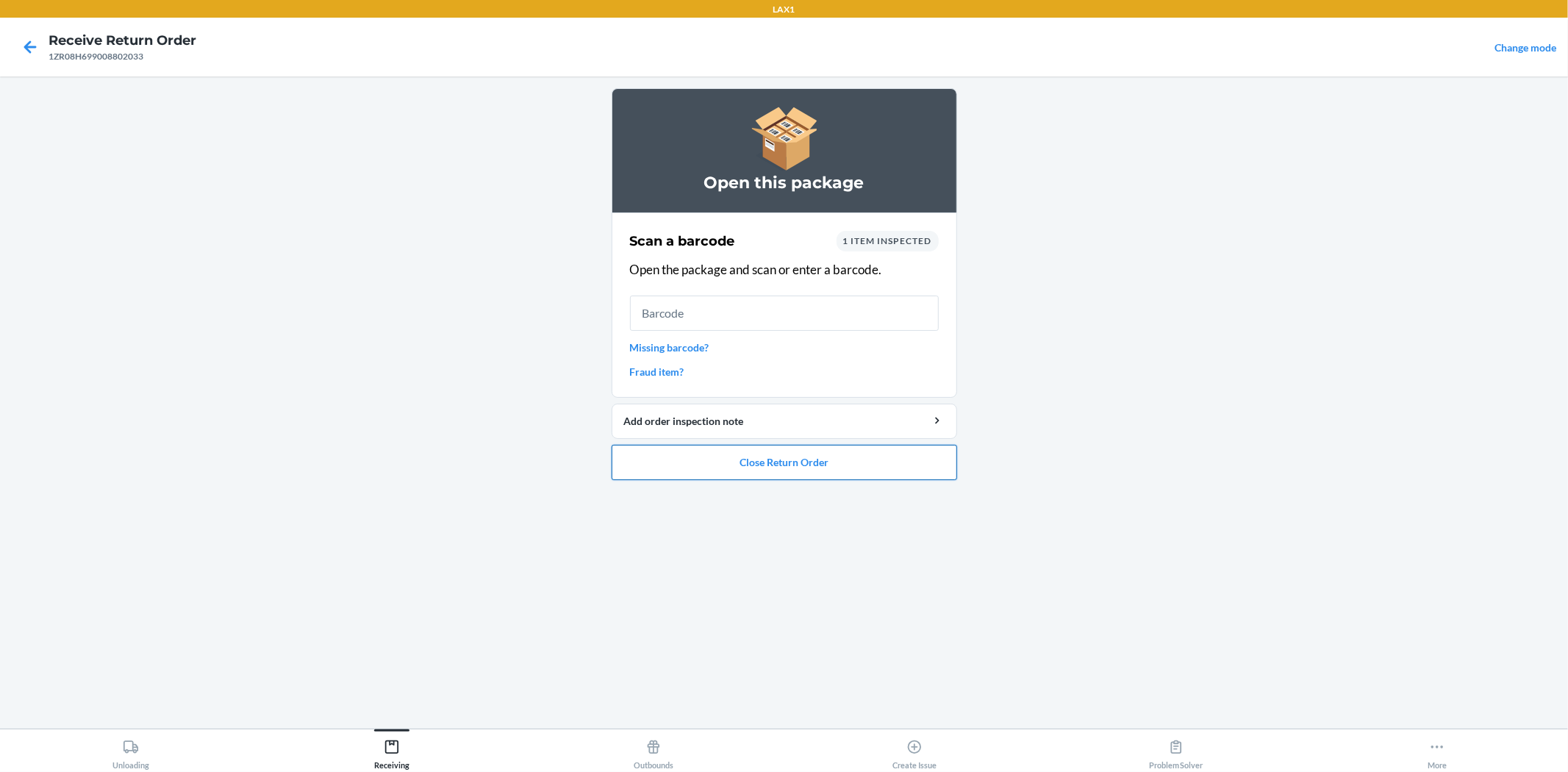
click at [823, 457] on button "Close Return Order" at bounding box center [784, 463] width 346 height 35
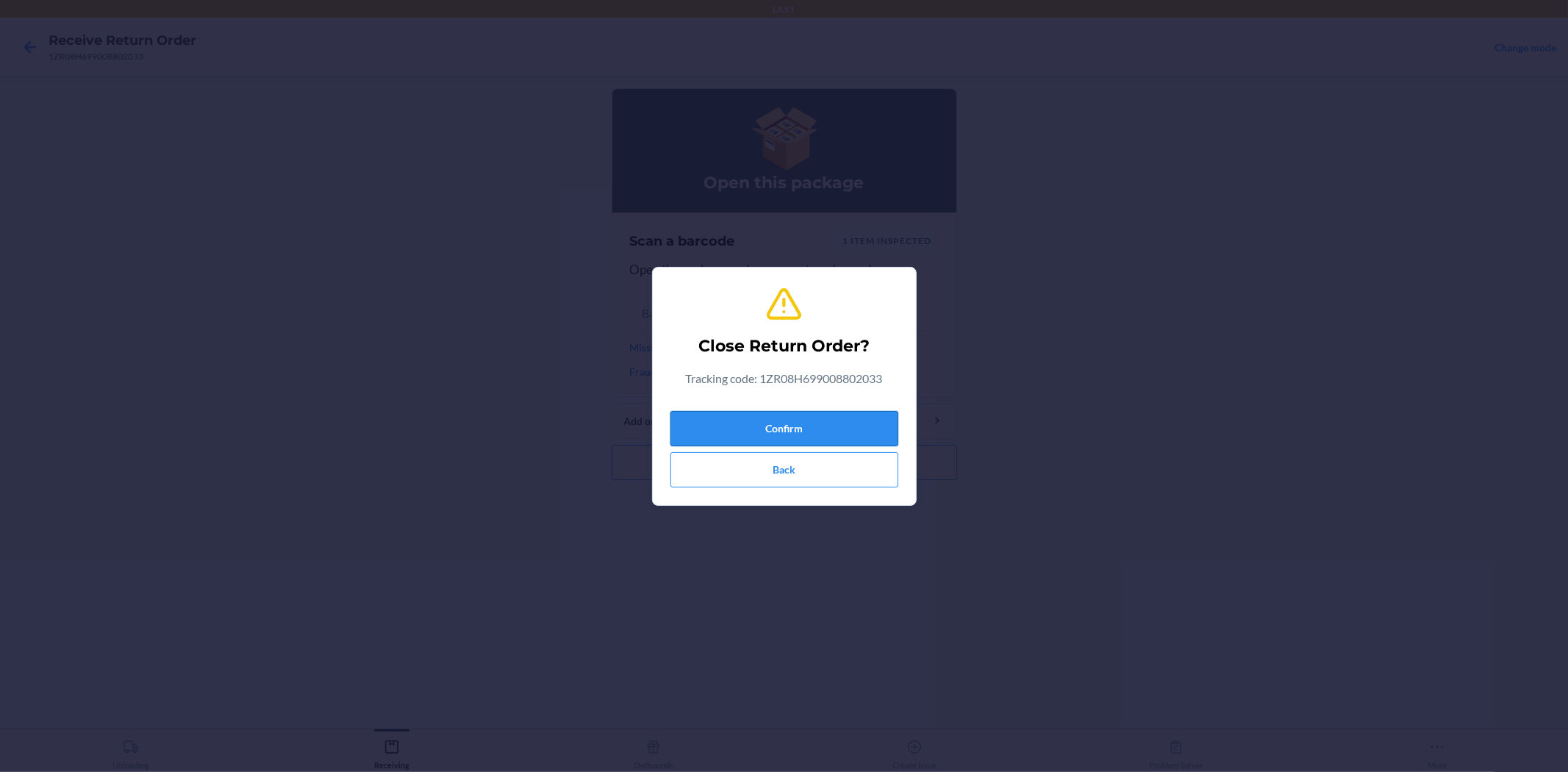
click at [821, 429] on button "Confirm" at bounding box center [784, 429] width 228 height 35
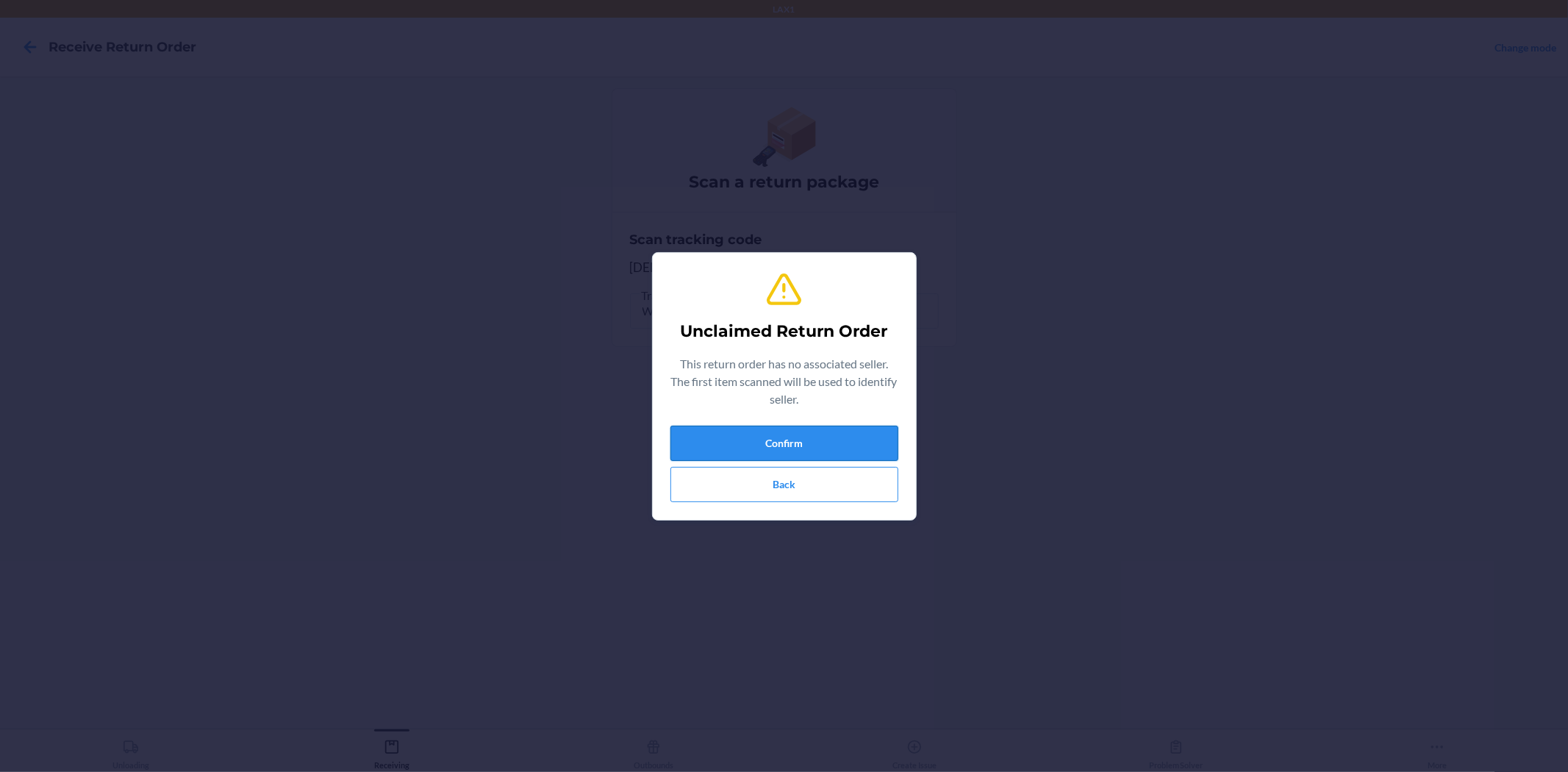
click at [869, 446] on button "Confirm" at bounding box center [784, 443] width 228 height 35
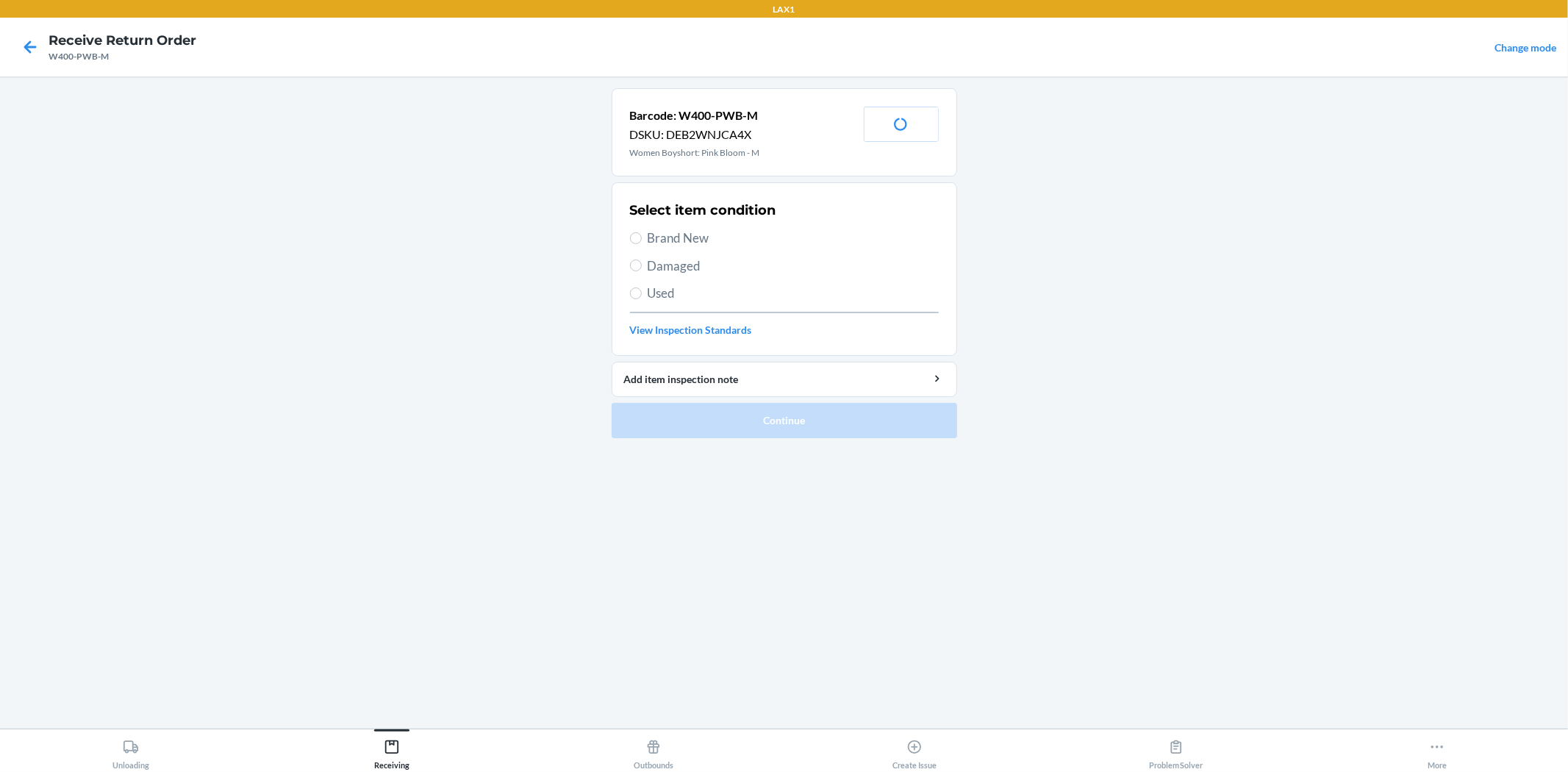
click at [681, 269] on span "Damaged" at bounding box center [793, 266] width 291 height 19
click at [642, 269] on input "Damaged" at bounding box center [636, 265] width 12 height 12
radio input "true"
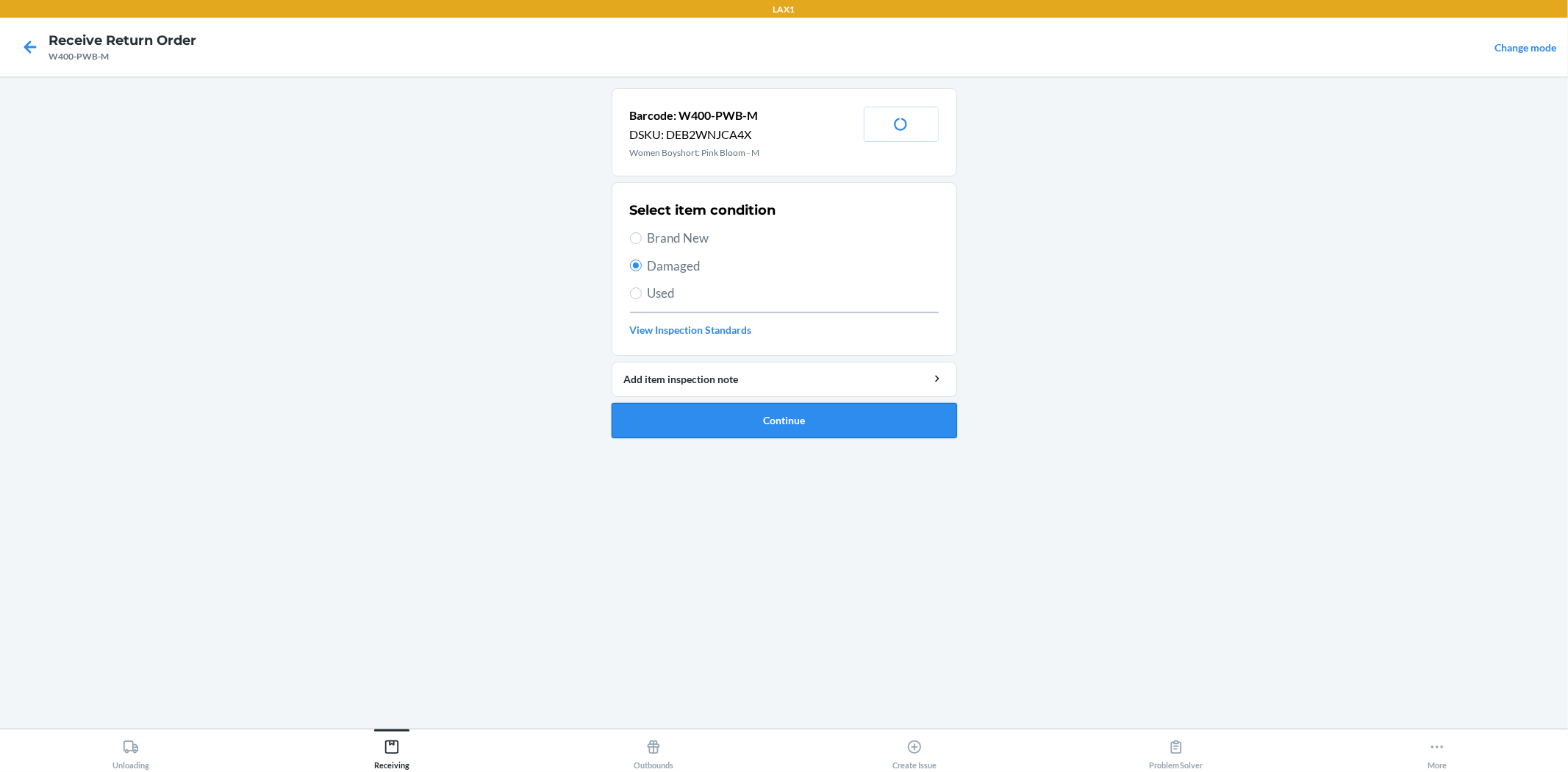
click at [759, 409] on button "Continue" at bounding box center [784, 421] width 346 height 35
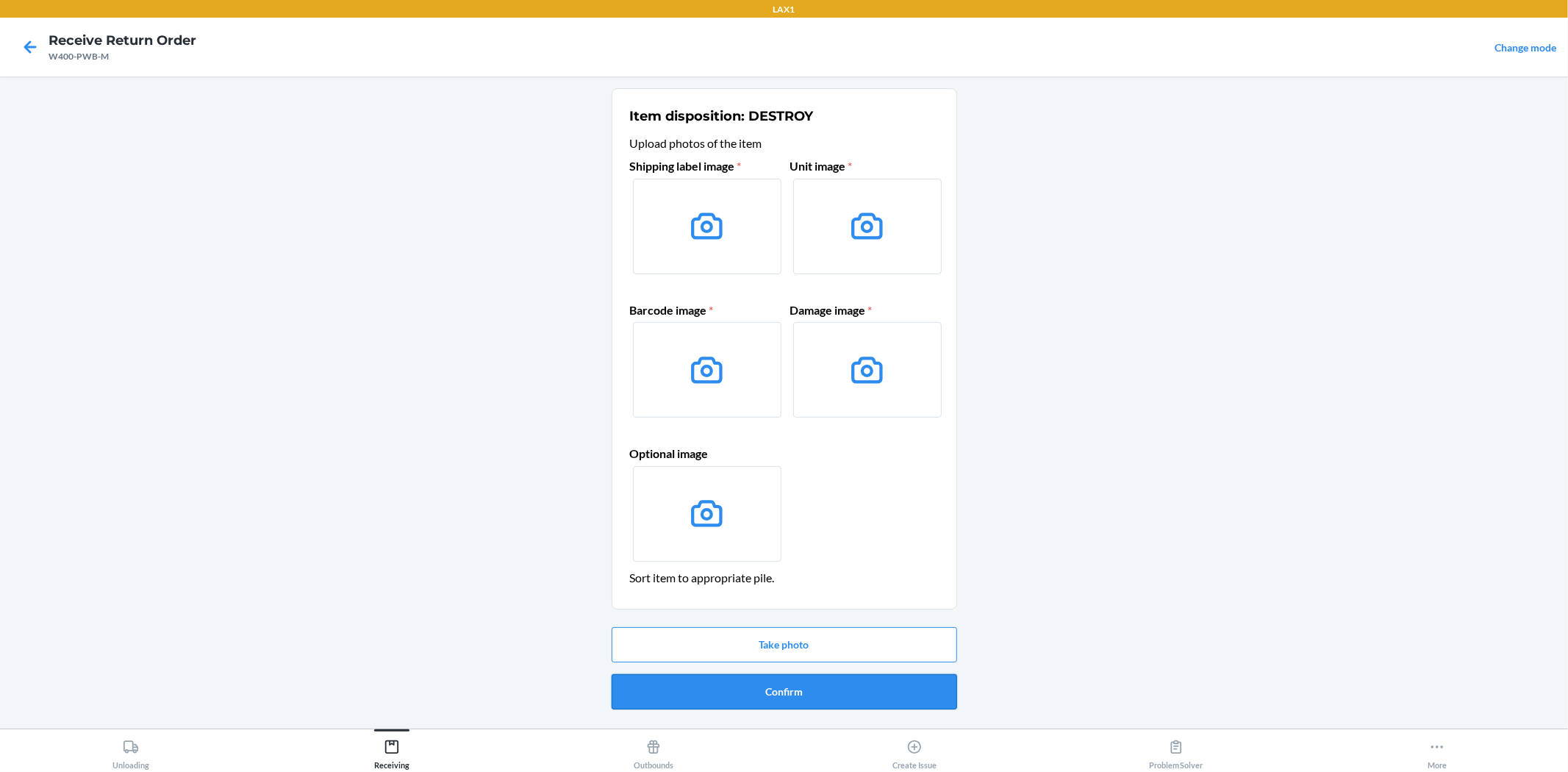
click at [806, 691] on button "Confirm" at bounding box center [784, 692] width 346 height 35
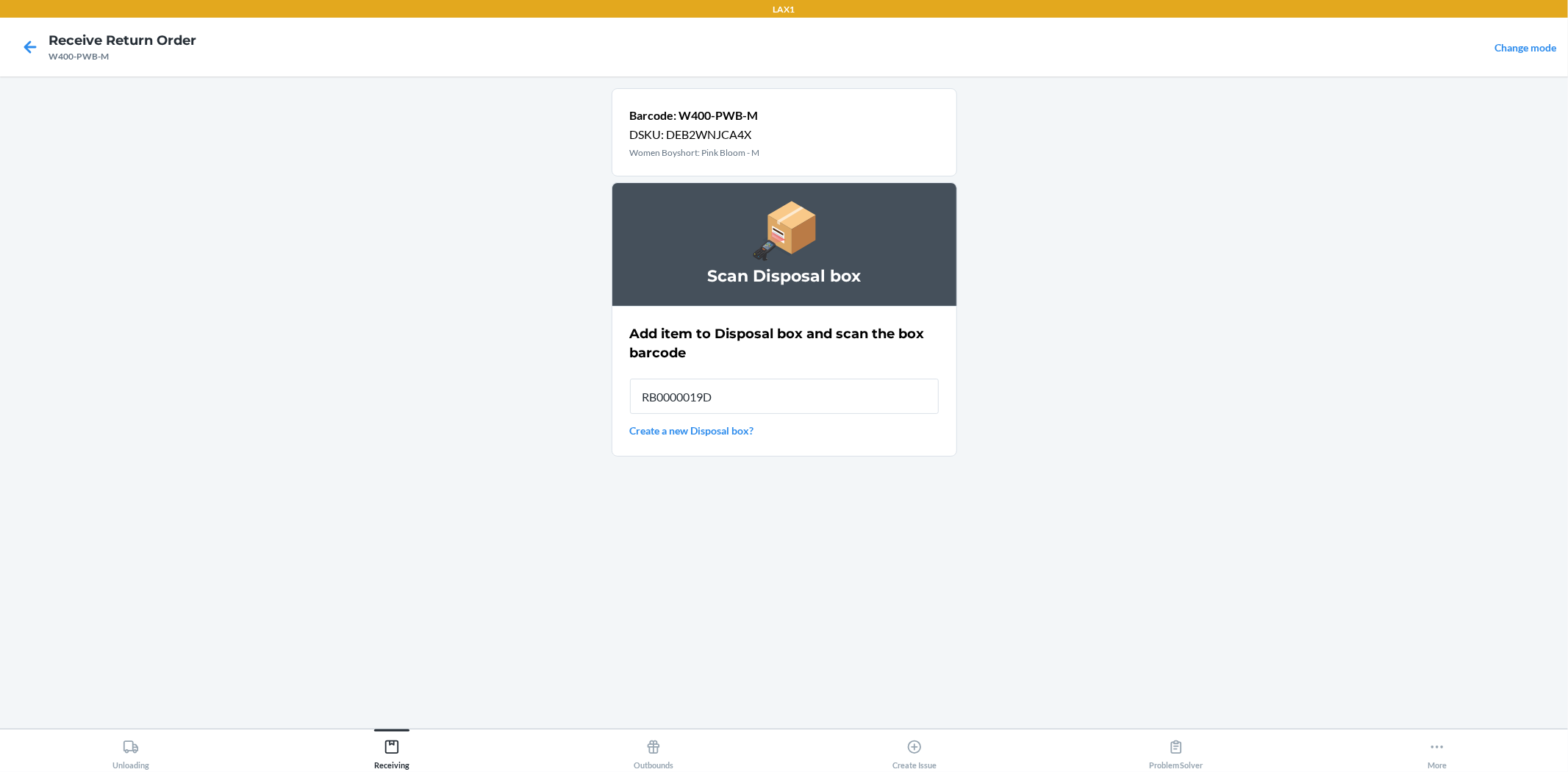
type input "RB0000019D0"
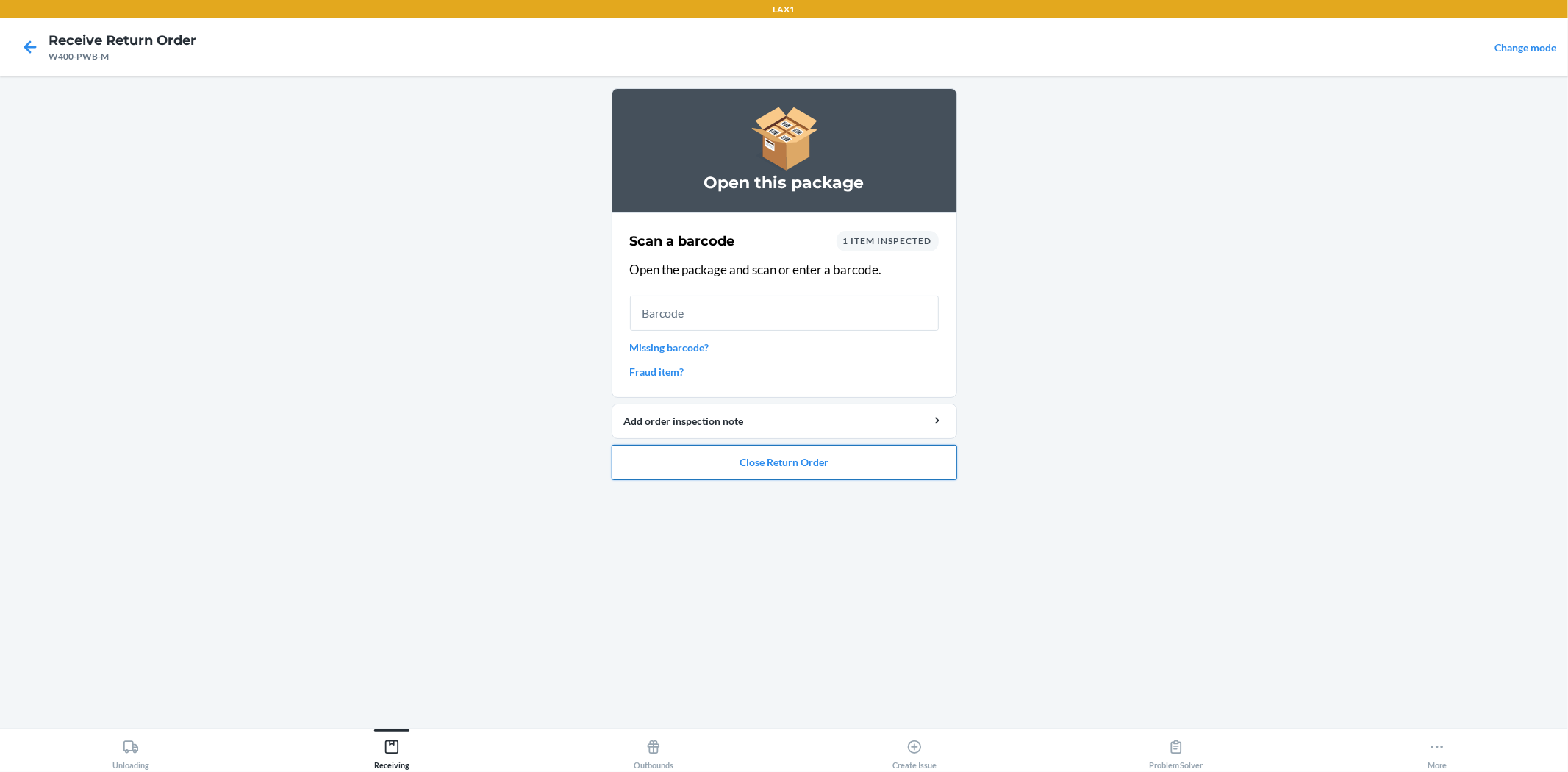
click at [818, 462] on button "Close Return Order" at bounding box center [784, 463] width 346 height 35
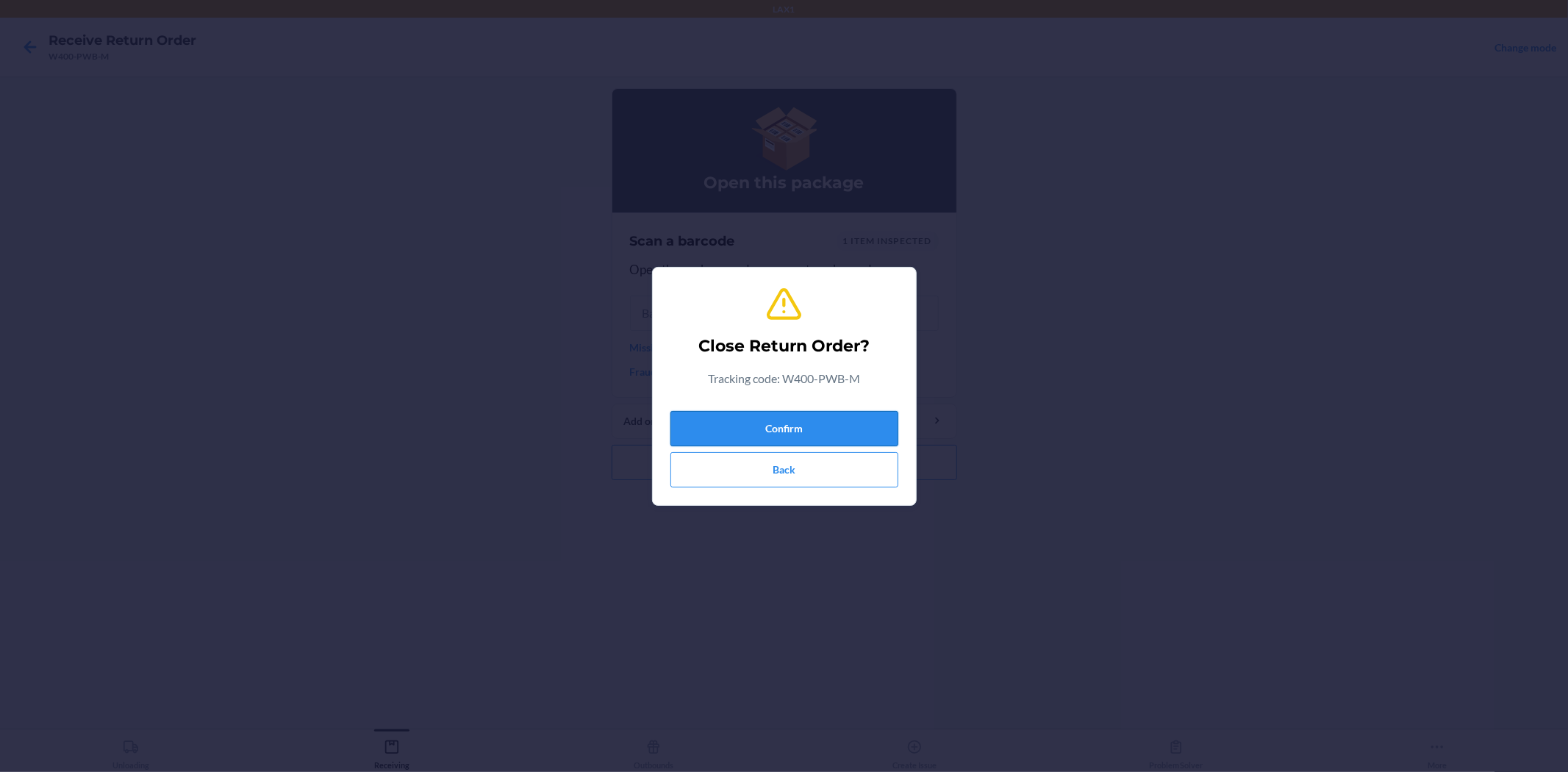
click at [851, 427] on button "Confirm" at bounding box center [784, 429] width 228 height 35
